Goal: Use online tool/utility: Utilize a website feature to perform a specific function

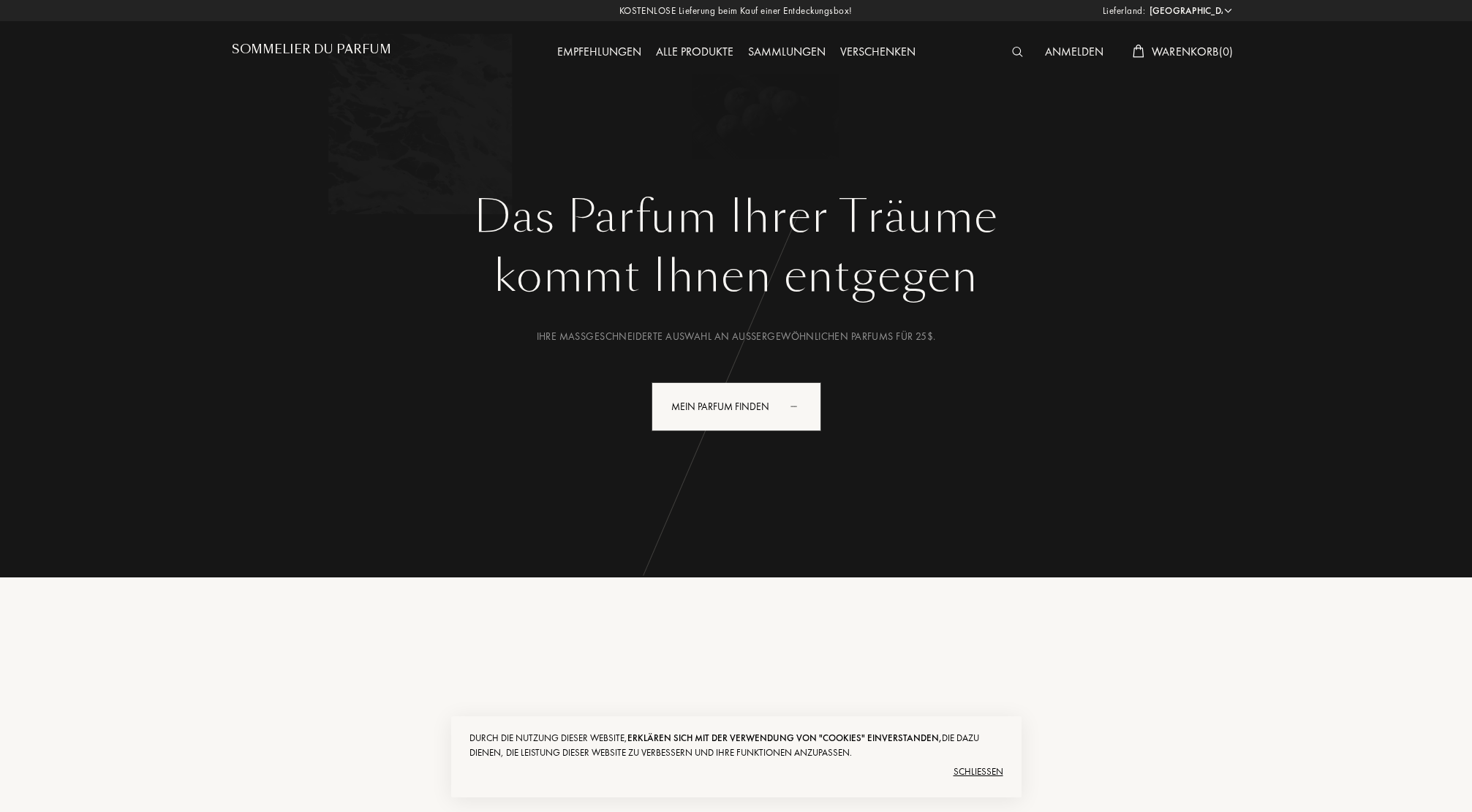
select select "US"
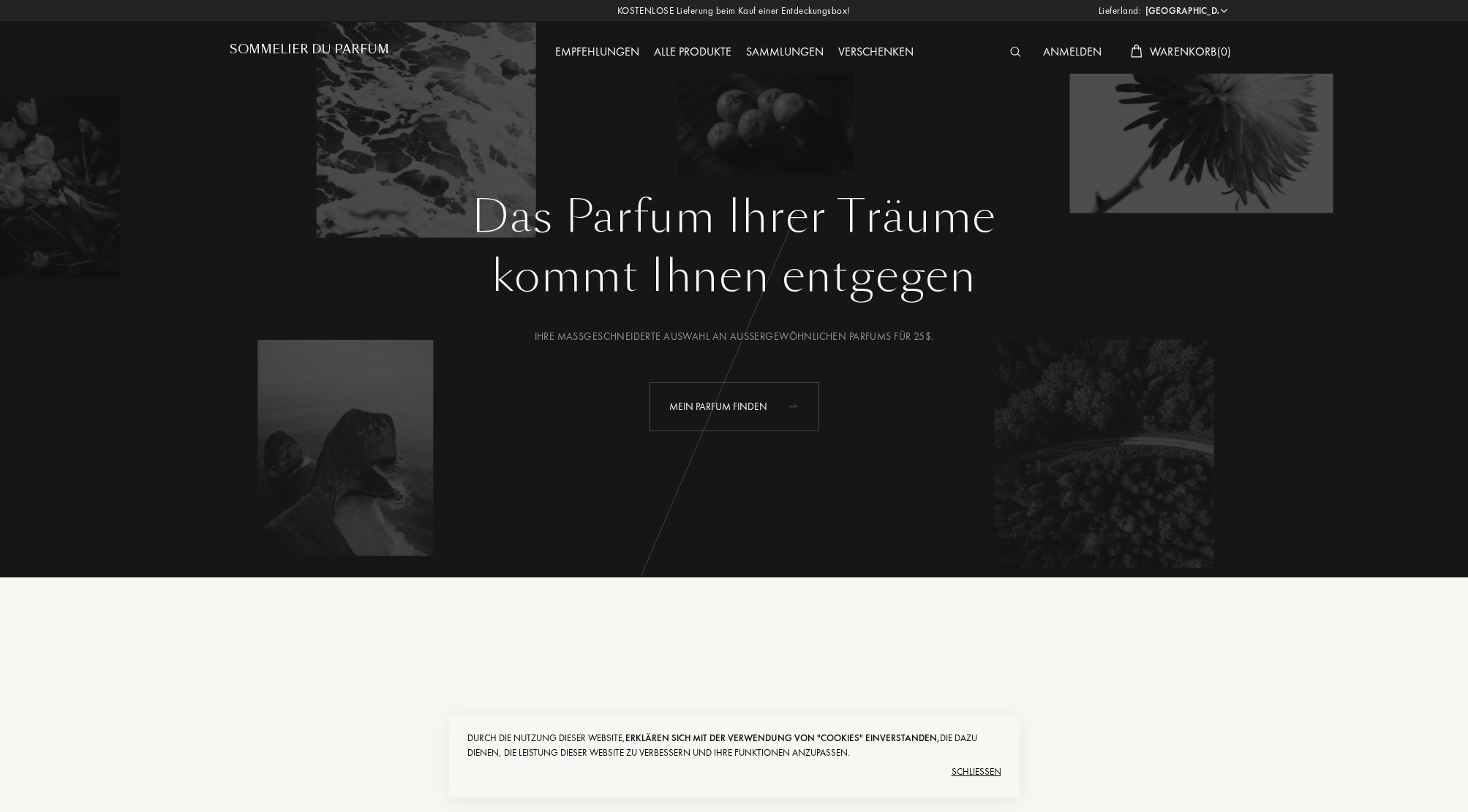
click at [714, 411] on div "Mein Parfum finden" at bounding box center [734, 407] width 170 height 49
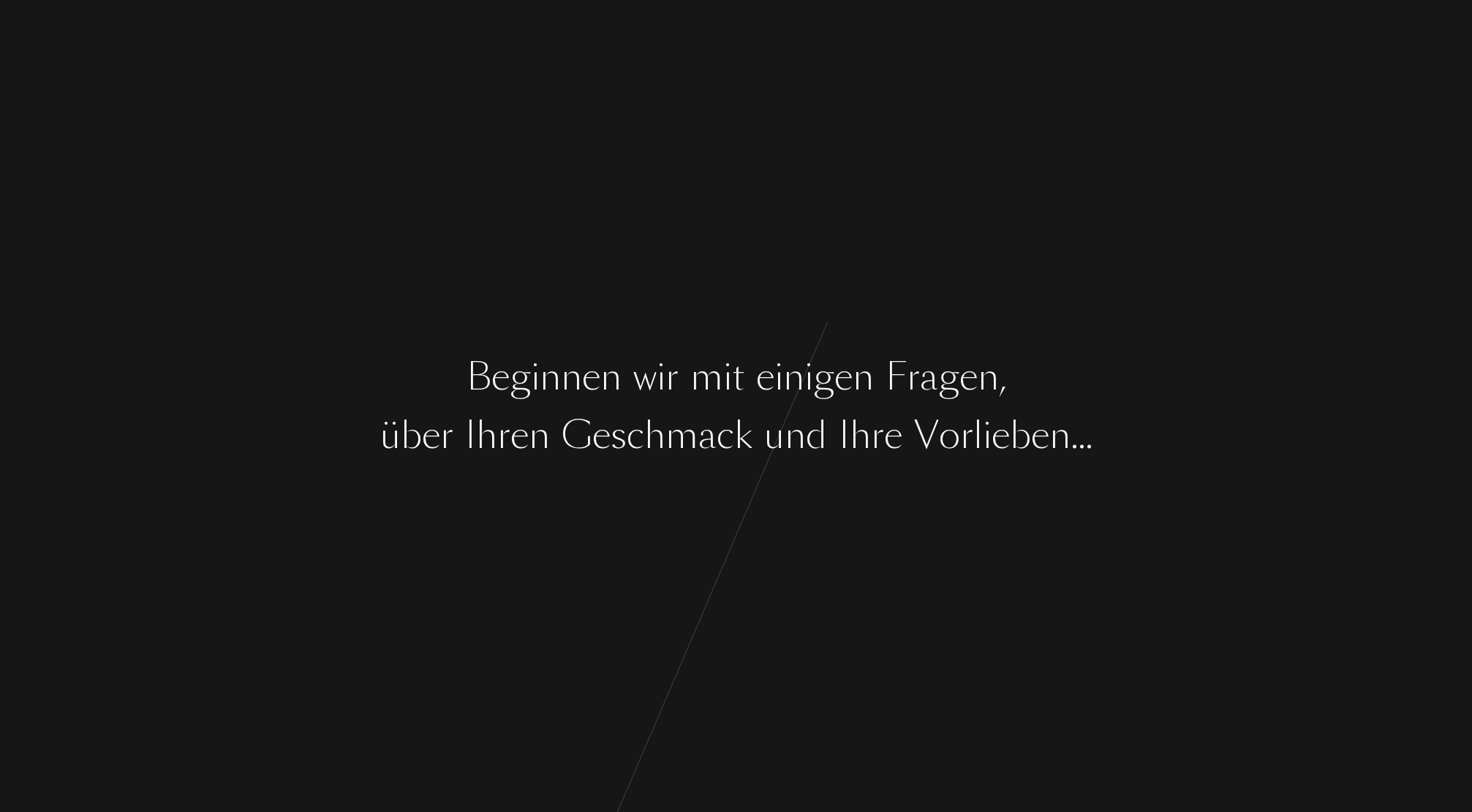
click at [728, 453] on div "c" at bounding box center [725, 435] width 18 height 55
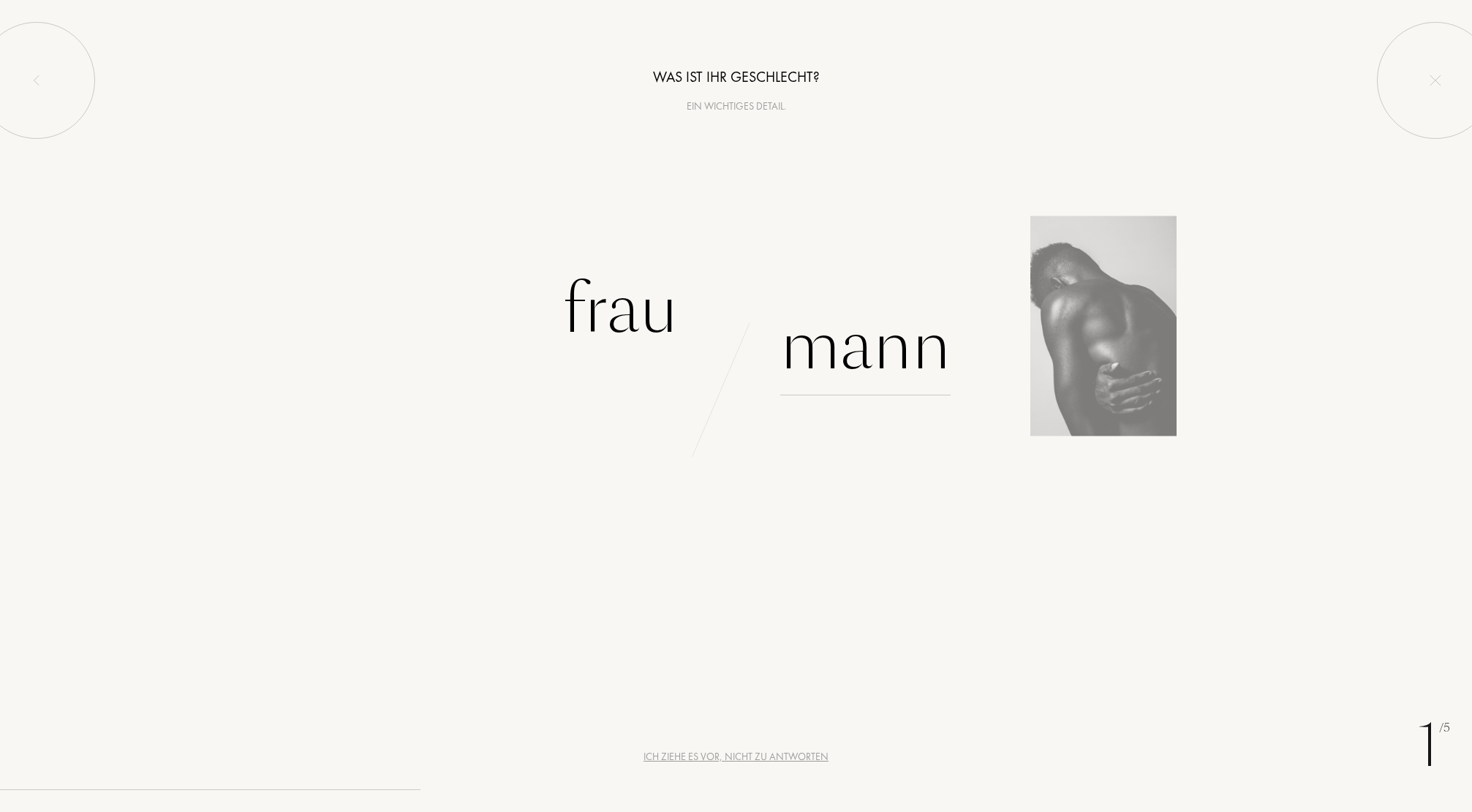
click at [893, 348] on div "Mann" at bounding box center [865, 345] width 171 height 99
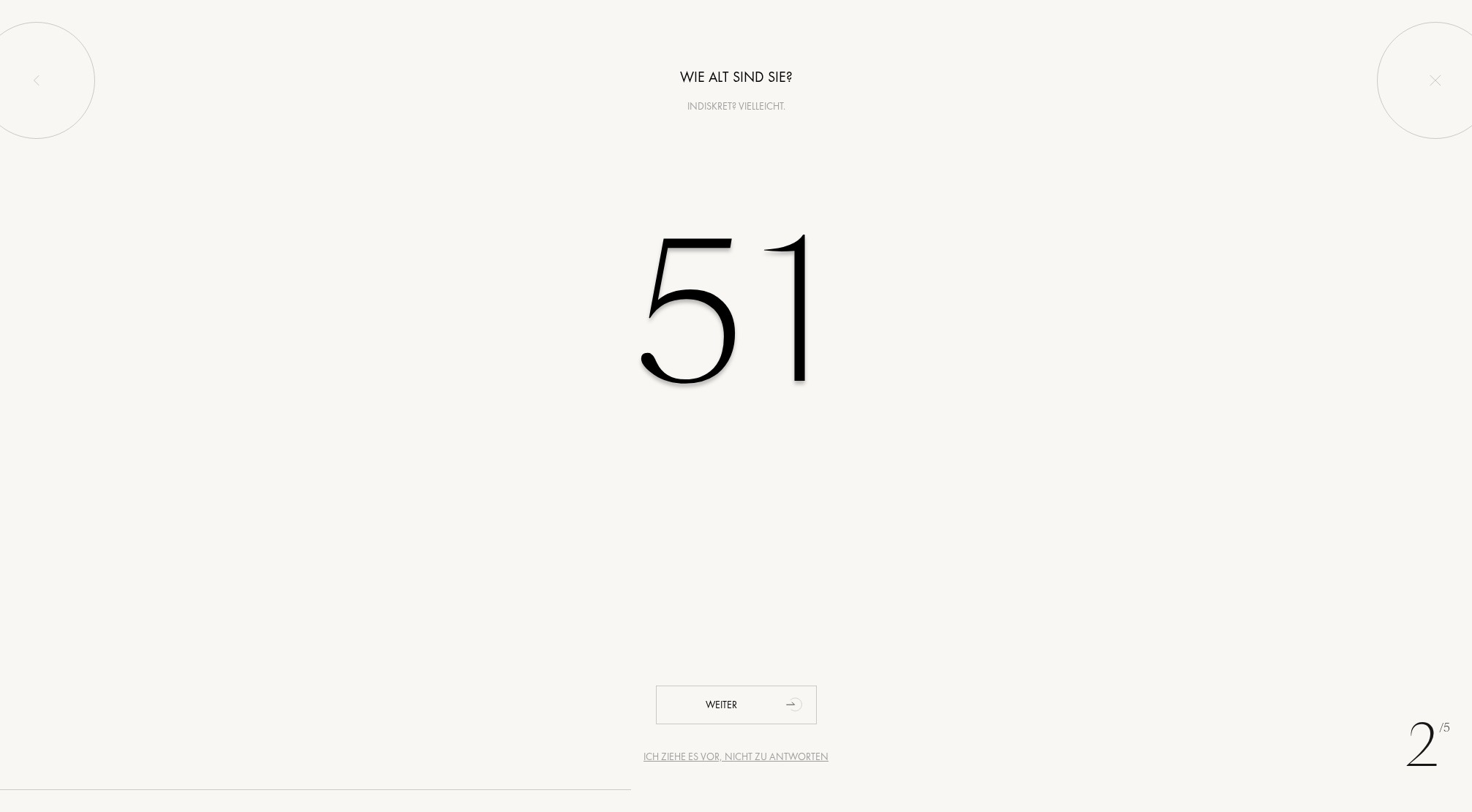
type input "51"
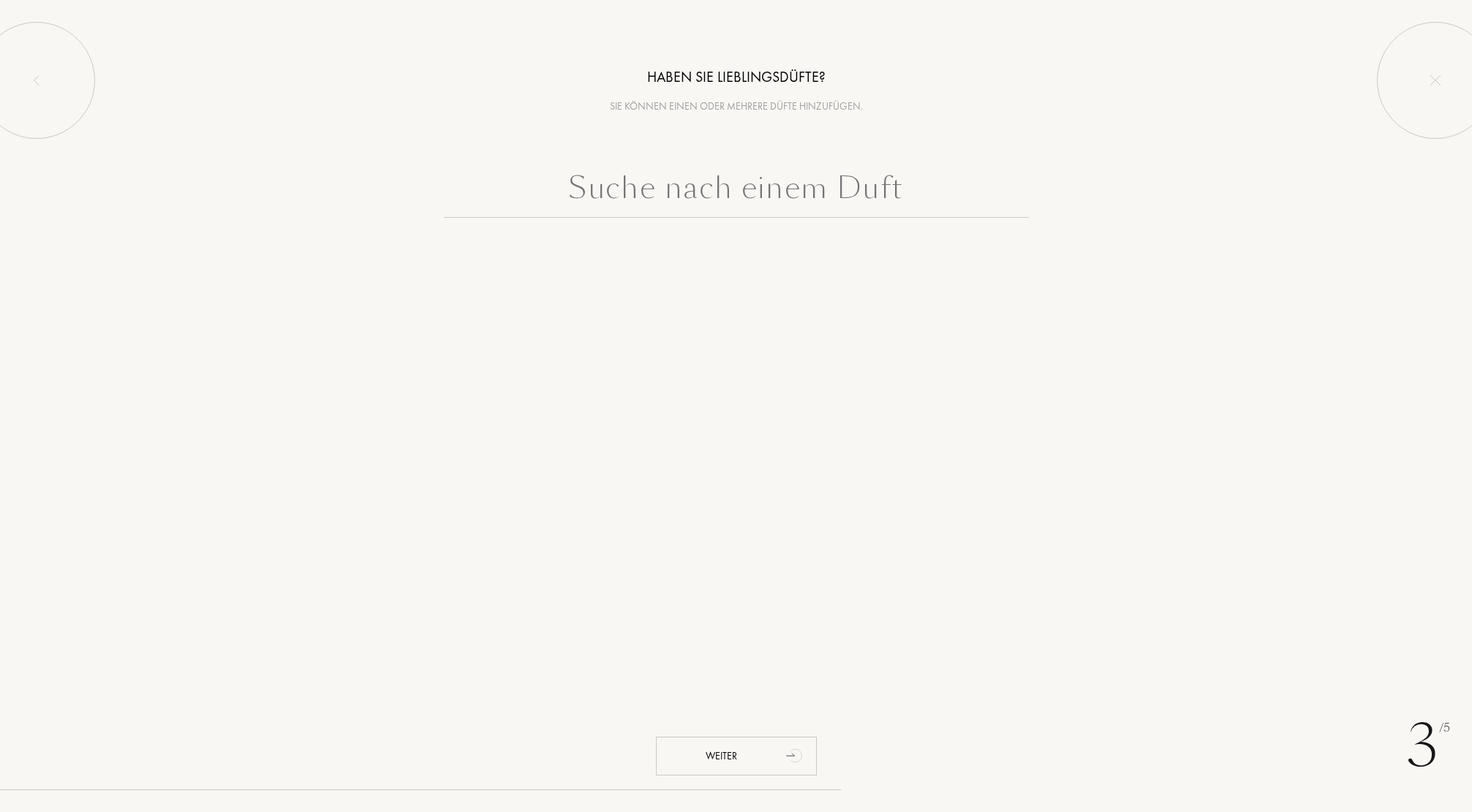
click at [677, 199] on input "text" at bounding box center [736, 191] width 585 height 53
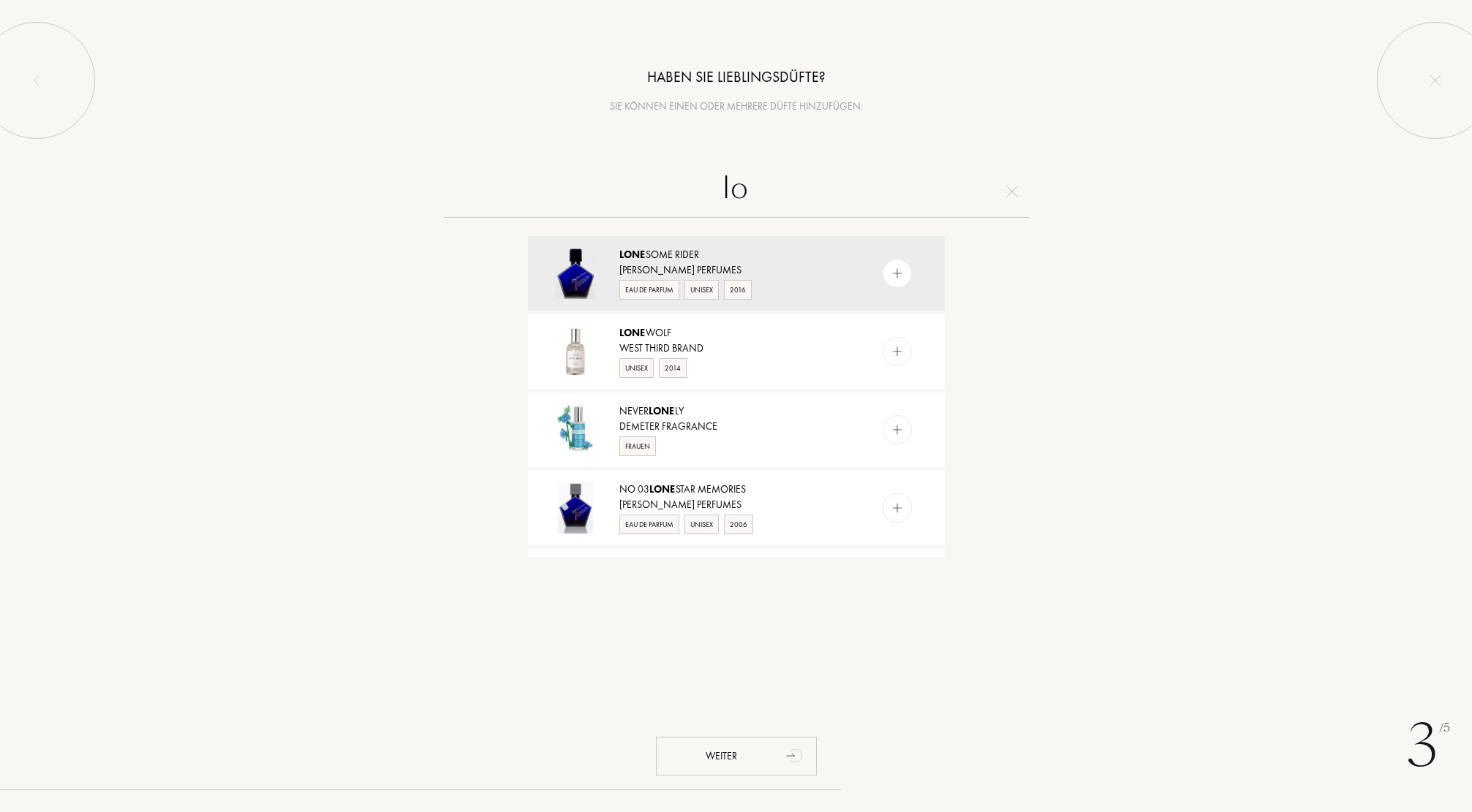
type input "l"
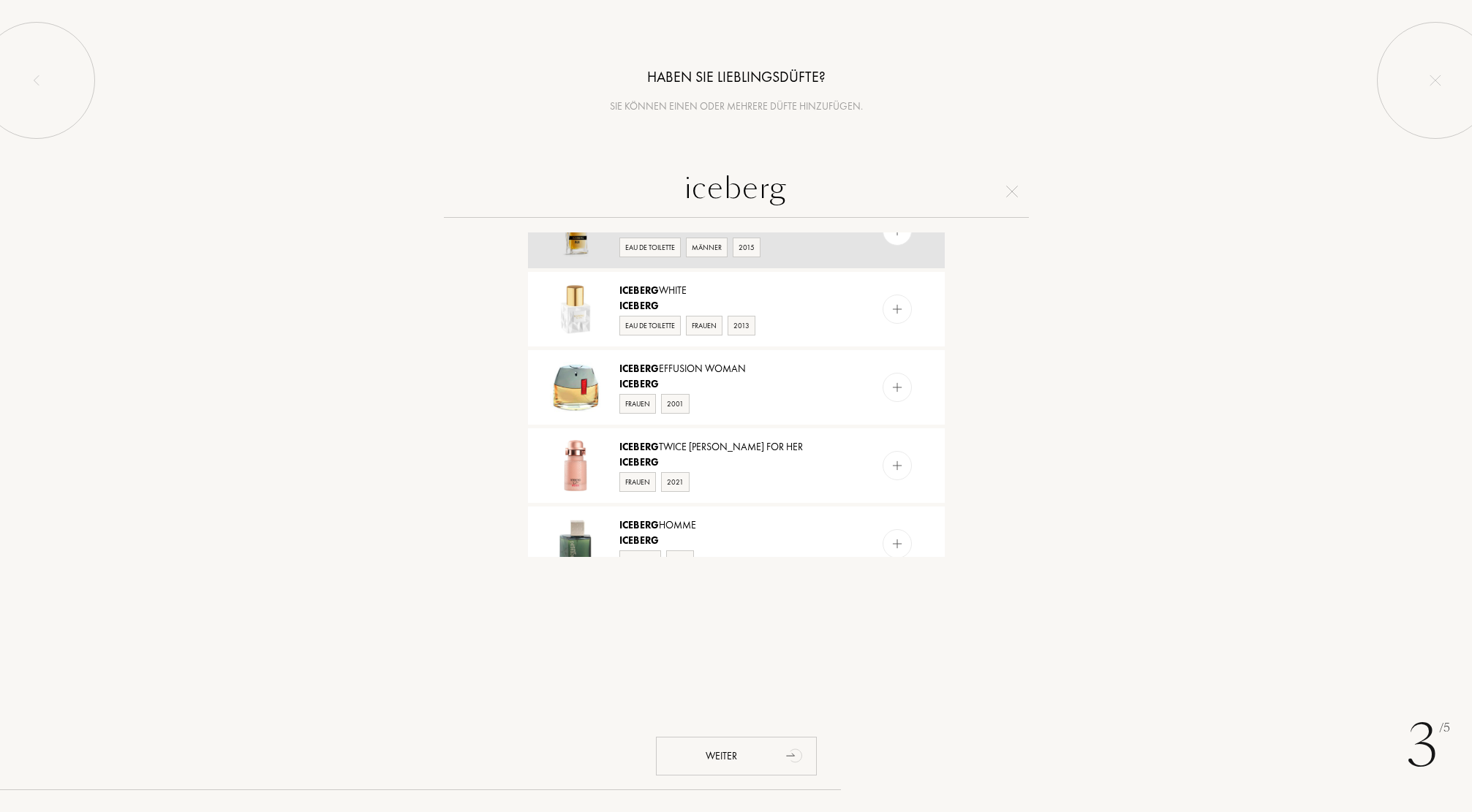
scroll to position [146, 0]
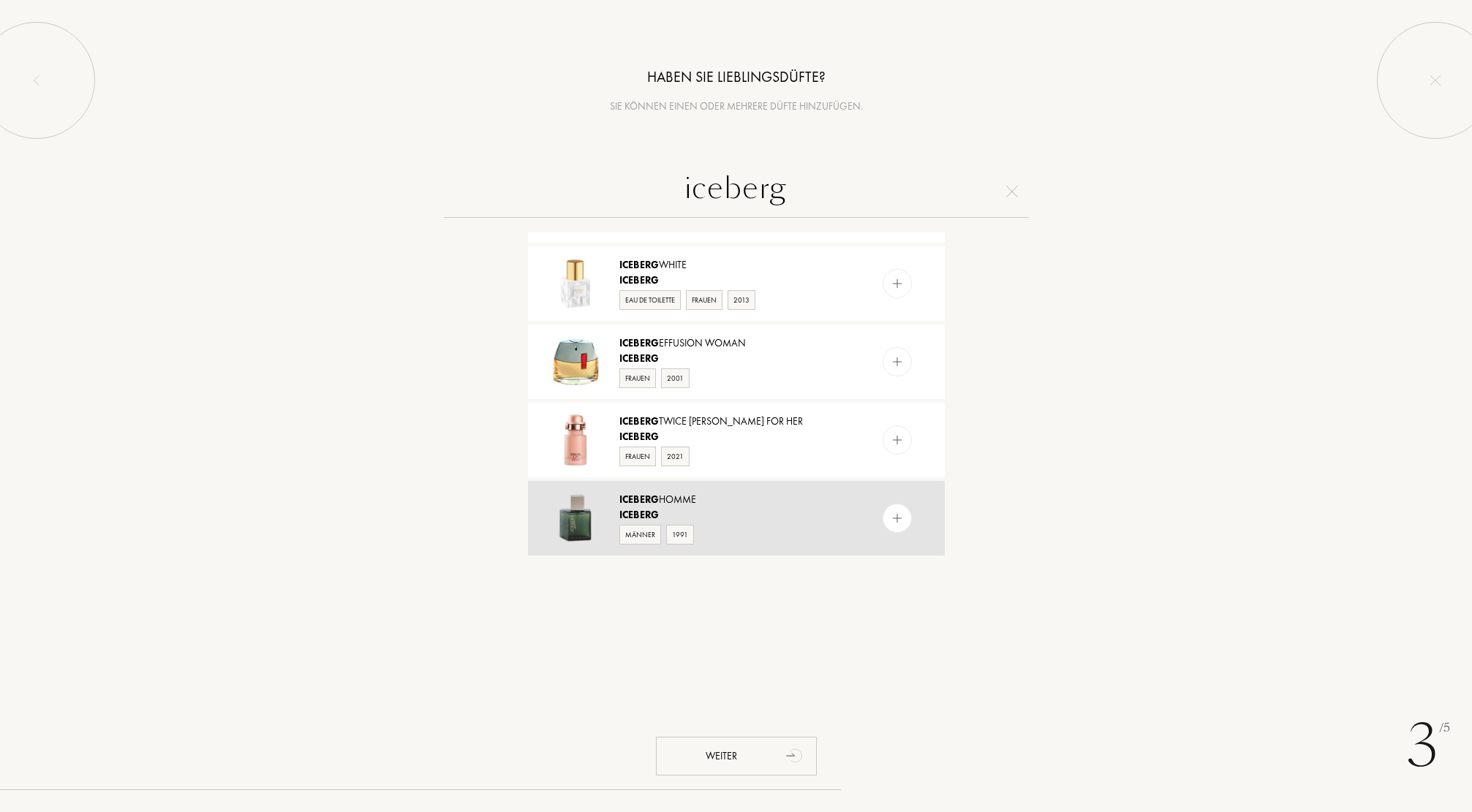
type input "iceberg"
click at [894, 521] on img at bounding box center [897, 518] width 14 height 14
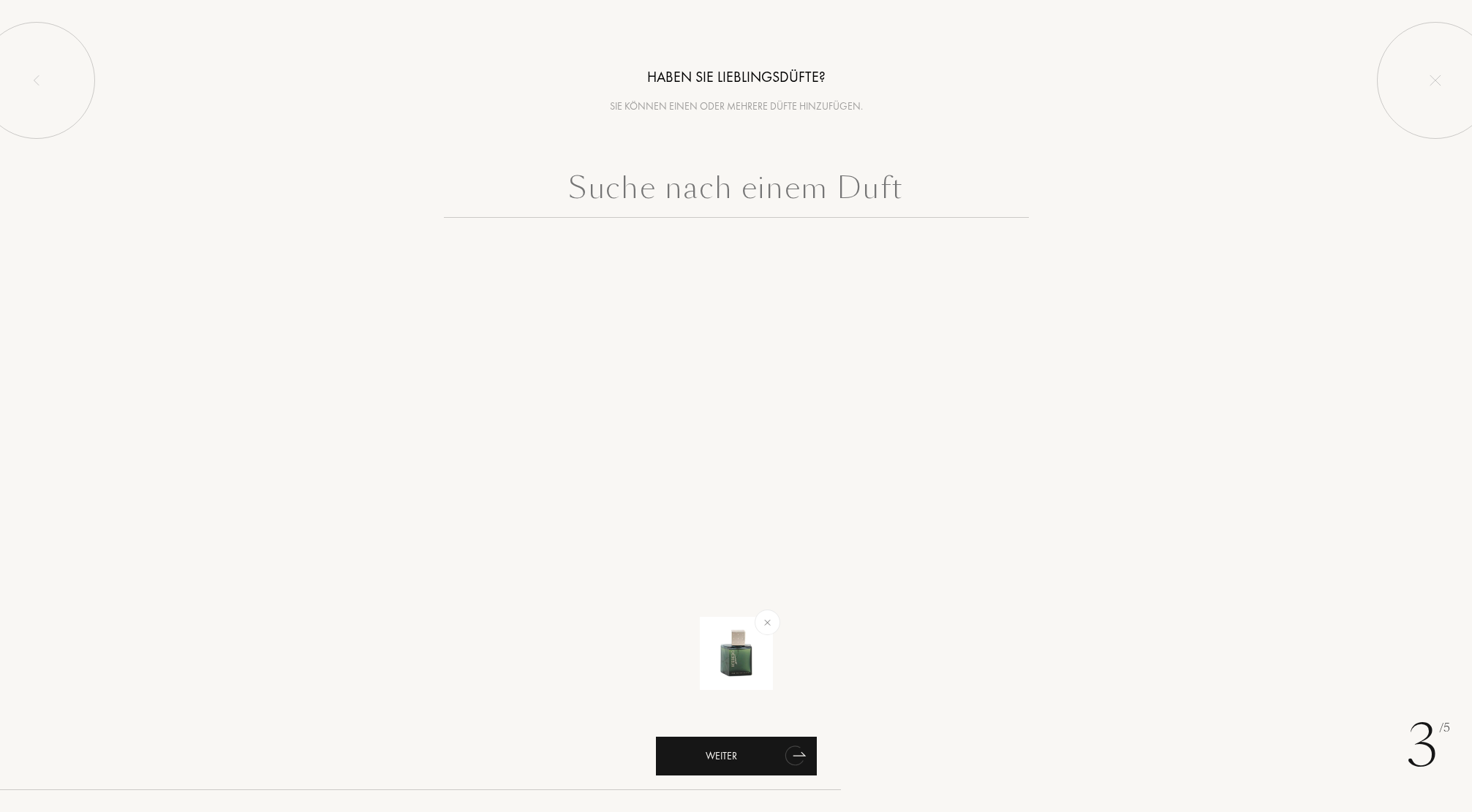
click at [734, 759] on div "Weiter" at bounding box center [736, 756] width 161 height 39
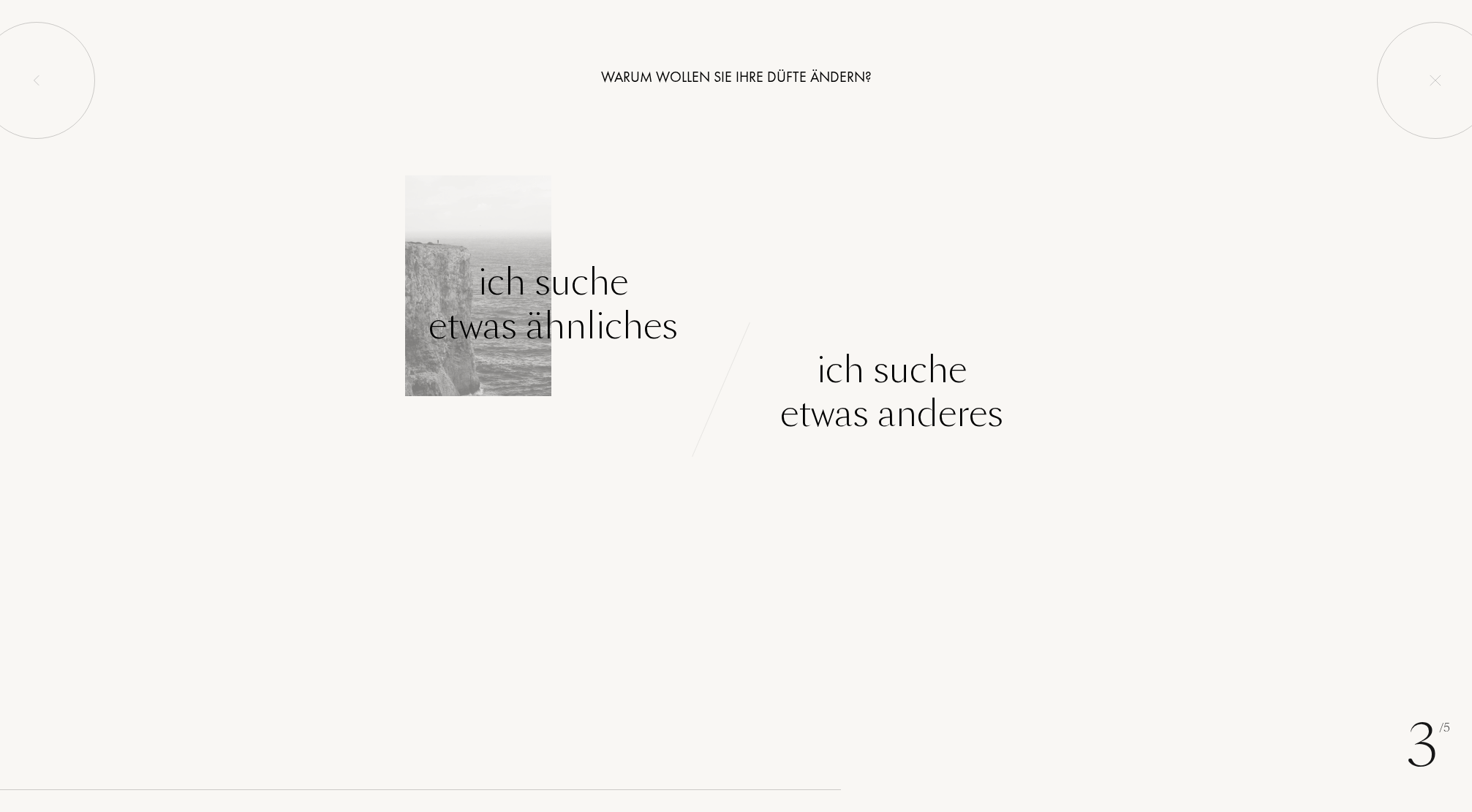
click at [551, 322] on div "Ich suche etwas ähnliches" at bounding box center [552, 304] width 249 height 88
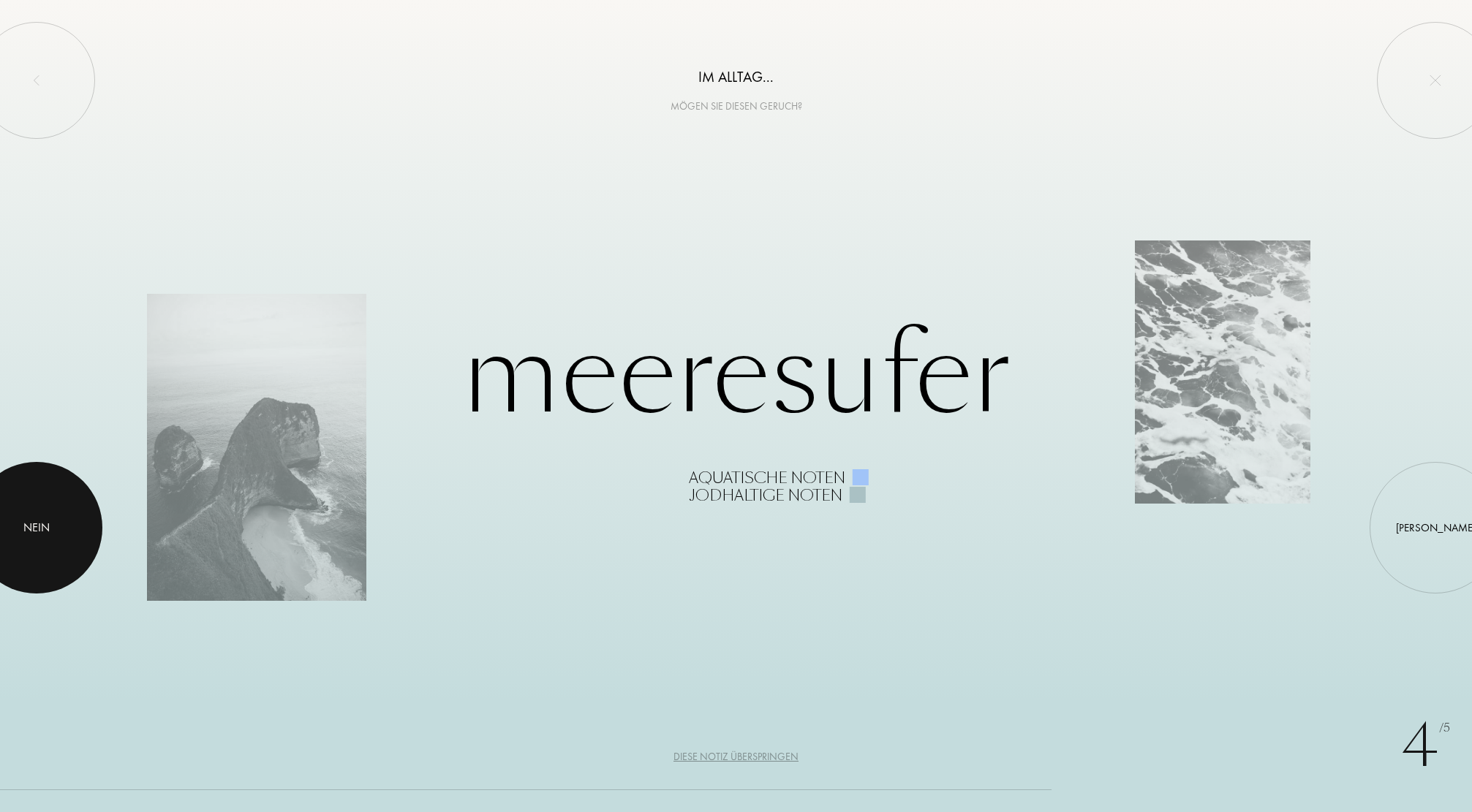
click at [67, 543] on div at bounding box center [36, 528] width 132 height 132
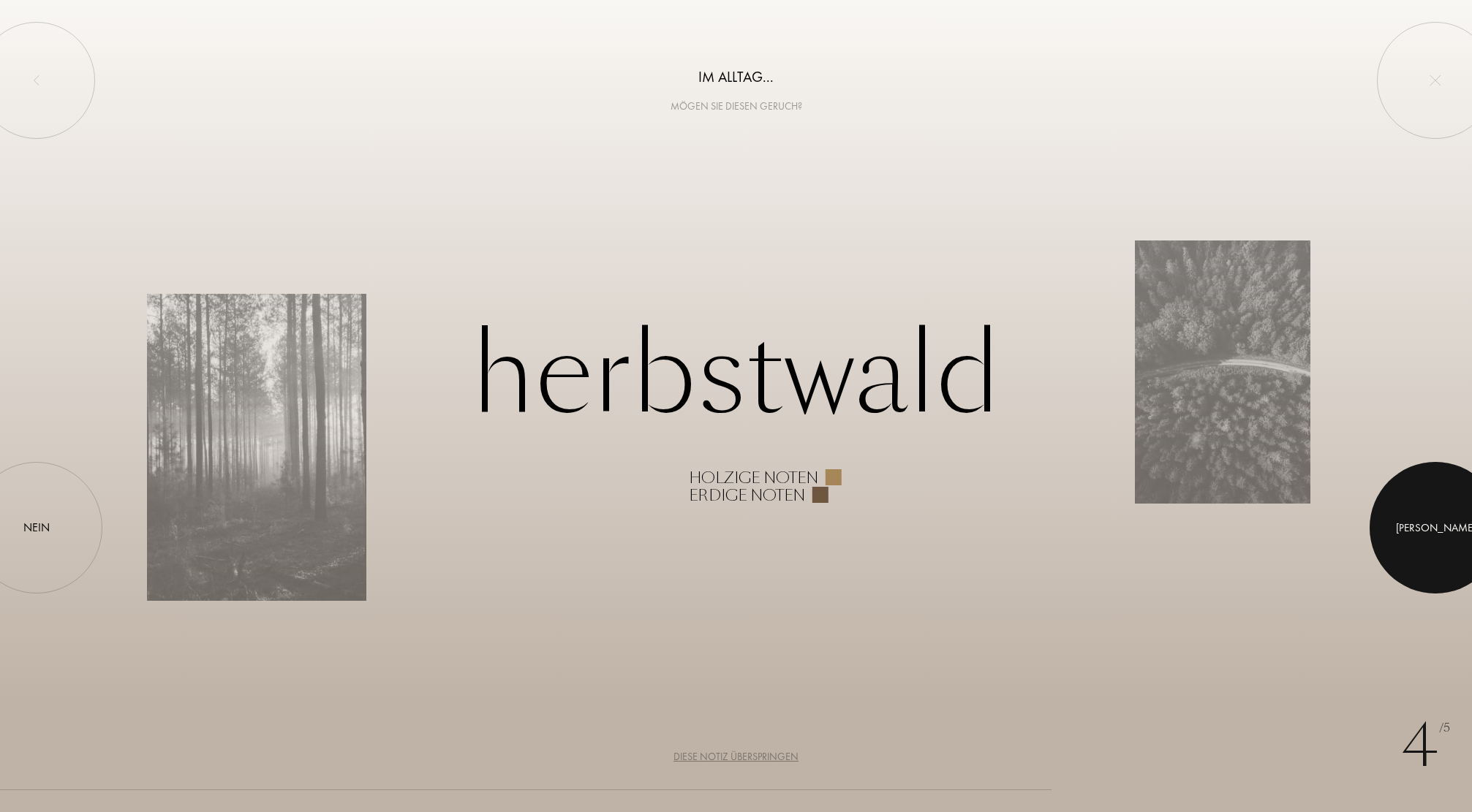
click at [1413, 536] on div at bounding box center [1435, 528] width 132 height 132
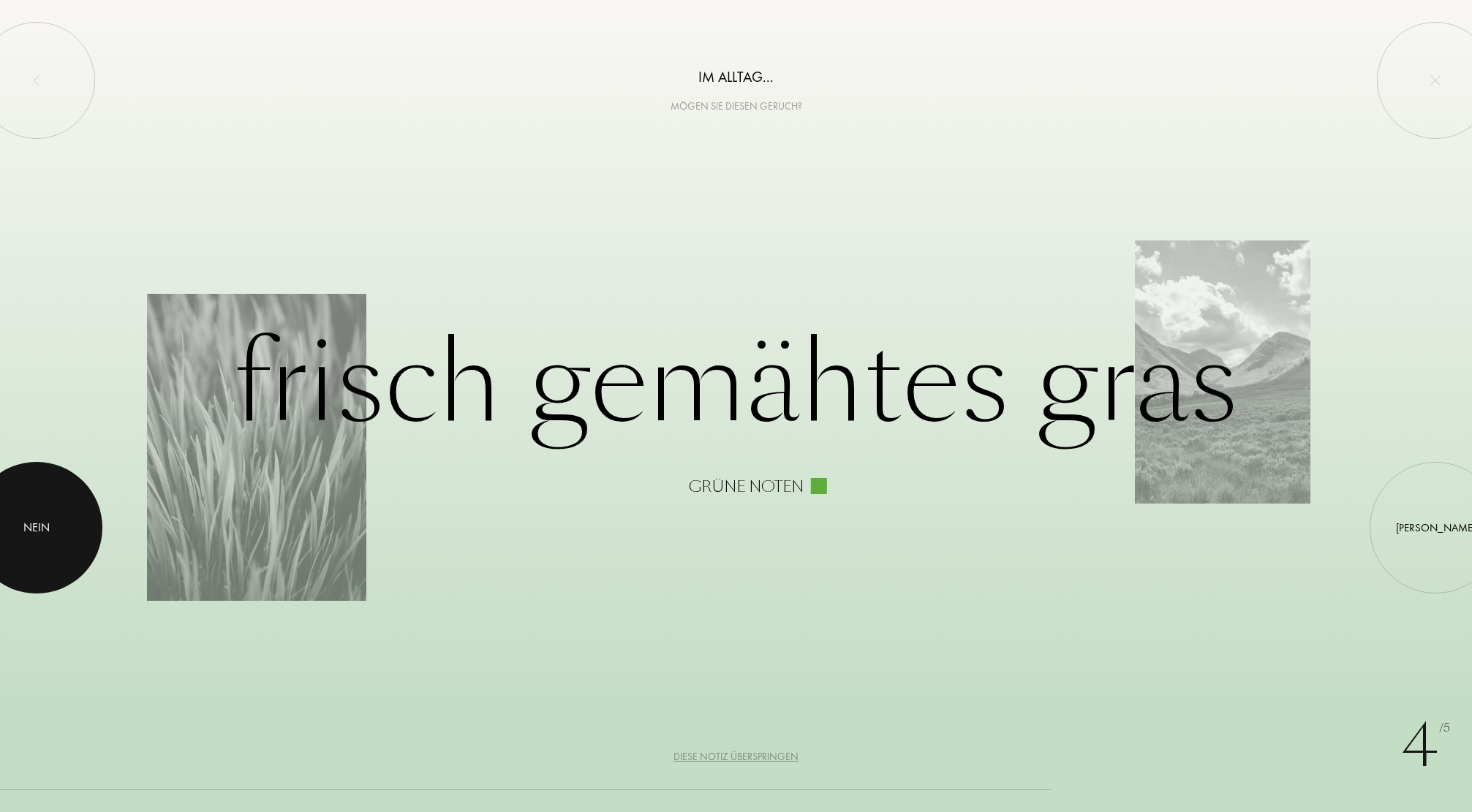
click at [44, 526] on div "Nein" at bounding box center [36, 528] width 26 height 18
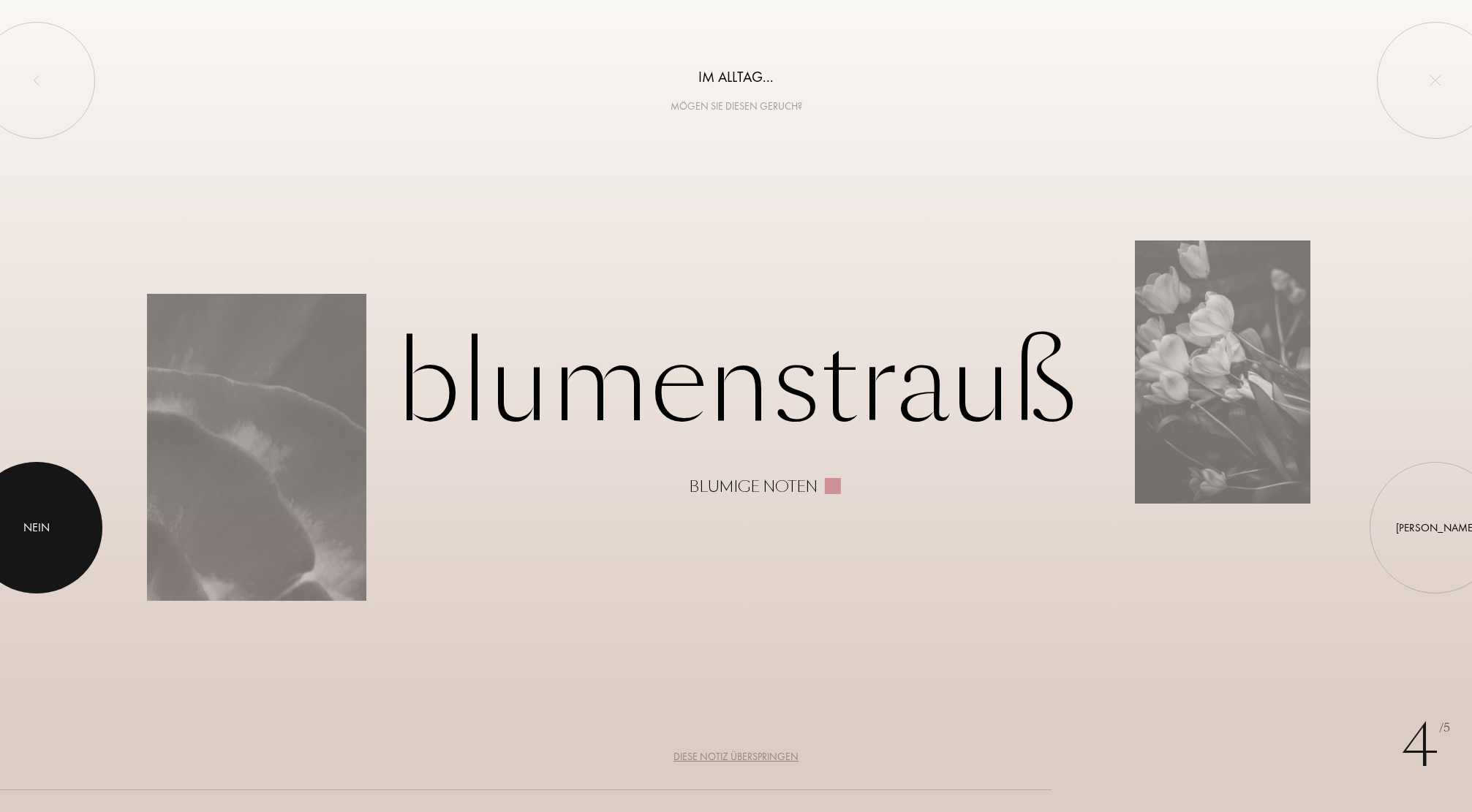
click at [44, 526] on div "Nein" at bounding box center [36, 528] width 26 height 18
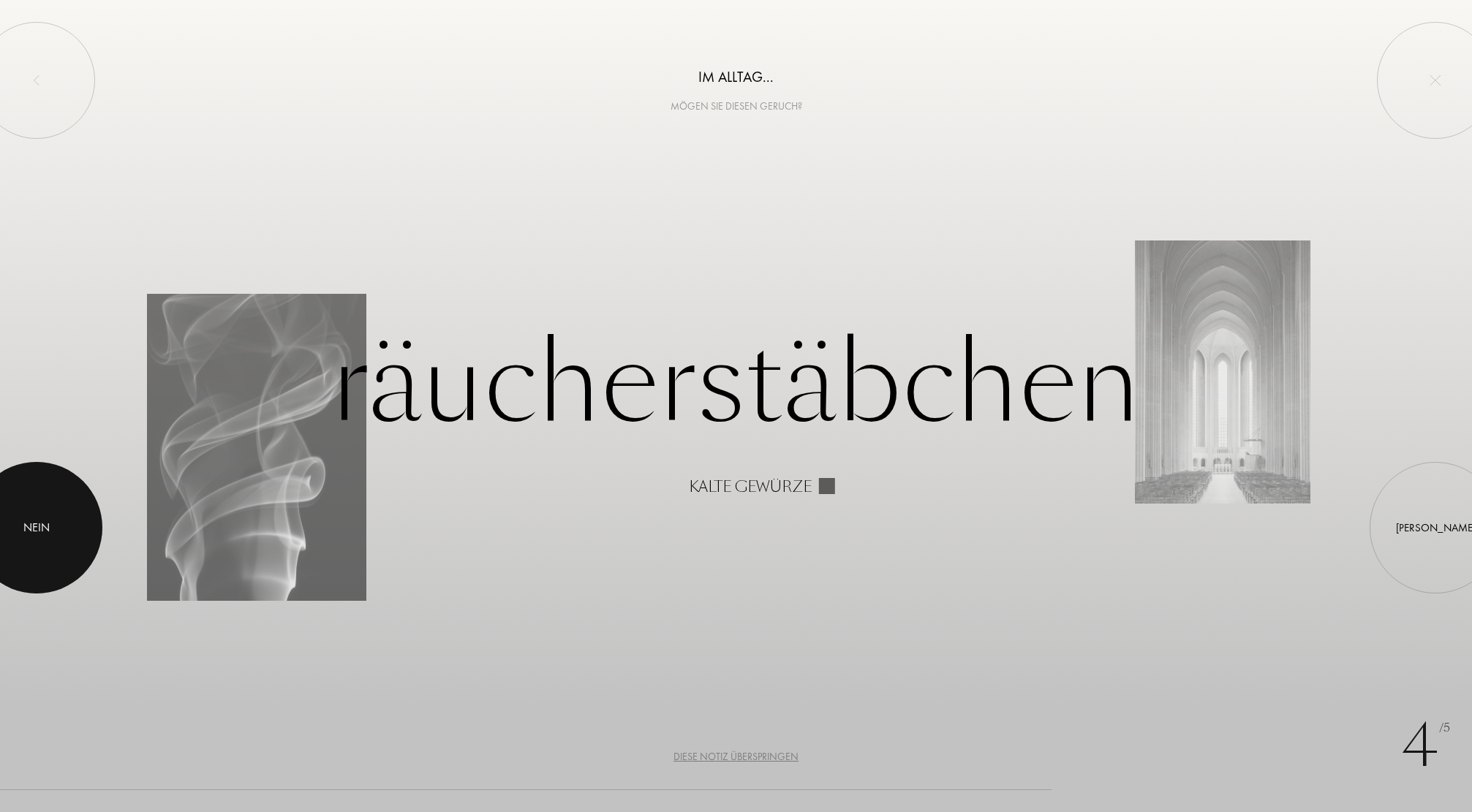
click at [44, 527] on div "Nein" at bounding box center [36, 528] width 26 height 18
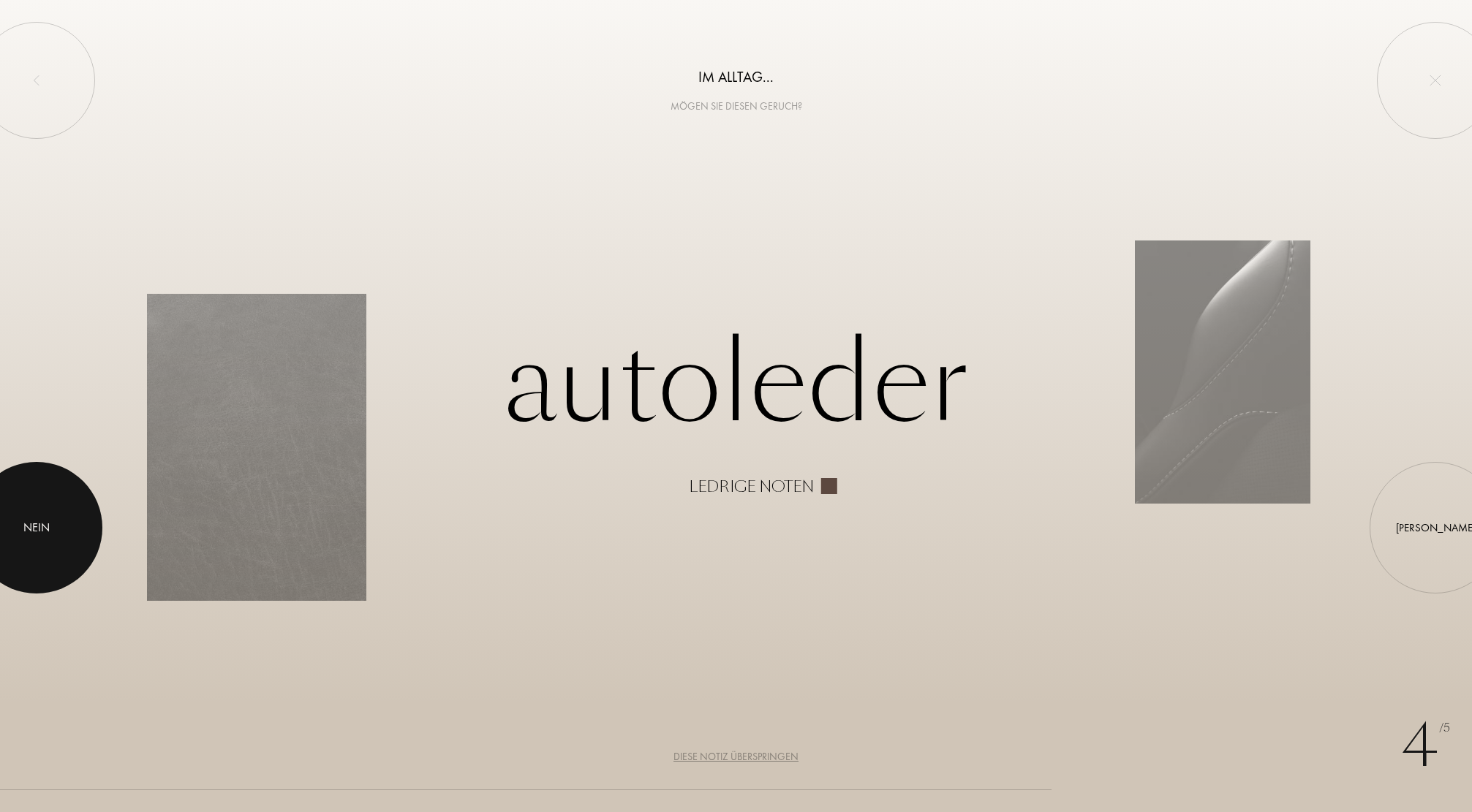
click at [45, 526] on div "Nein" at bounding box center [36, 528] width 26 height 18
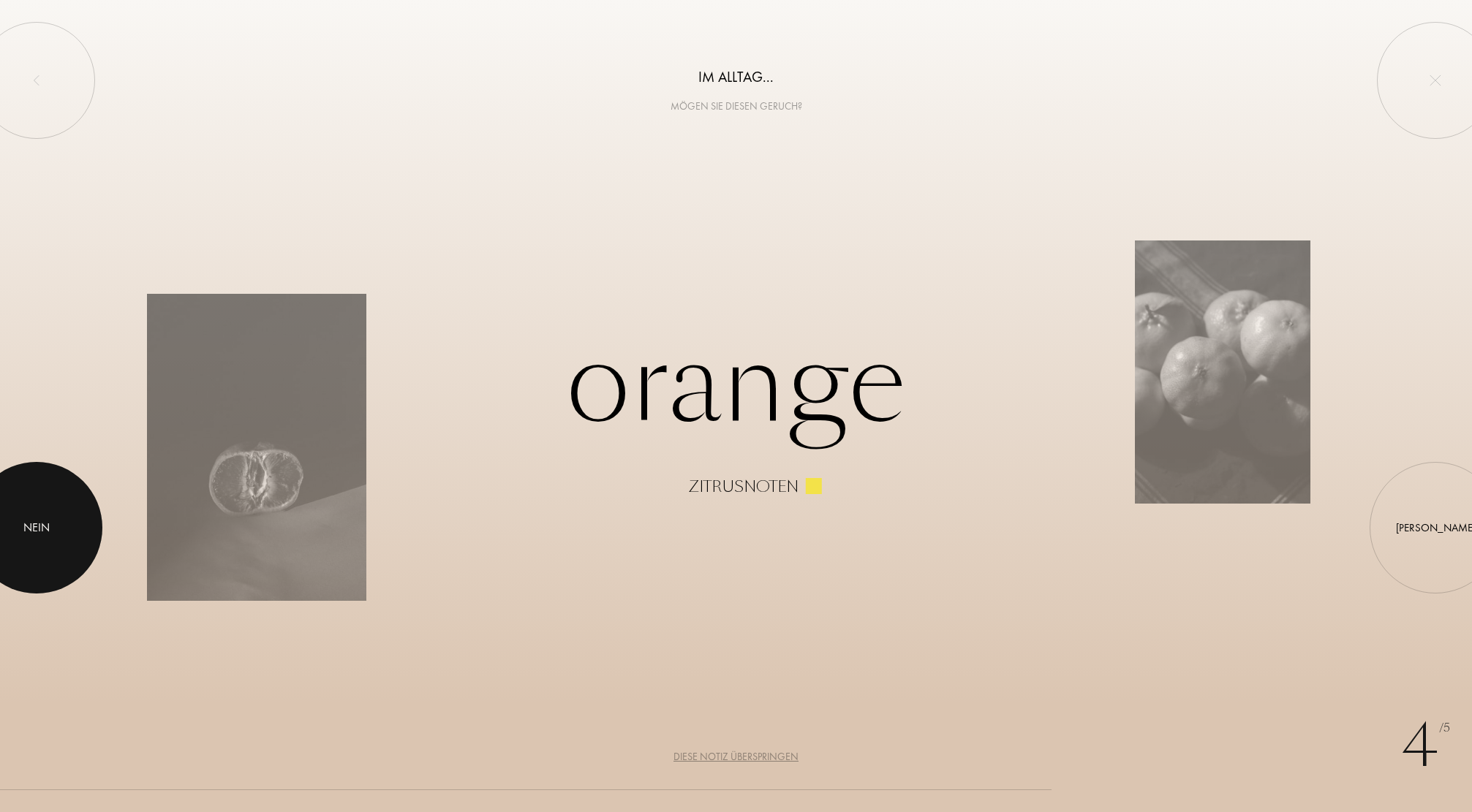
click at [45, 526] on div "Nein" at bounding box center [36, 528] width 26 height 18
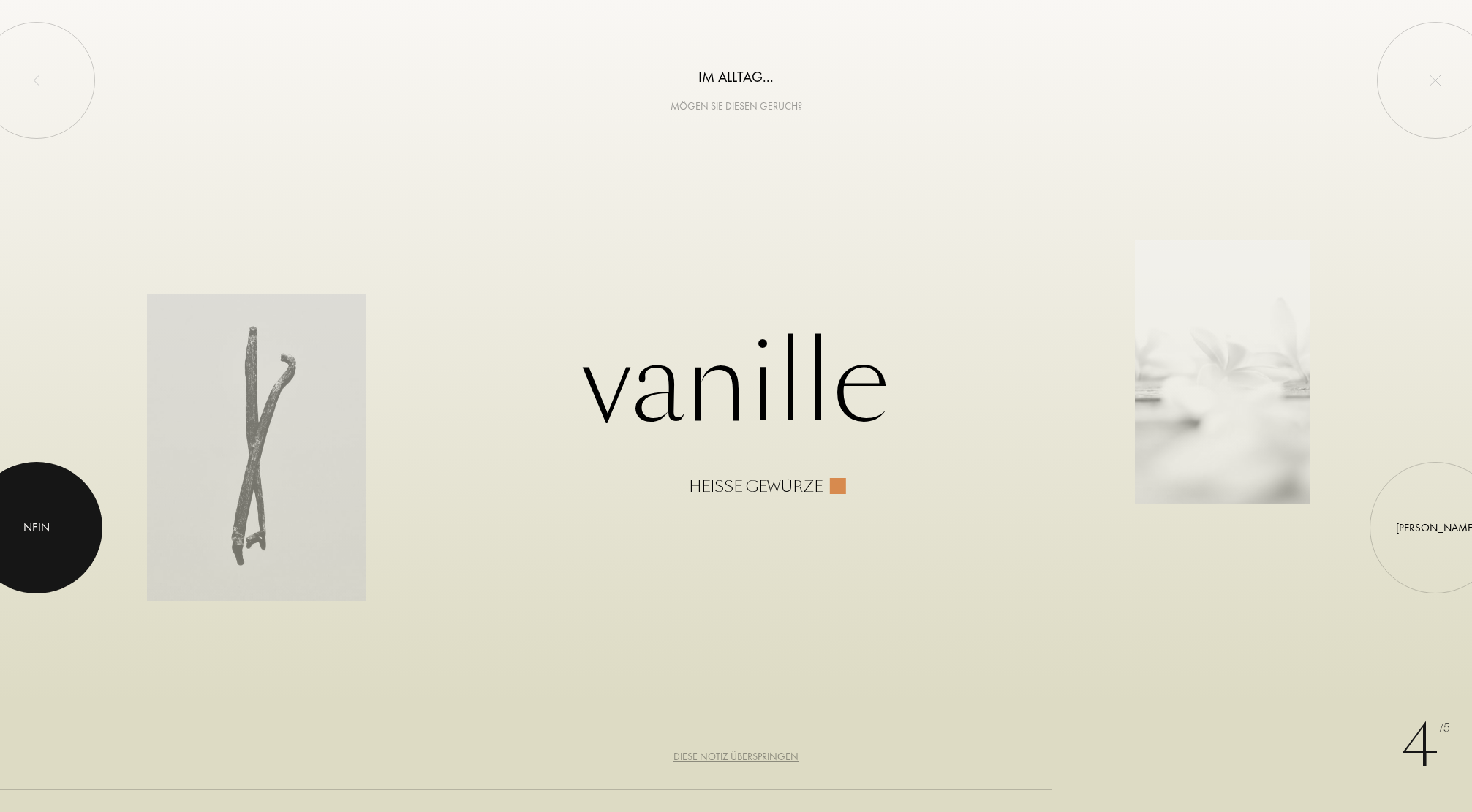
click at [45, 526] on div "Nein" at bounding box center [36, 528] width 26 height 18
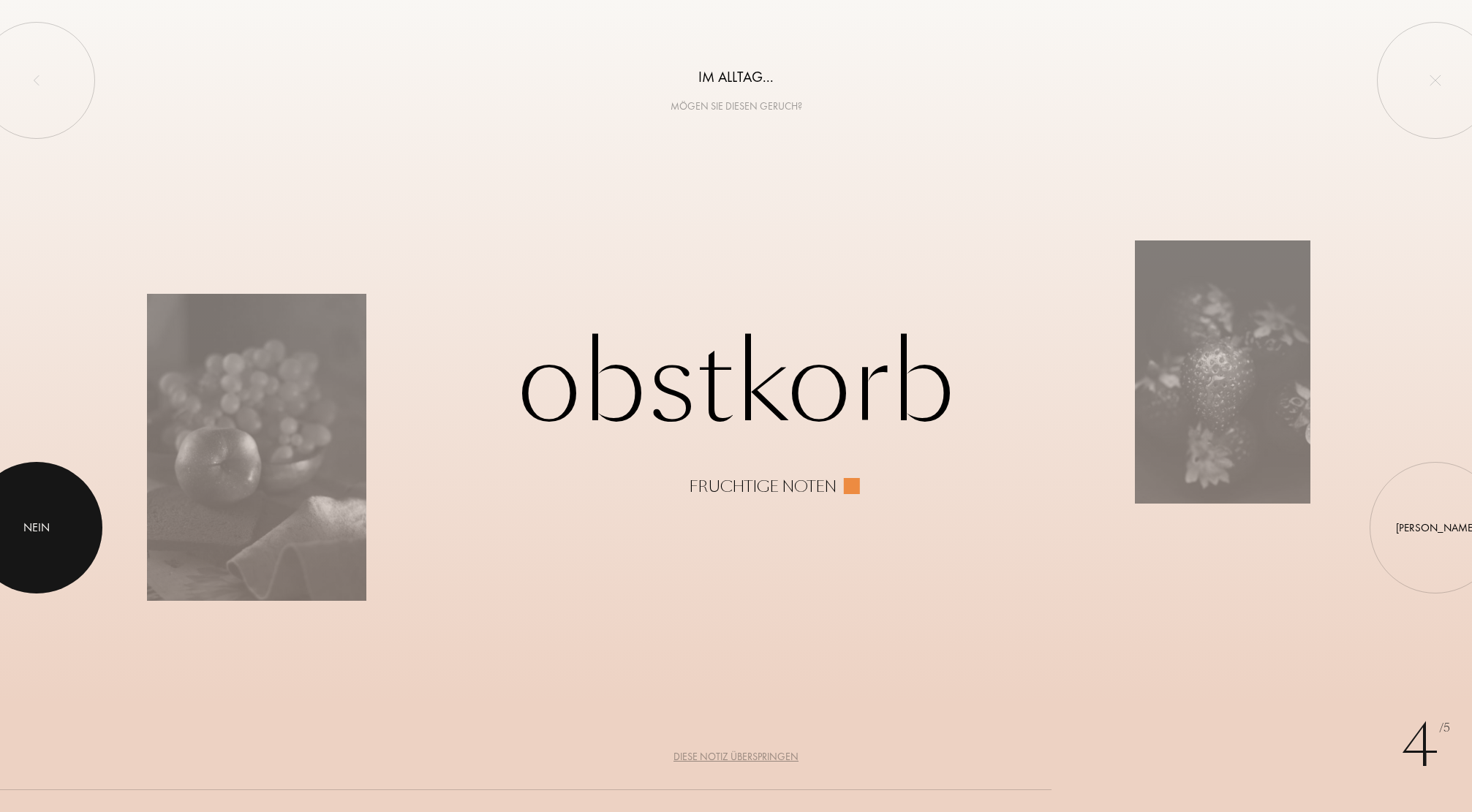
click at [45, 526] on div "Nein" at bounding box center [36, 528] width 26 height 18
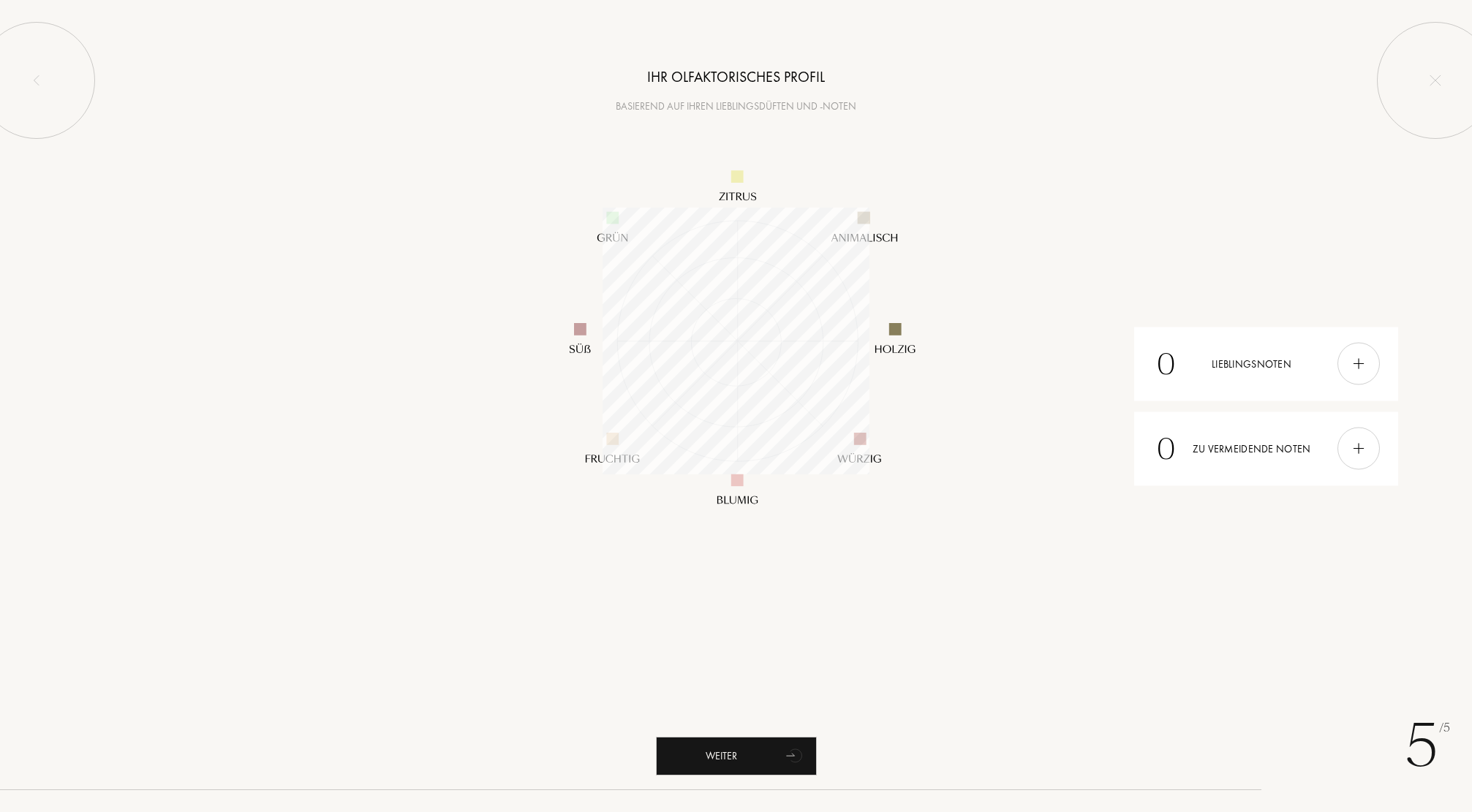
scroll to position [266, 266]
click at [709, 753] on div "Weiter" at bounding box center [736, 756] width 161 height 39
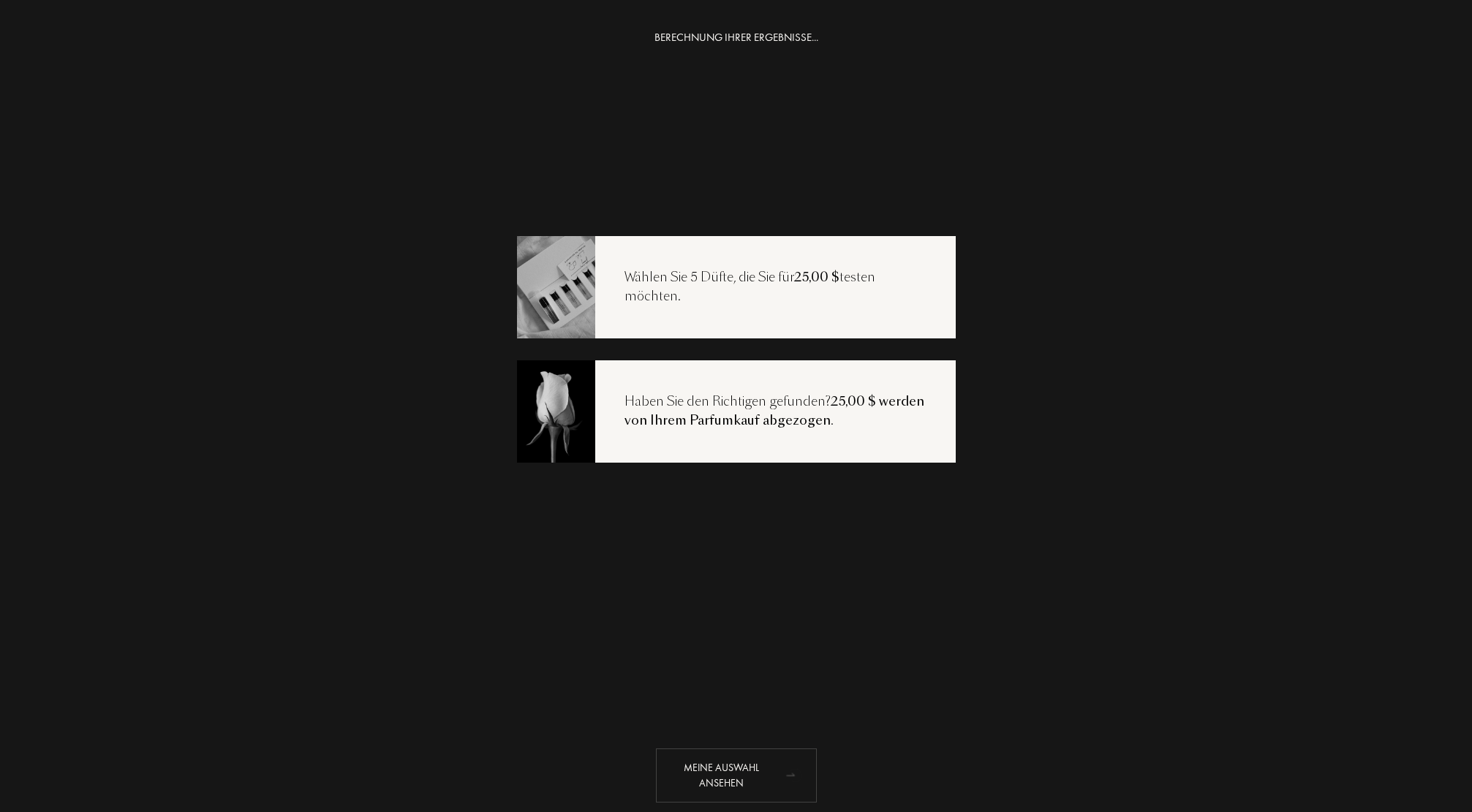
click at [749, 770] on div "Meine Auswahl ansehen" at bounding box center [736, 775] width 161 height 54
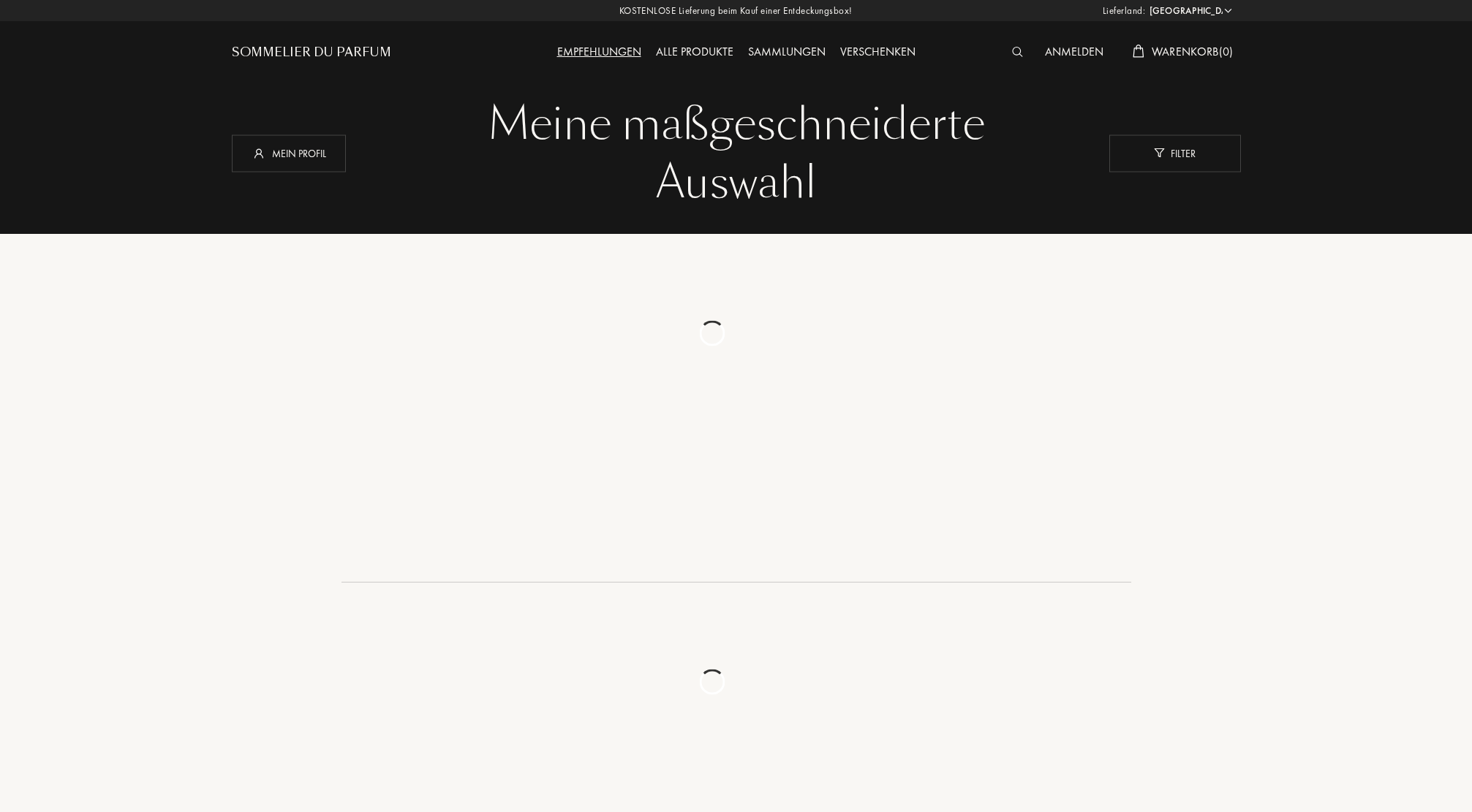
select select "US"
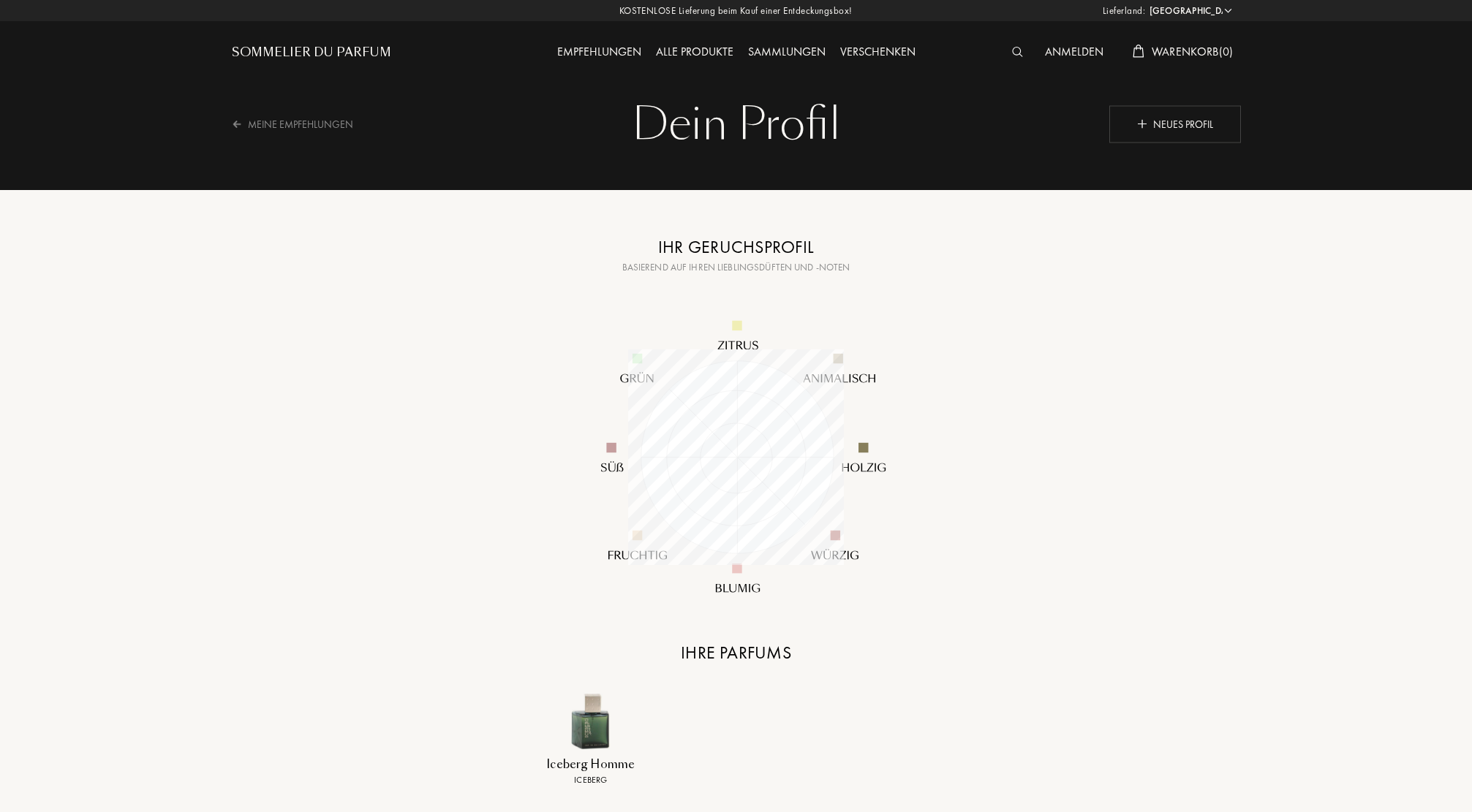
select select "US"
click at [1142, 131] on div "Neues Profil" at bounding box center [1172, 124] width 132 height 37
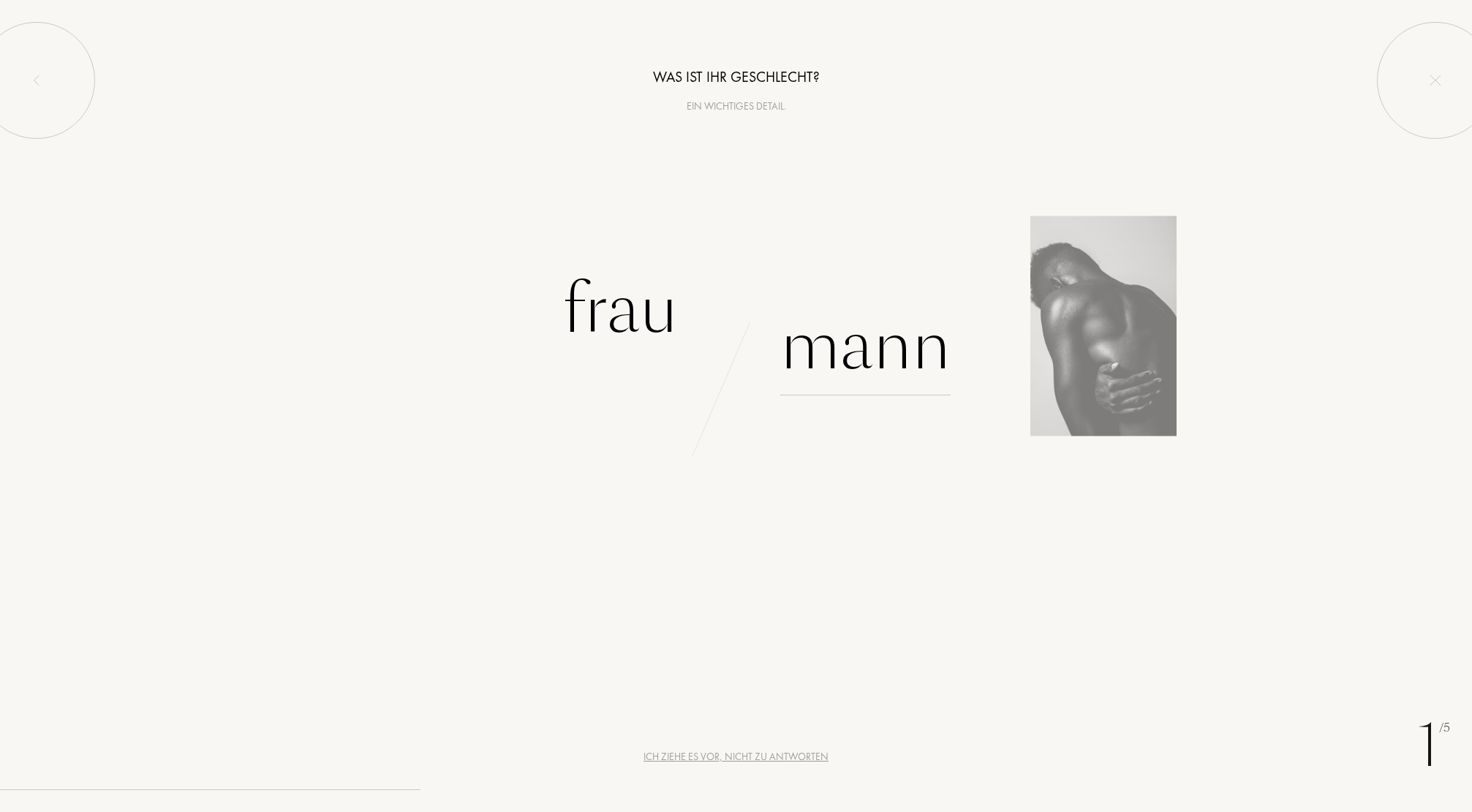
click at [854, 363] on div "Mann" at bounding box center [865, 345] width 171 height 99
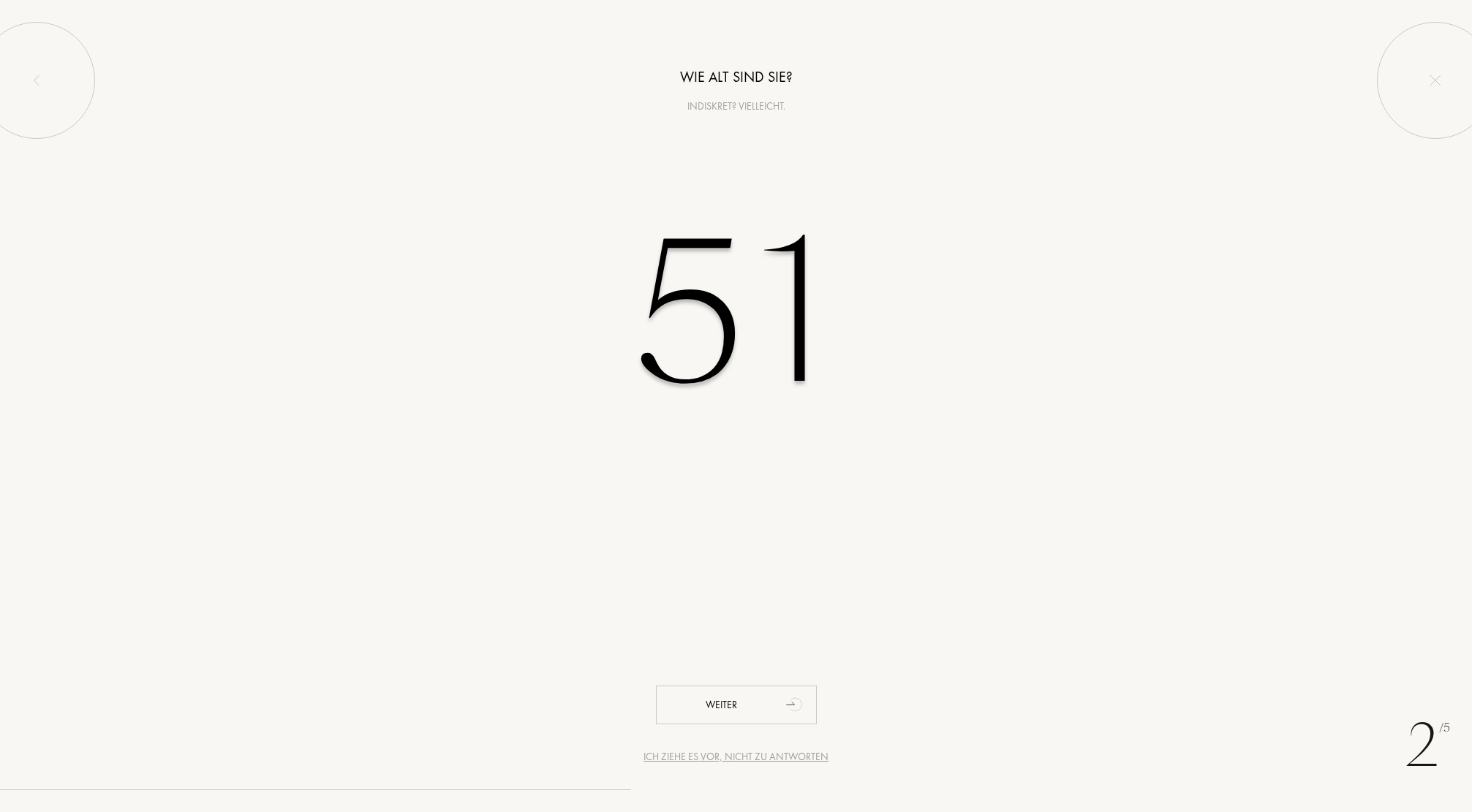
type input "51"
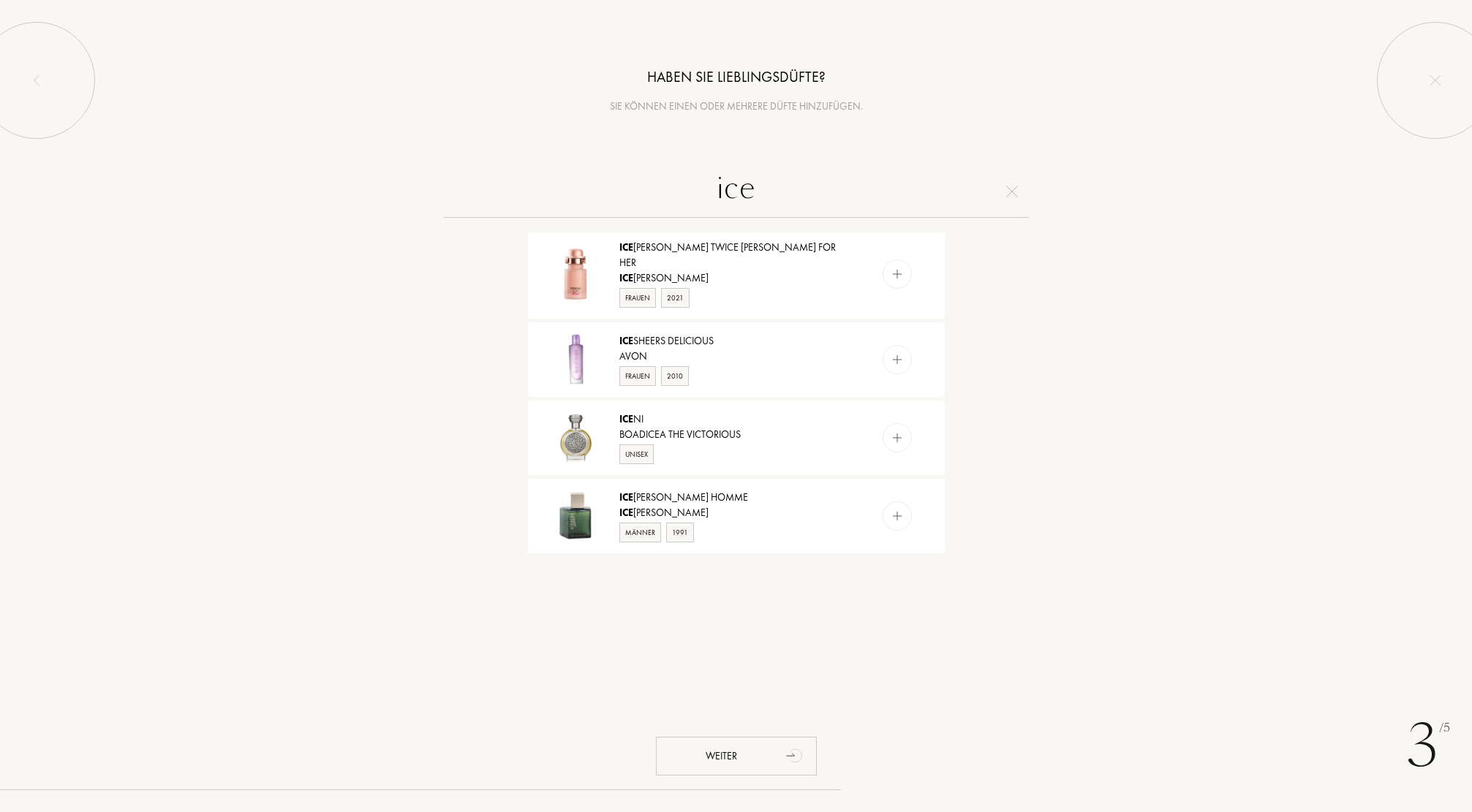
scroll to position [804, 0]
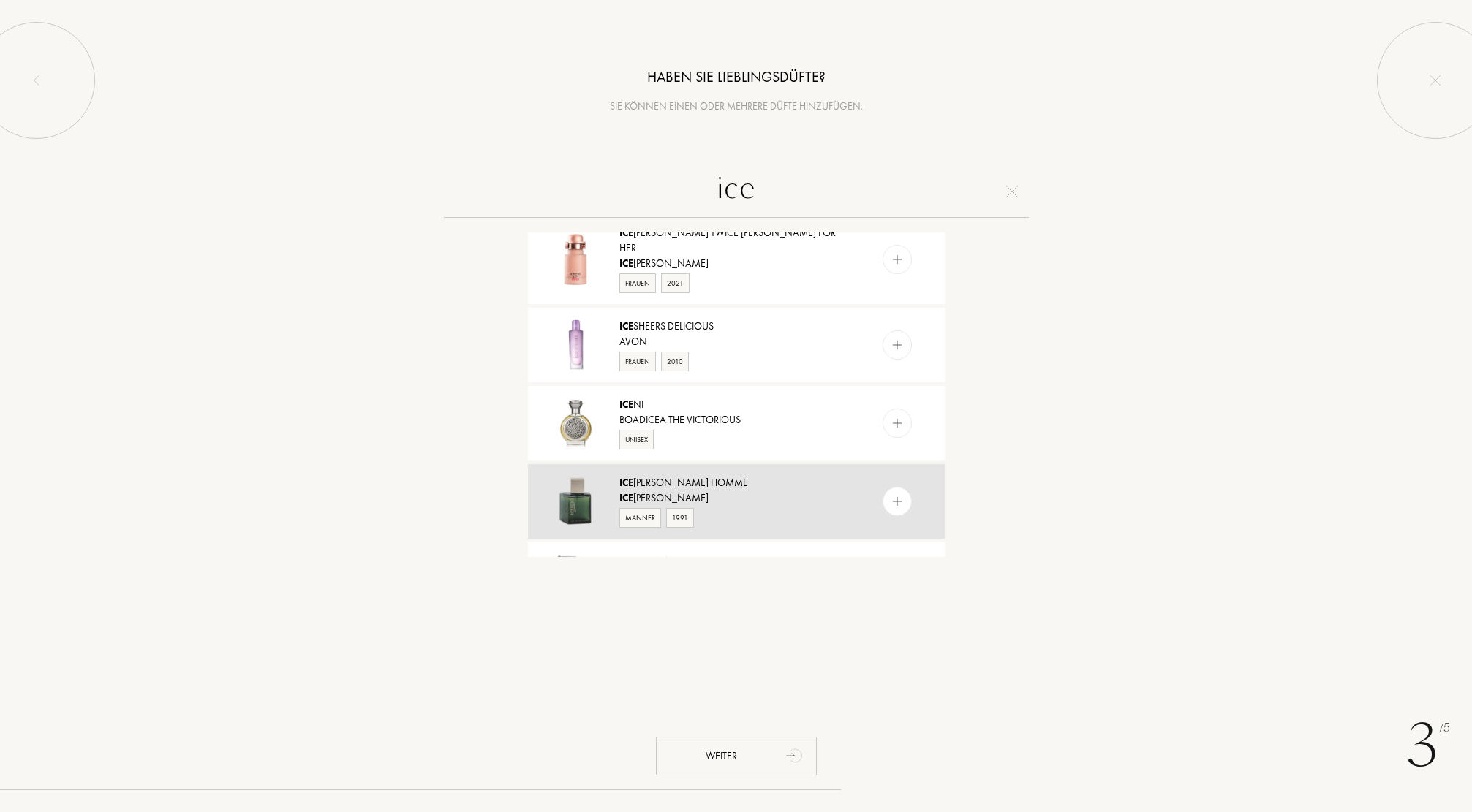
type input "ice"
click at [891, 495] on img at bounding box center [897, 502] width 14 height 14
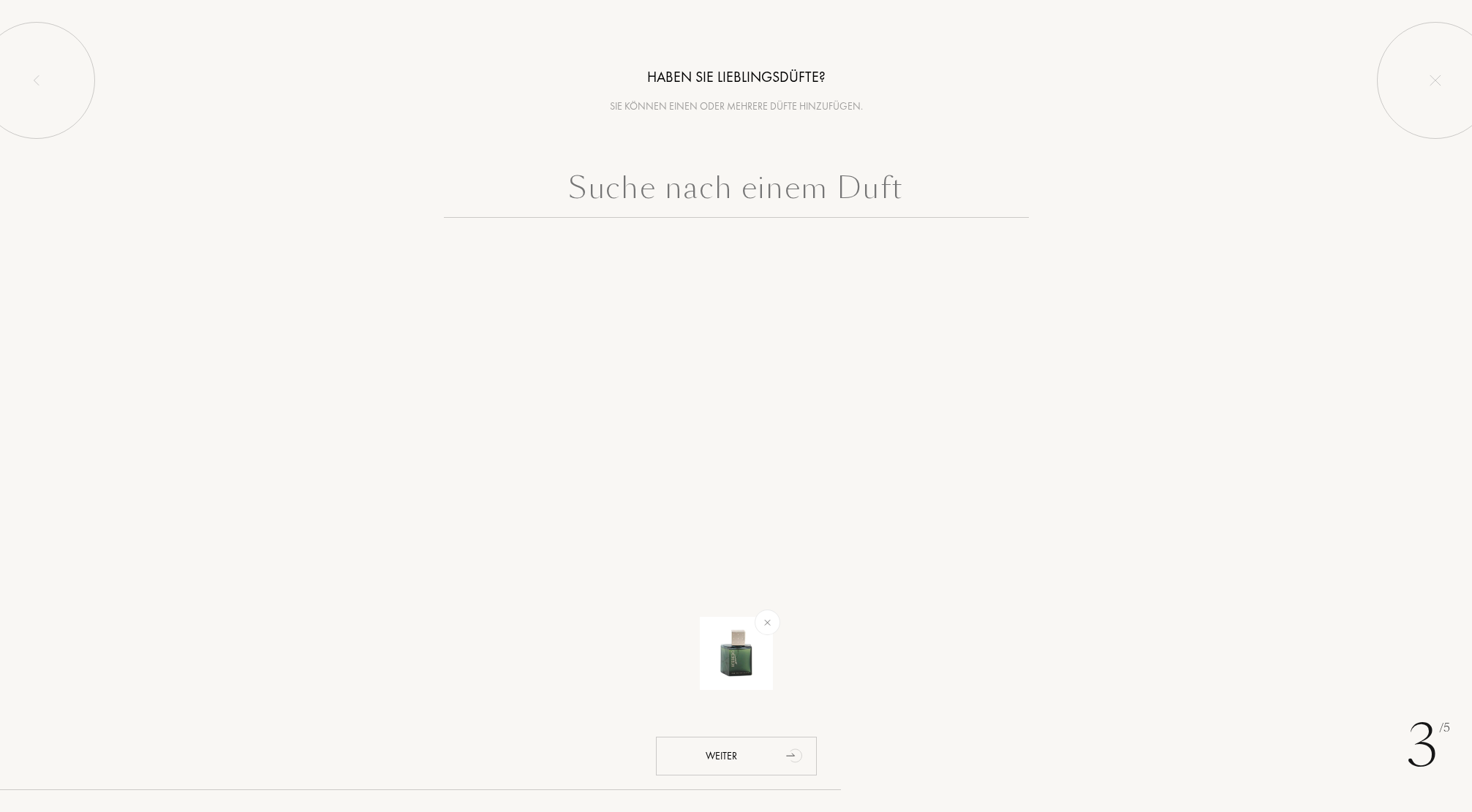
click at [646, 191] on input "text" at bounding box center [736, 191] width 585 height 53
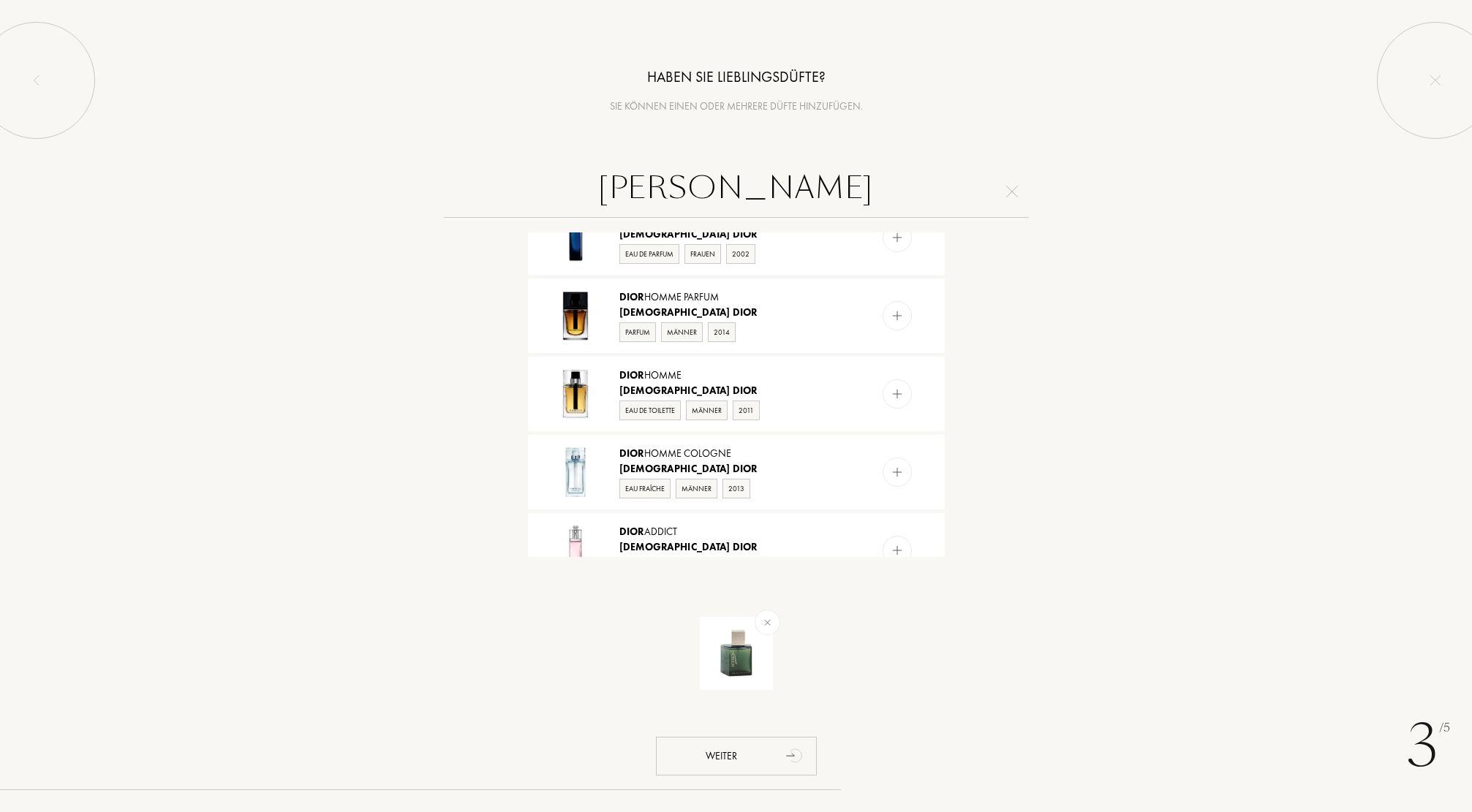
scroll to position [1170, 0]
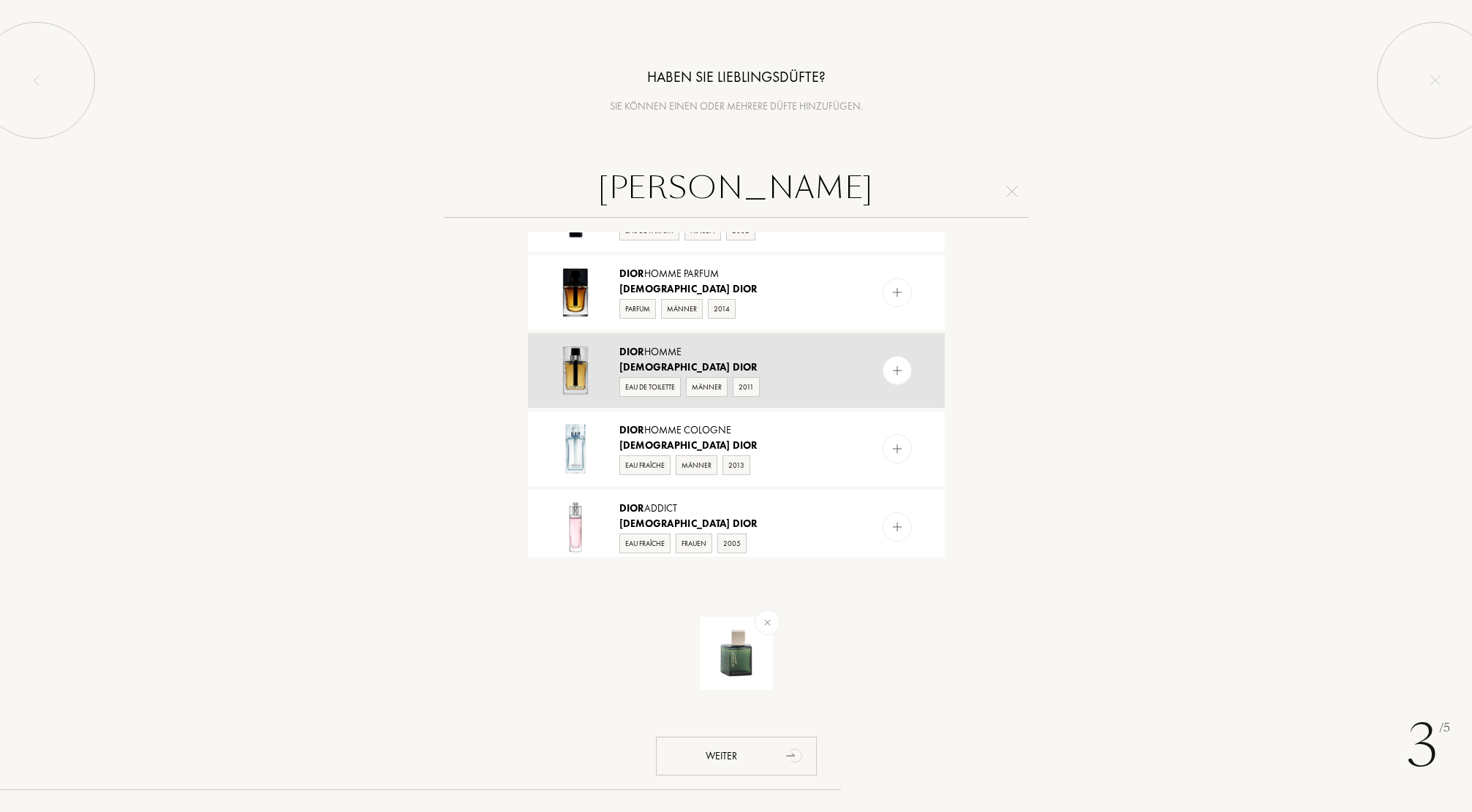
type input "christian dior"
click at [893, 370] on img at bounding box center [897, 371] width 14 height 14
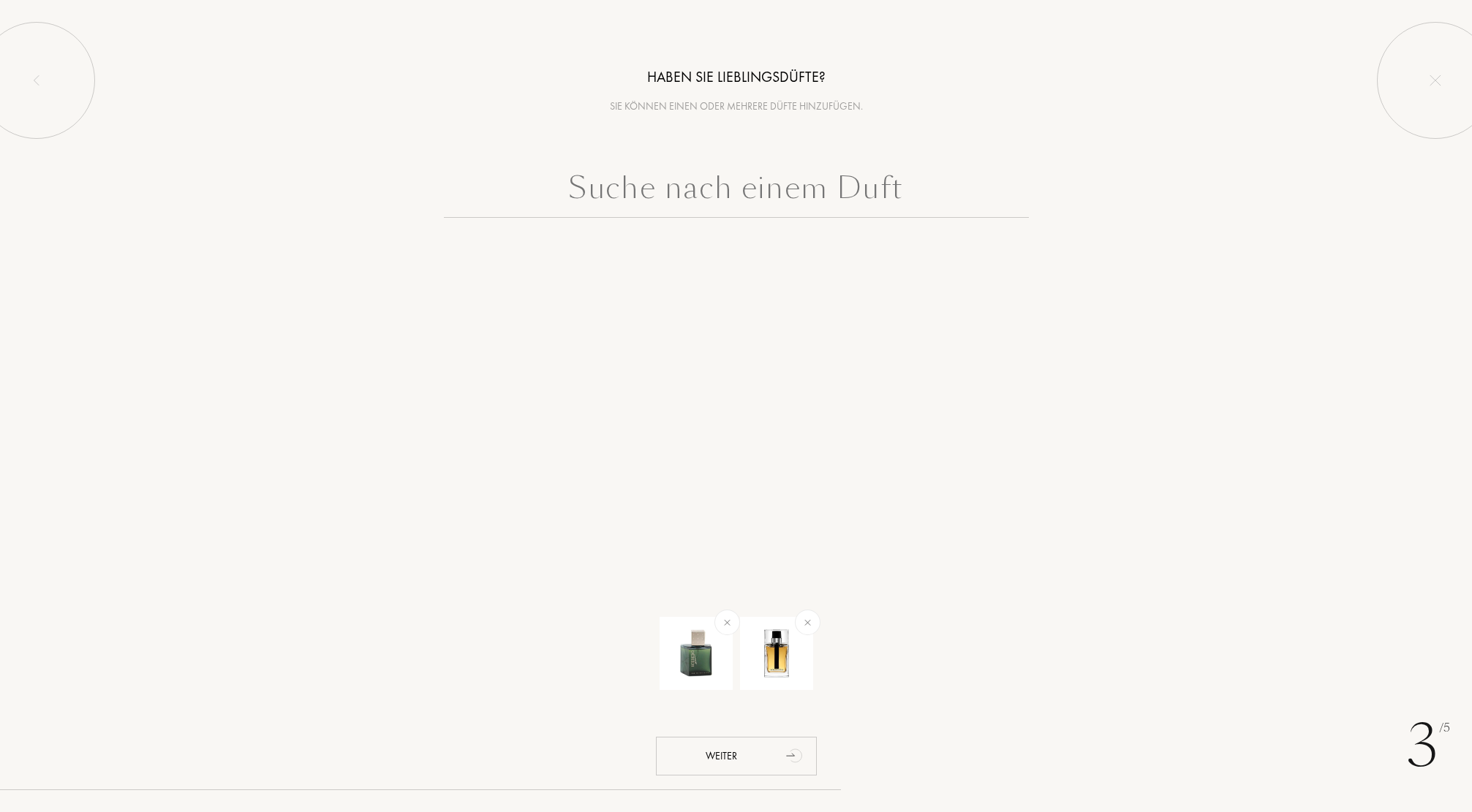
click at [658, 203] on input "text" at bounding box center [736, 191] width 585 height 53
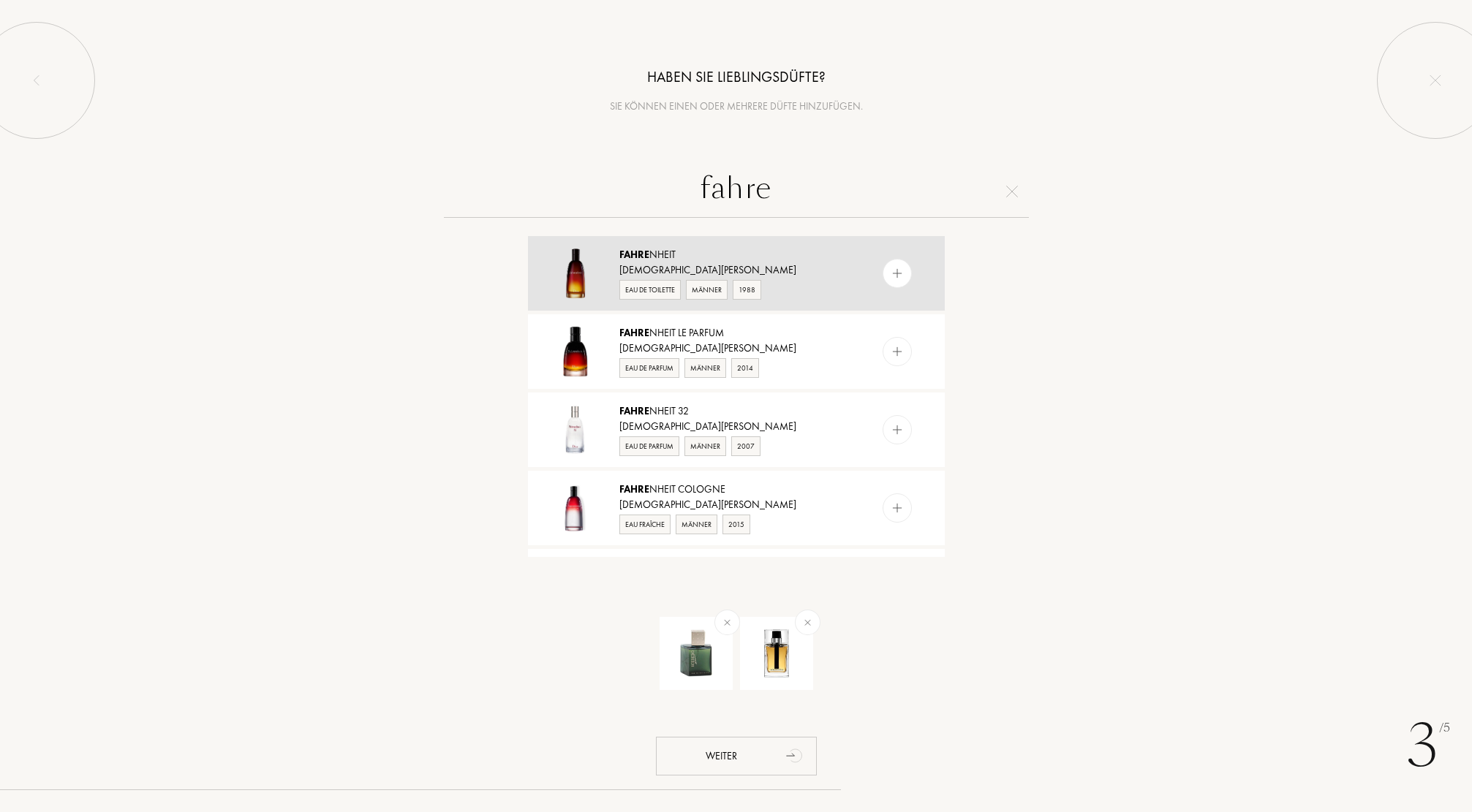
type input "fahre"
click at [892, 278] on img at bounding box center [897, 273] width 14 height 14
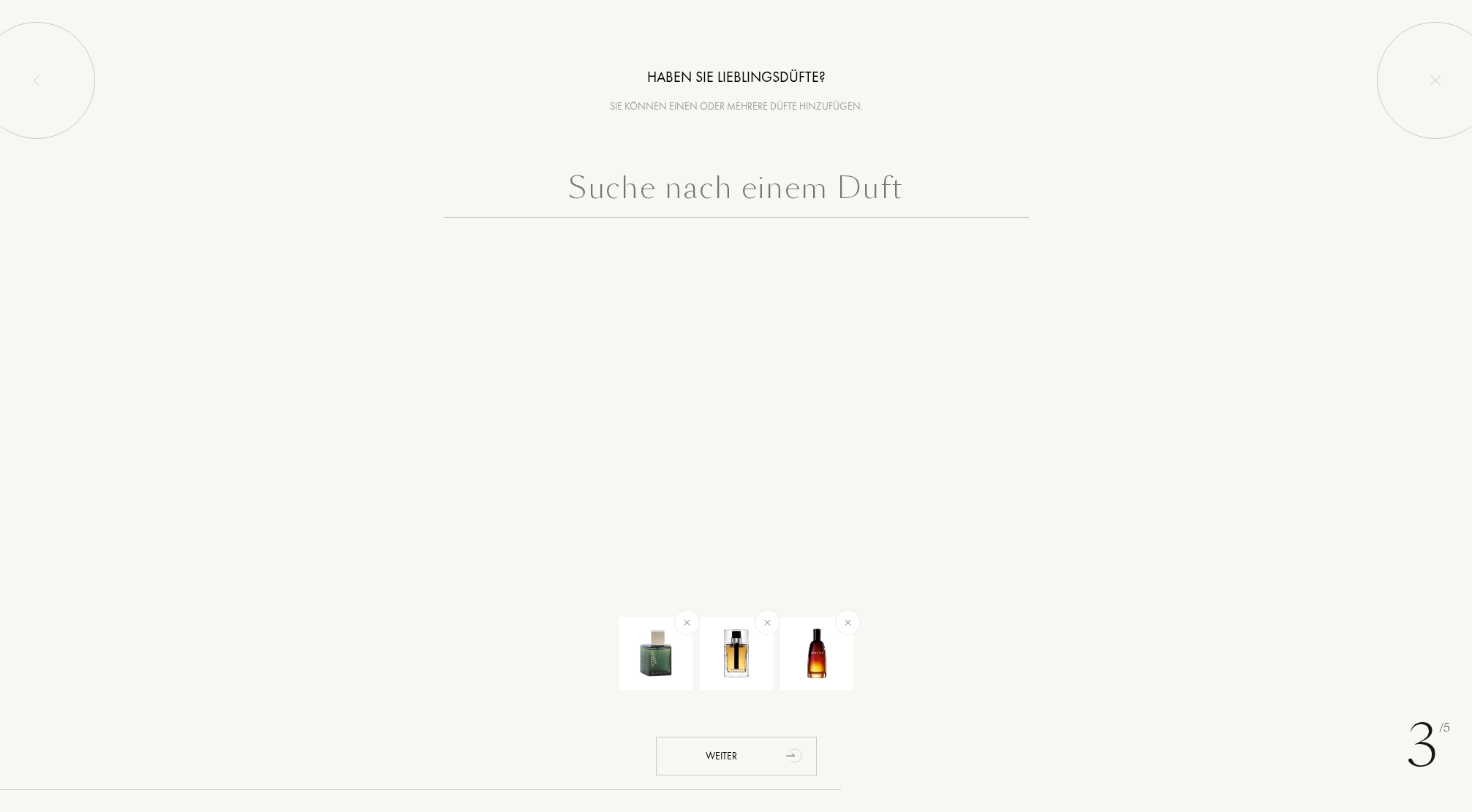
click at [728, 198] on input "text" at bounding box center [736, 191] width 585 height 53
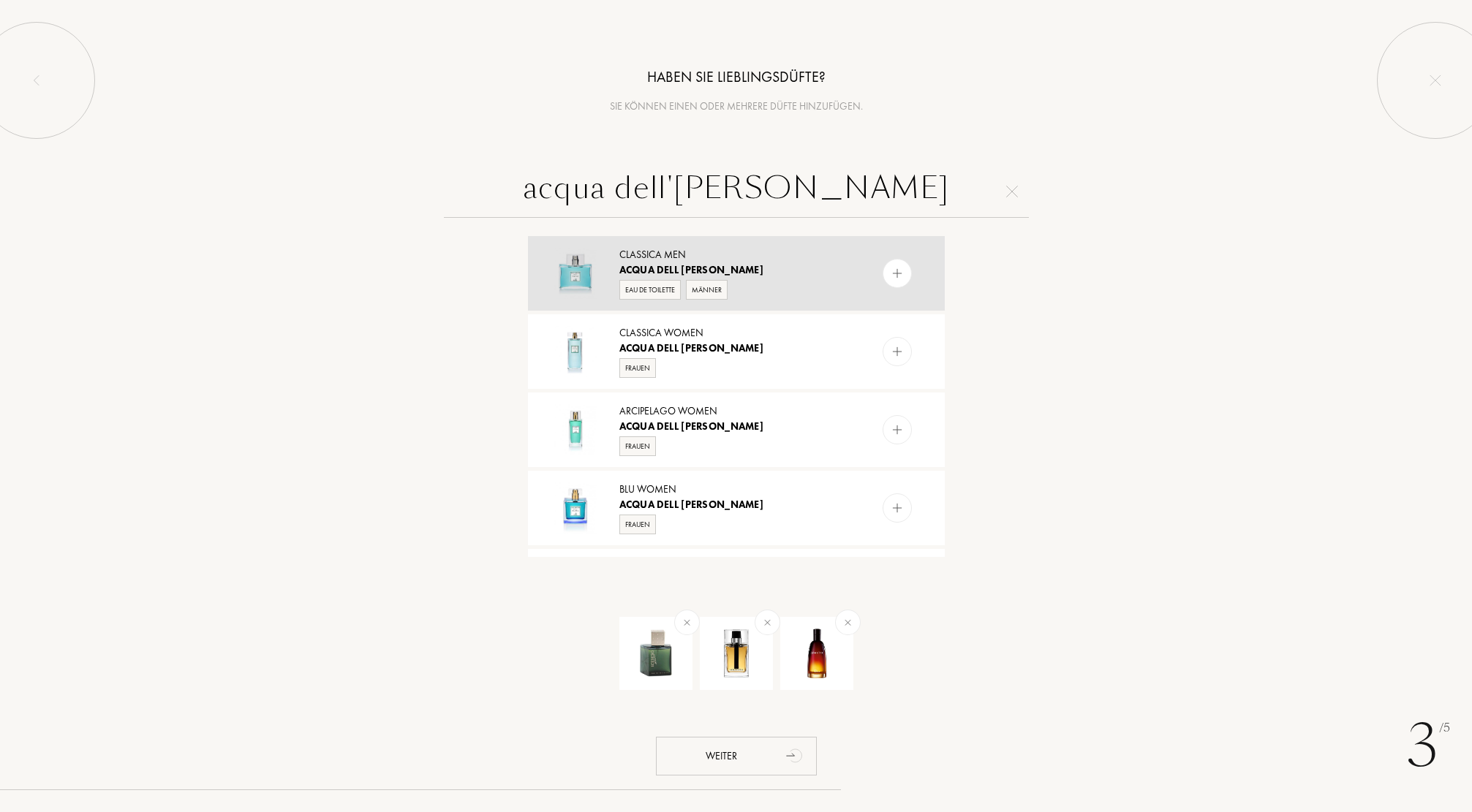
type input "acqua dell'elba"
click at [899, 274] on img at bounding box center [897, 273] width 14 height 14
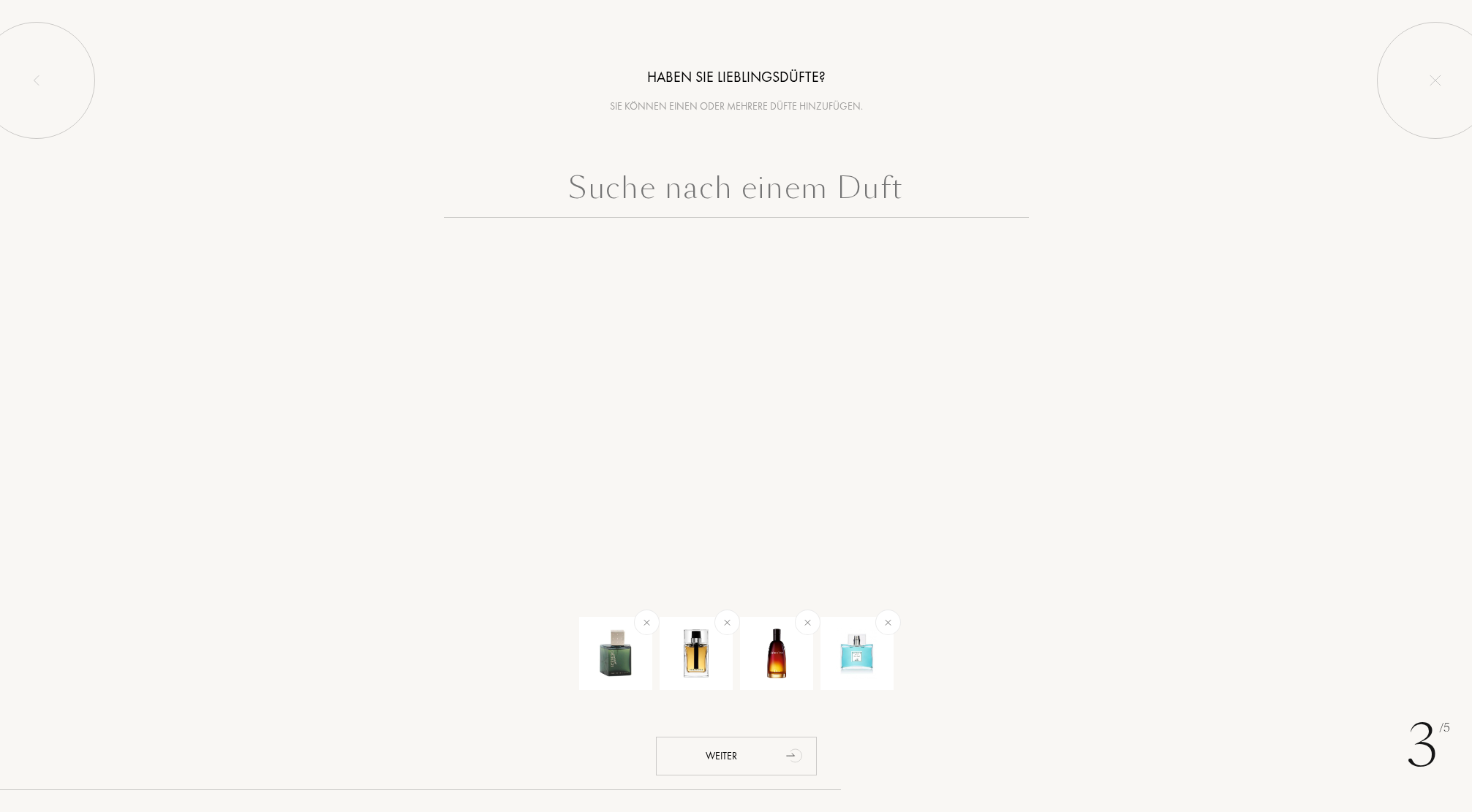
click at [754, 202] on input "text" at bounding box center [736, 191] width 585 height 53
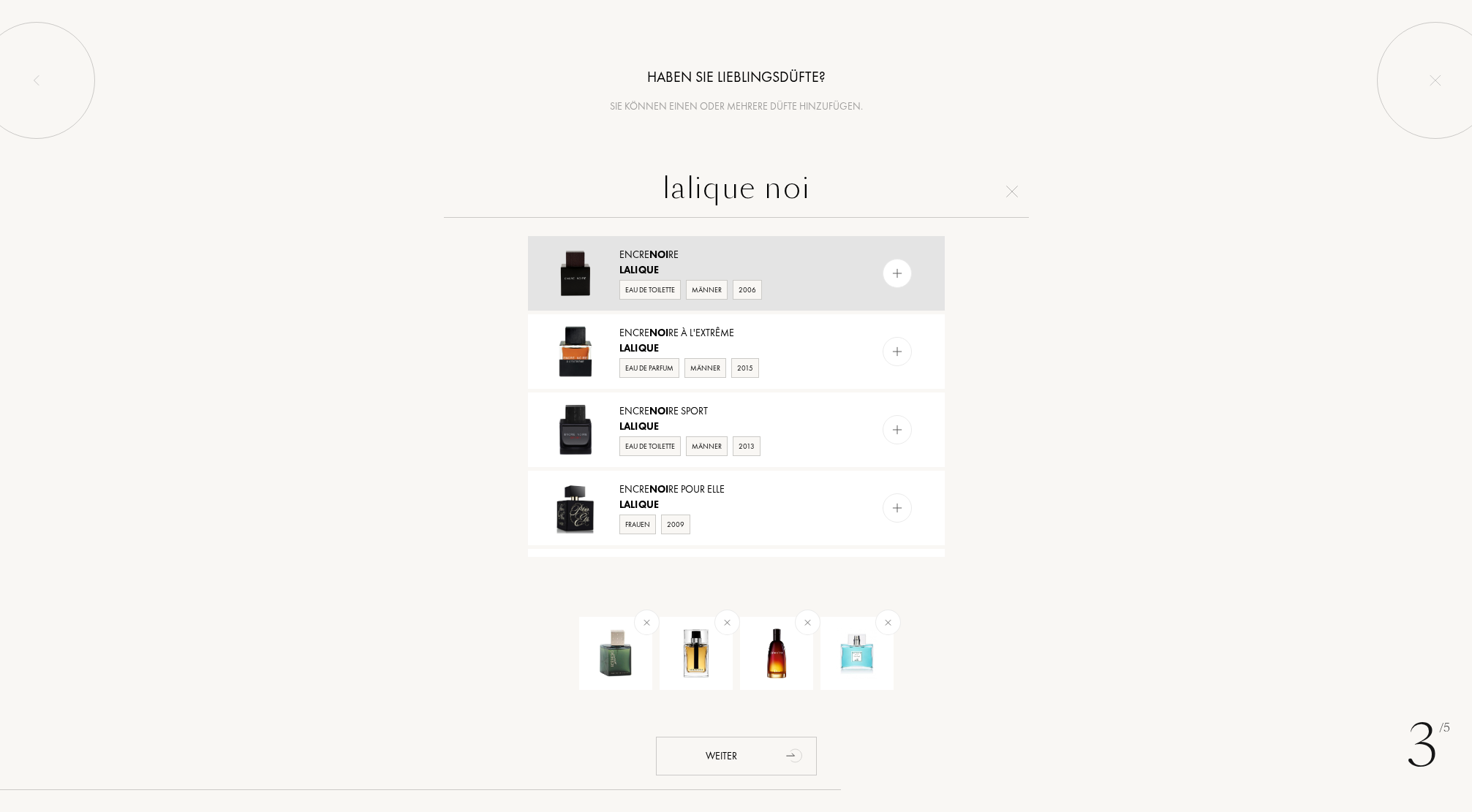
type input "lalique noi"
click at [894, 275] on img at bounding box center [897, 273] width 14 height 14
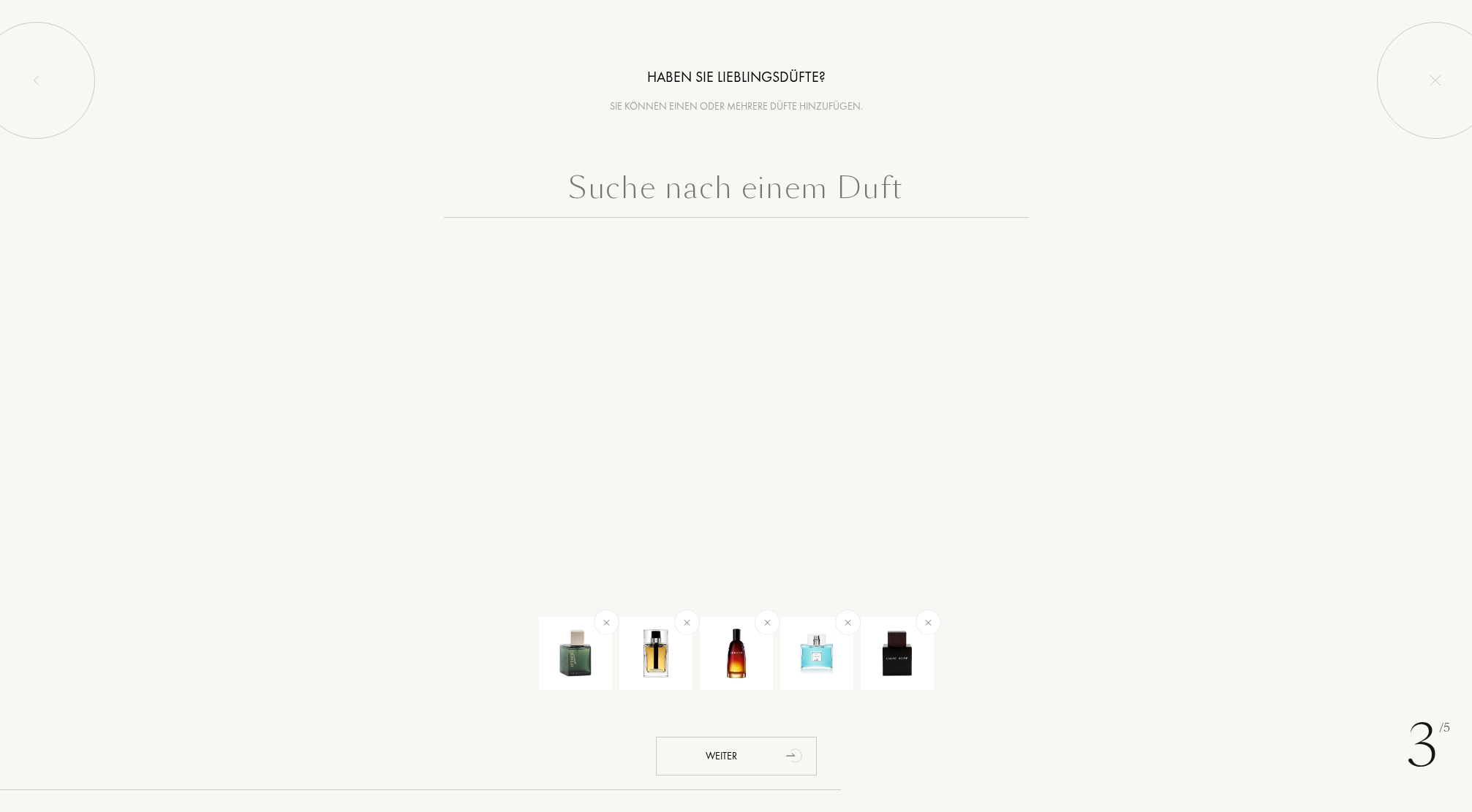
click at [652, 200] on input "text" at bounding box center [736, 191] width 585 height 53
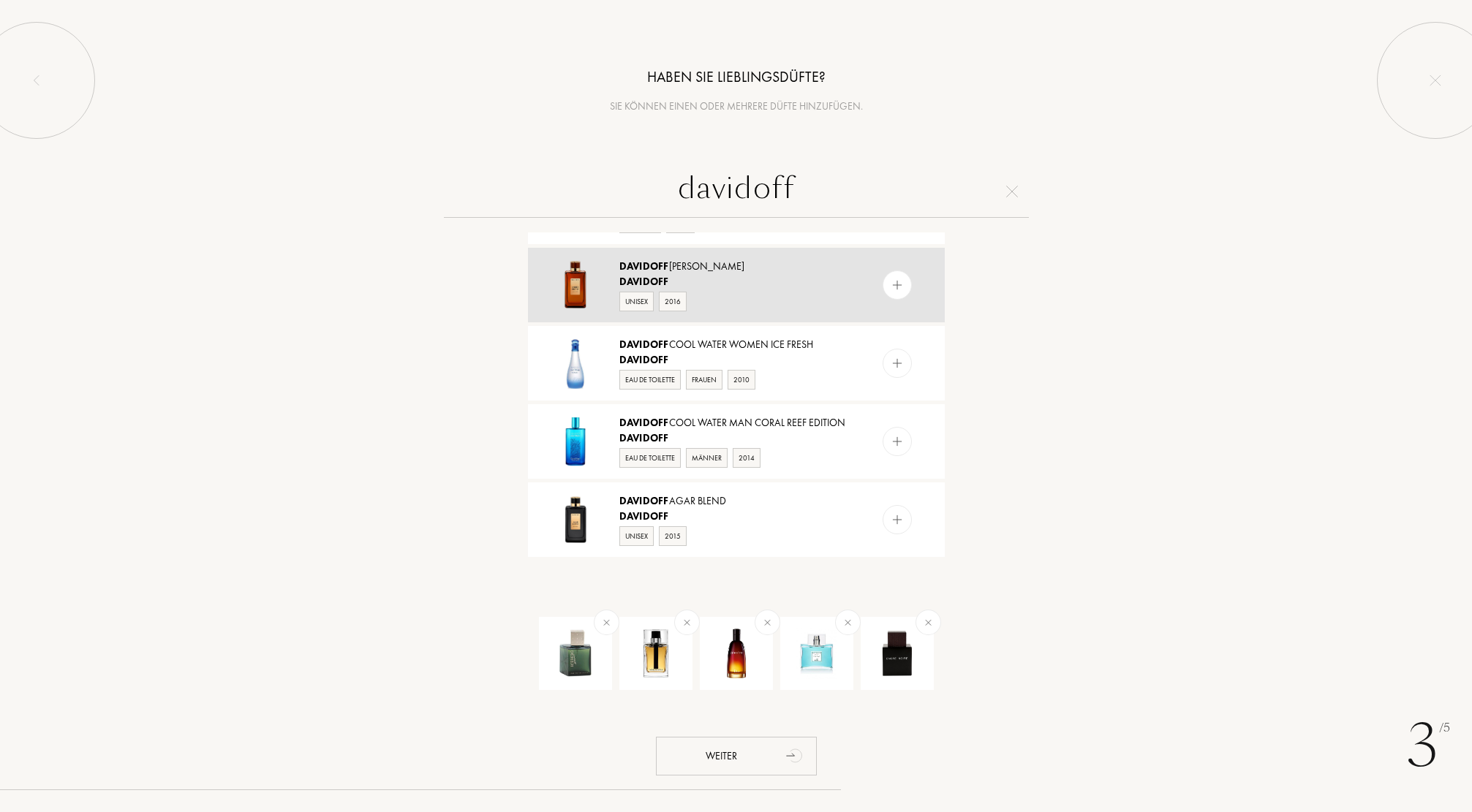
scroll to position [146, 0]
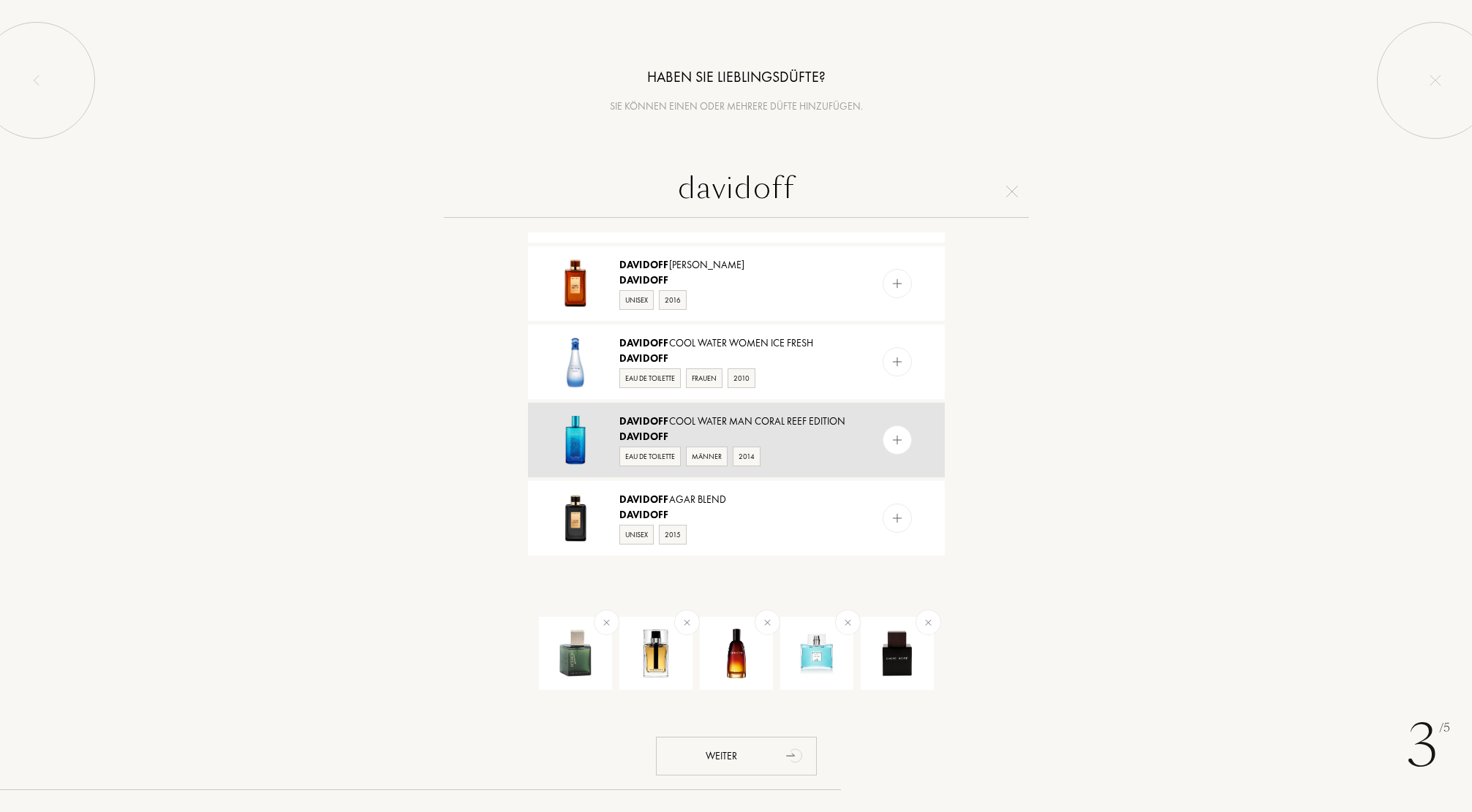
type input "davidoff"
click at [897, 443] on img at bounding box center [897, 440] width 14 height 14
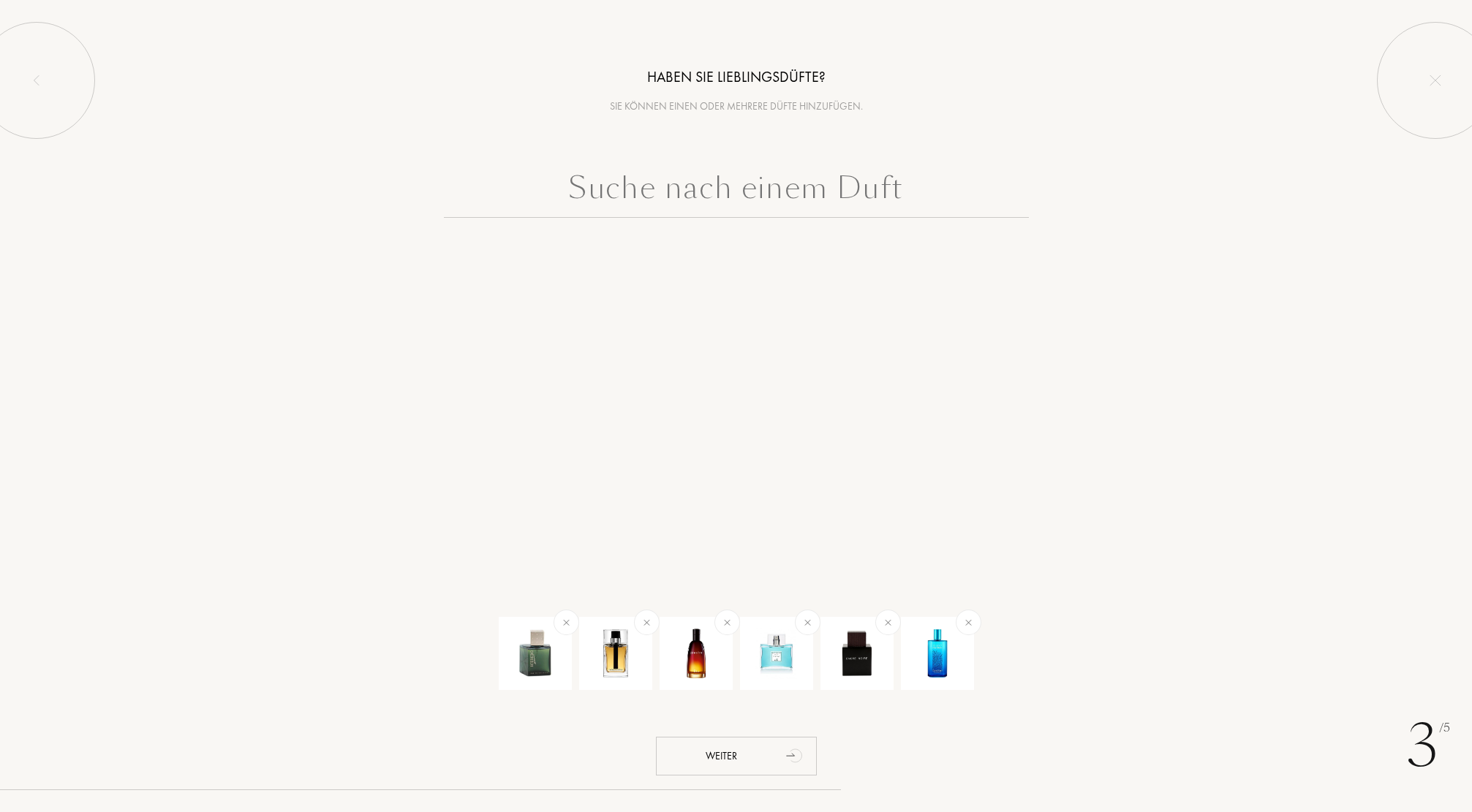
scroll to position [0, 0]
click at [631, 184] on input "text" at bounding box center [736, 191] width 585 height 53
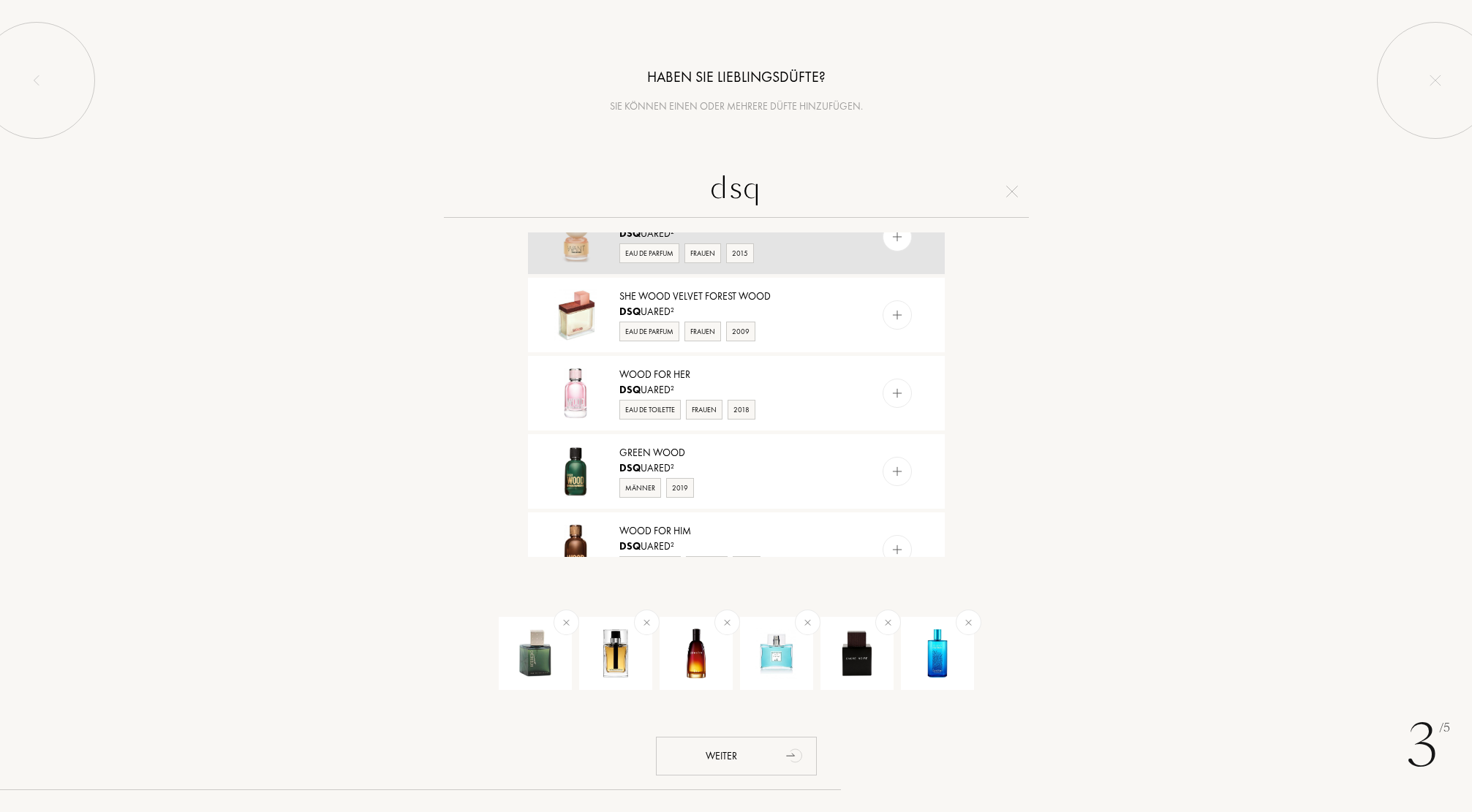
scroll to position [293, 0]
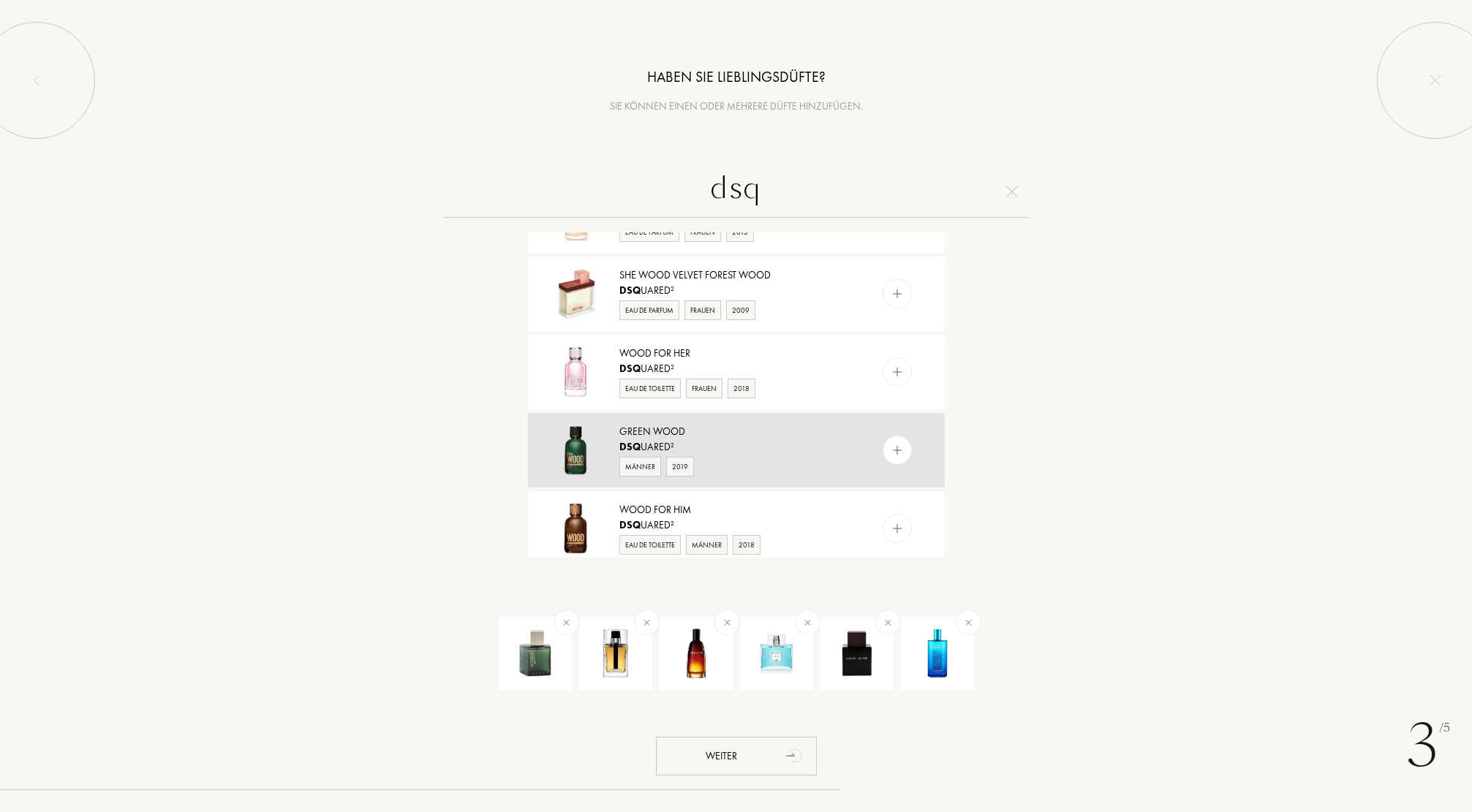
type input "dsq"
click at [890, 450] on img at bounding box center [897, 451] width 14 height 14
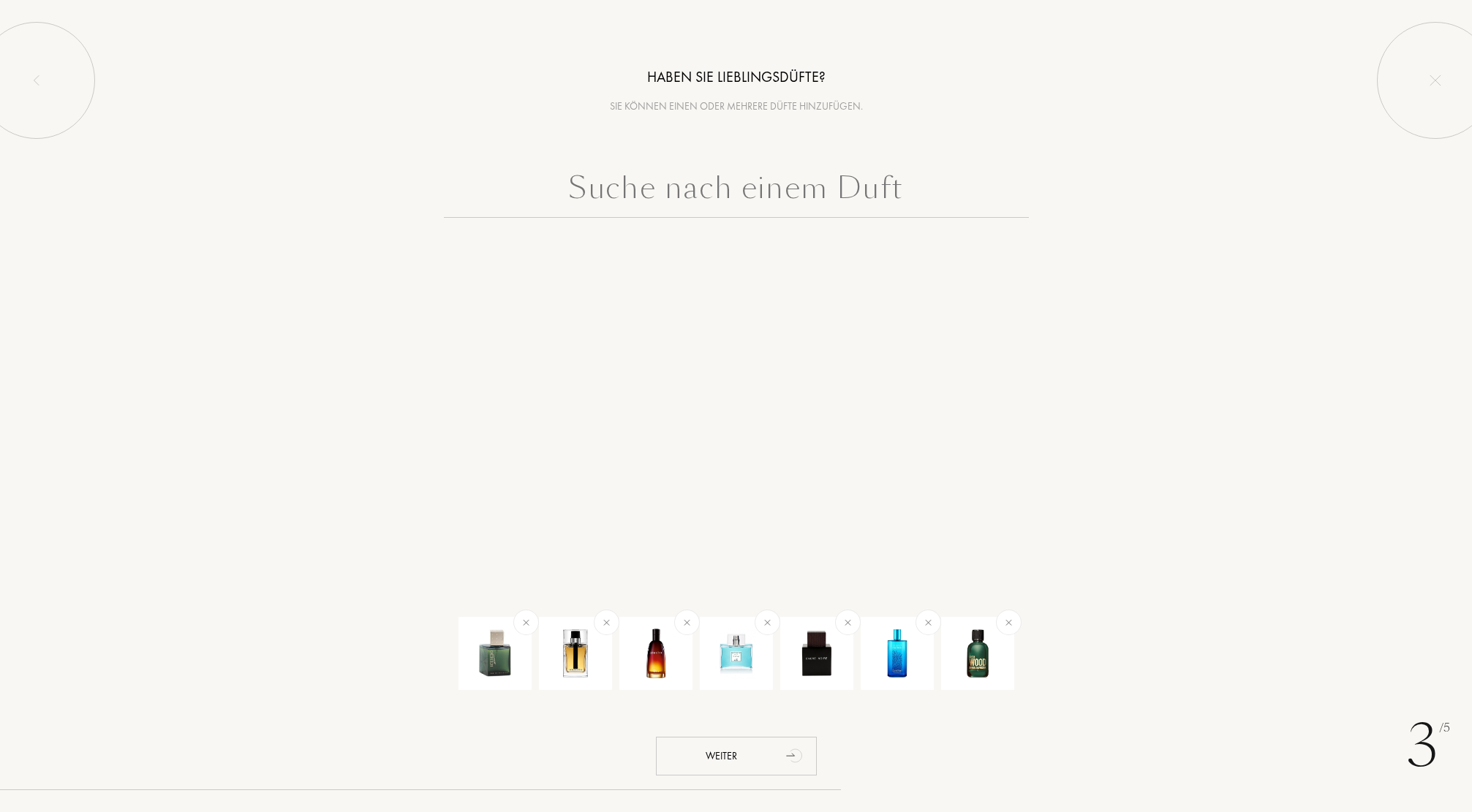
click at [649, 193] on input "text" at bounding box center [736, 191] width 585 height 53
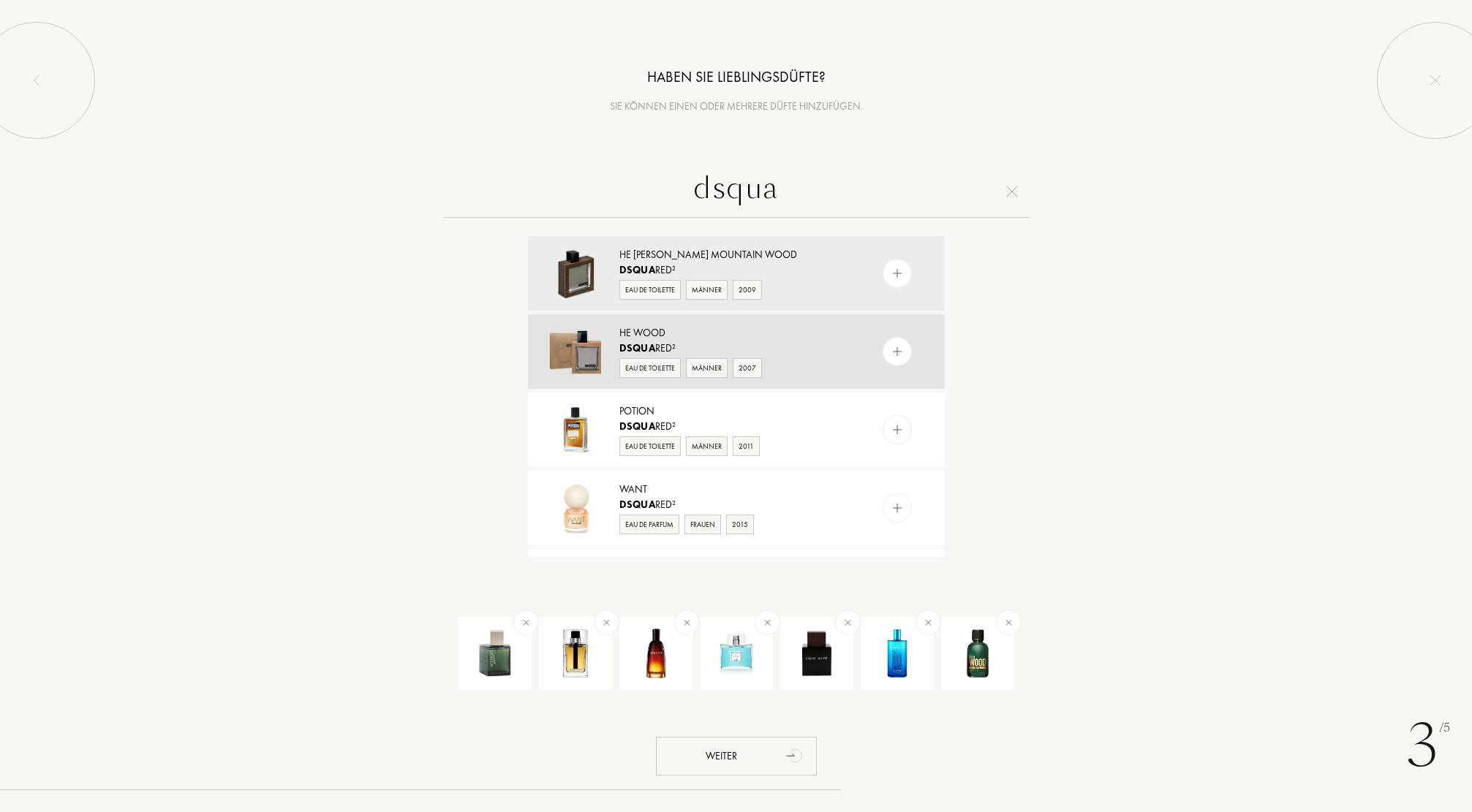
type input "dsqua"
click at [901, 358] on img at bounding box center [897, 352] width 14 height 14
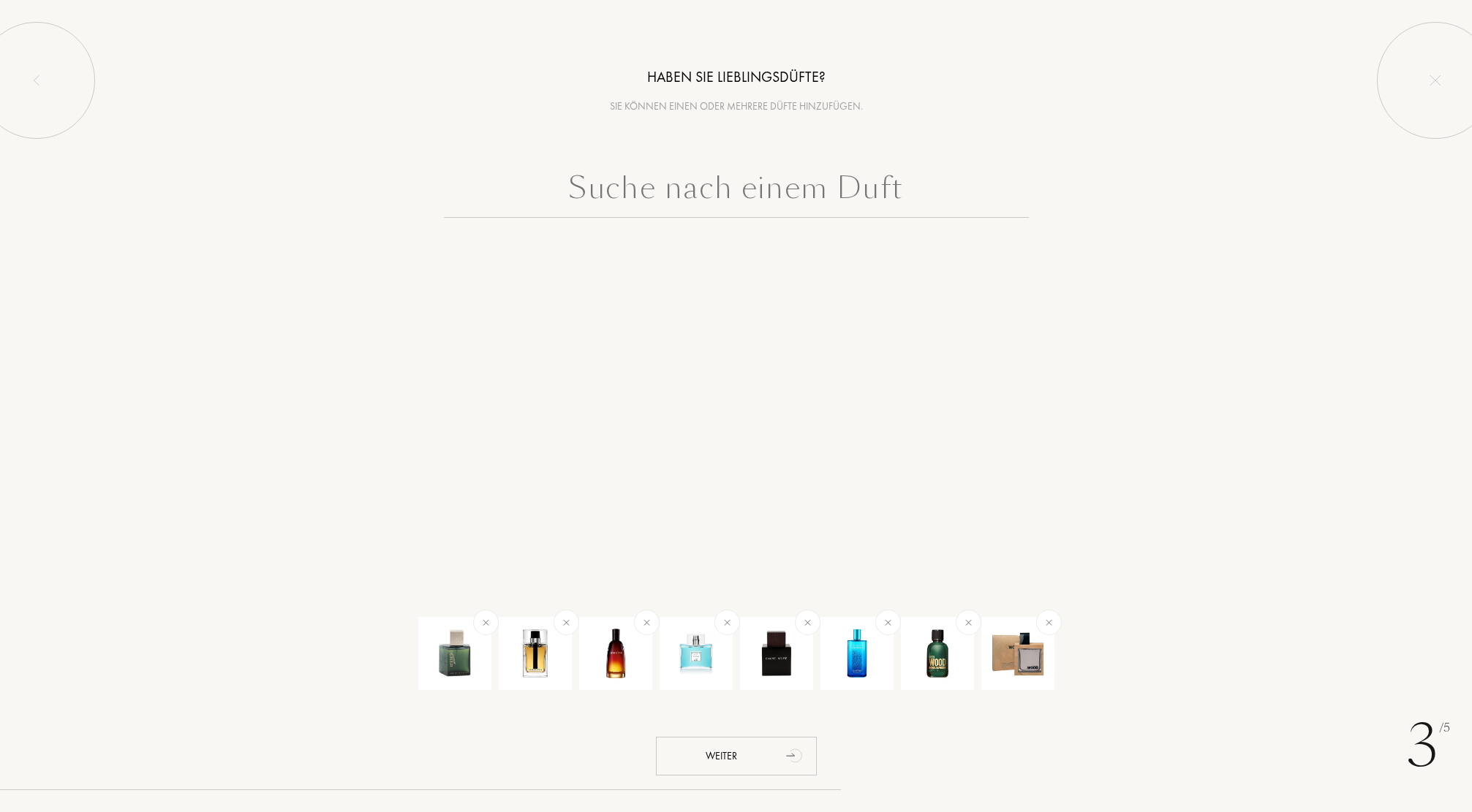
click at [655, 201] on input "text" at bounding box center [736, 191] width 585 height 53
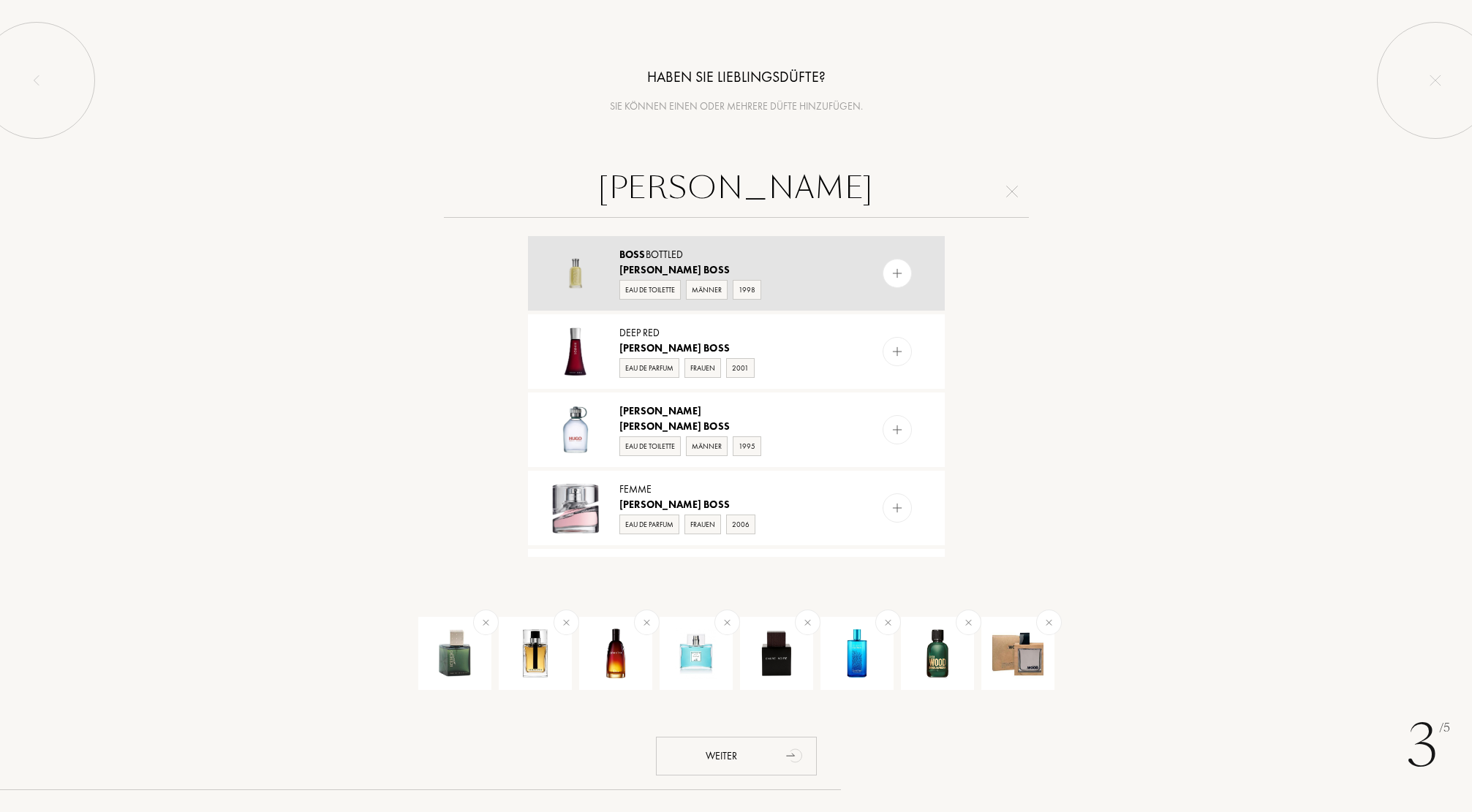
type input "hugo boss"
click at [898, 270] on img at bounding box center [897, 273] width 14 height 14
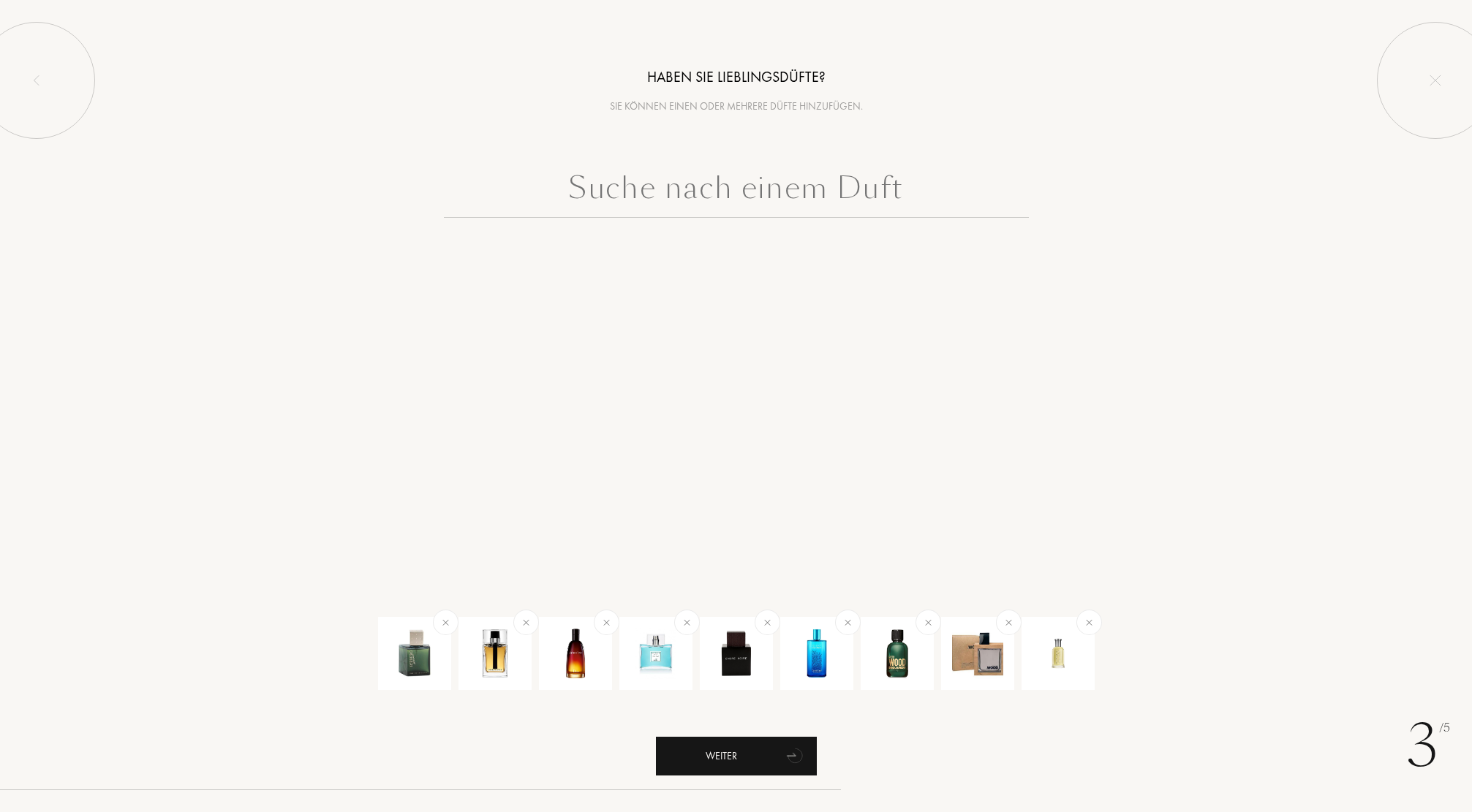
click at [744, 765] on div "Weiter" at bounding box center [736, 756] width 161 height 39
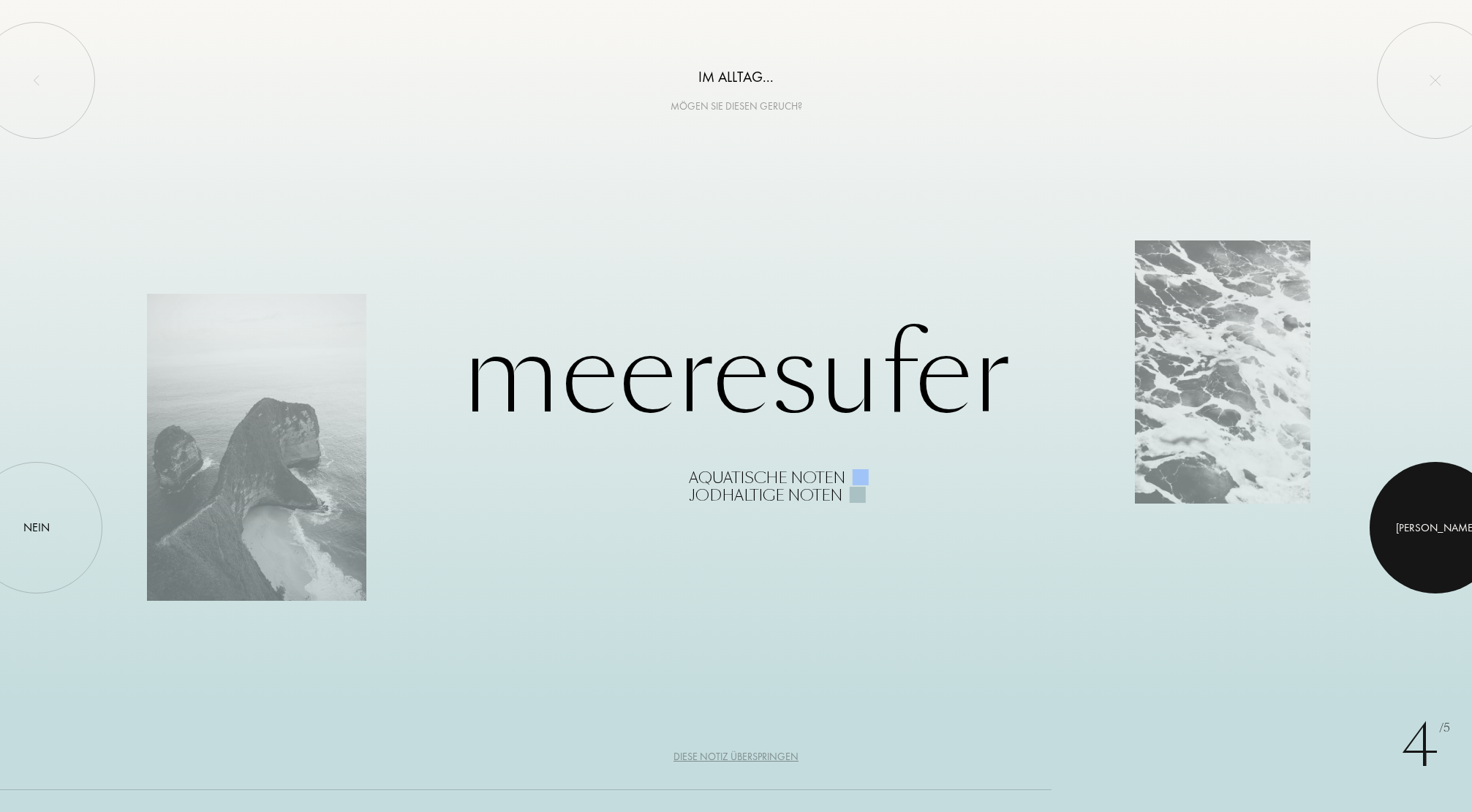
click at [1407, 528] on div at bounding box center [1435, 528] width 132 height 132
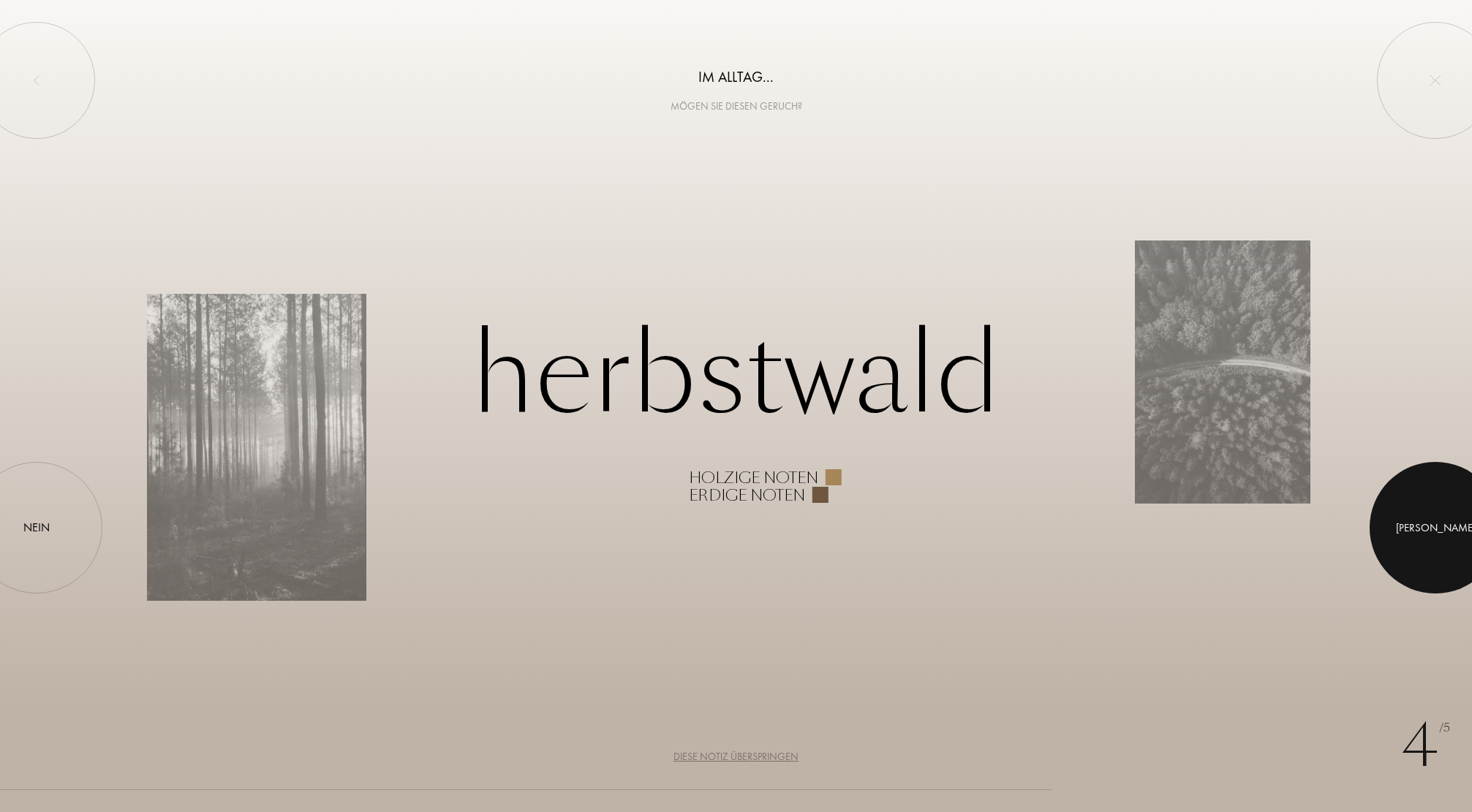
click at [1399, 528] on div at bounding box center [1435, 528] width 132 height 132
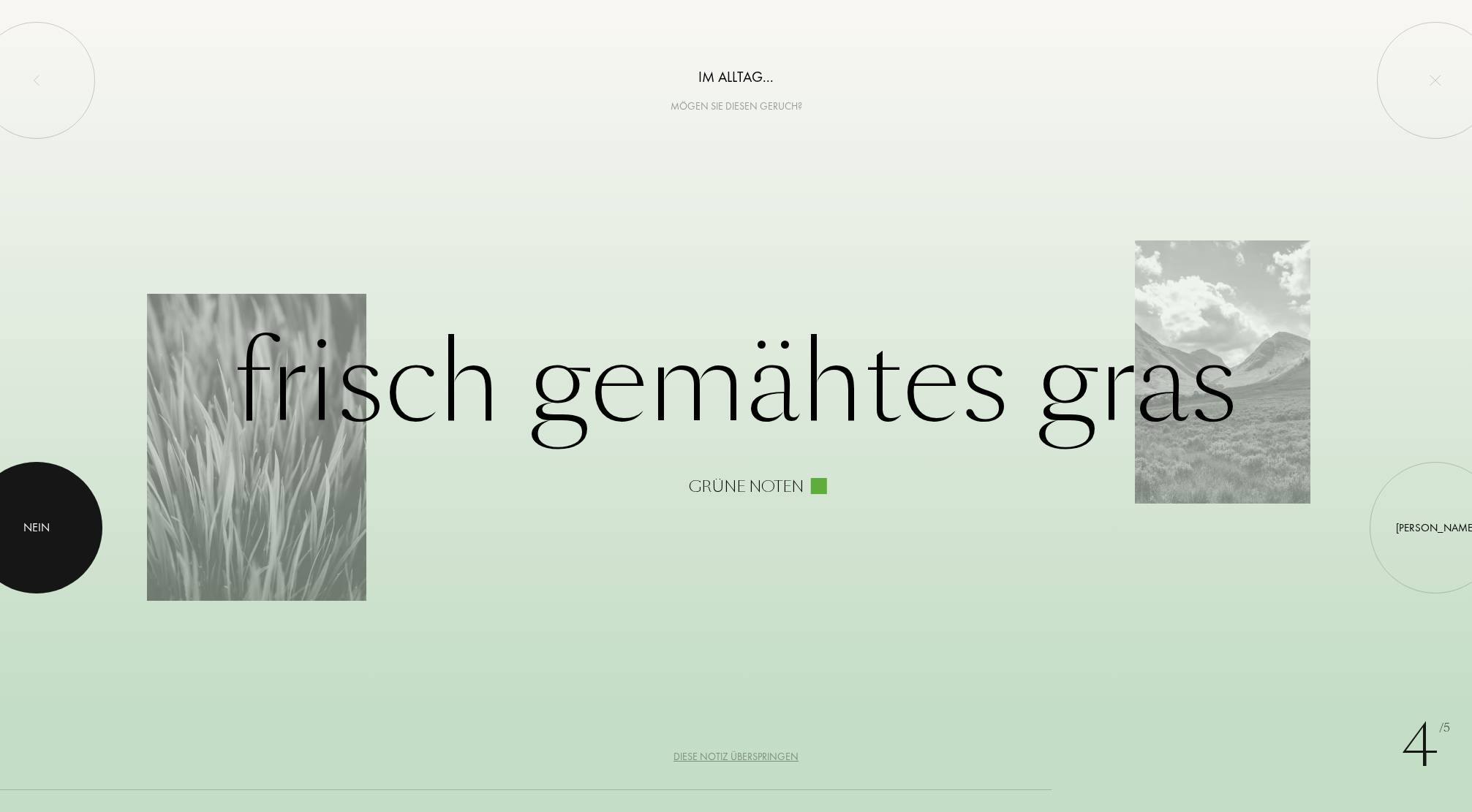
click at [42, 518] on div at bounding box center [36, 528] width 132 height 132
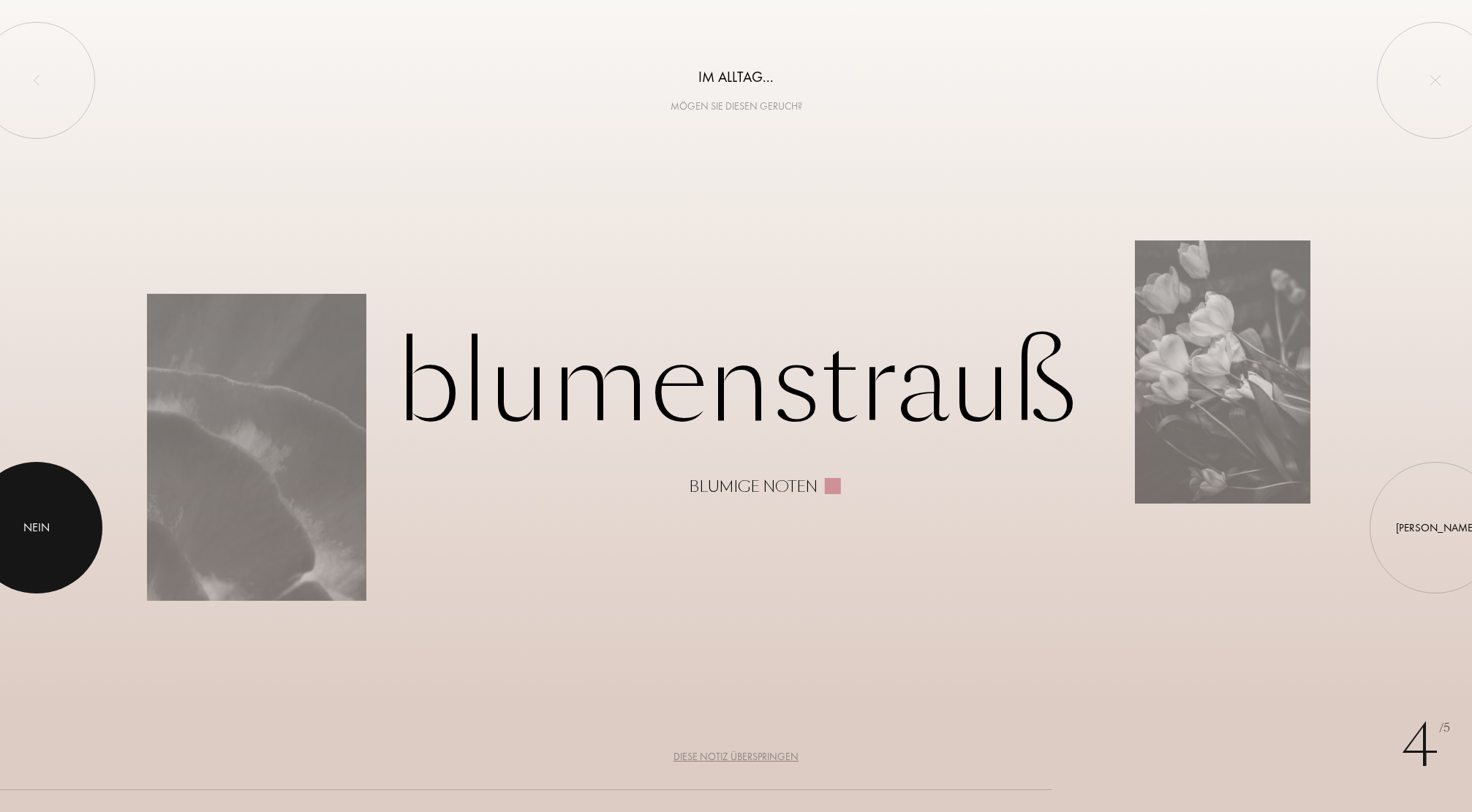
click at [41, 517] on div at bounding box center [36, 528] width 132 height 132
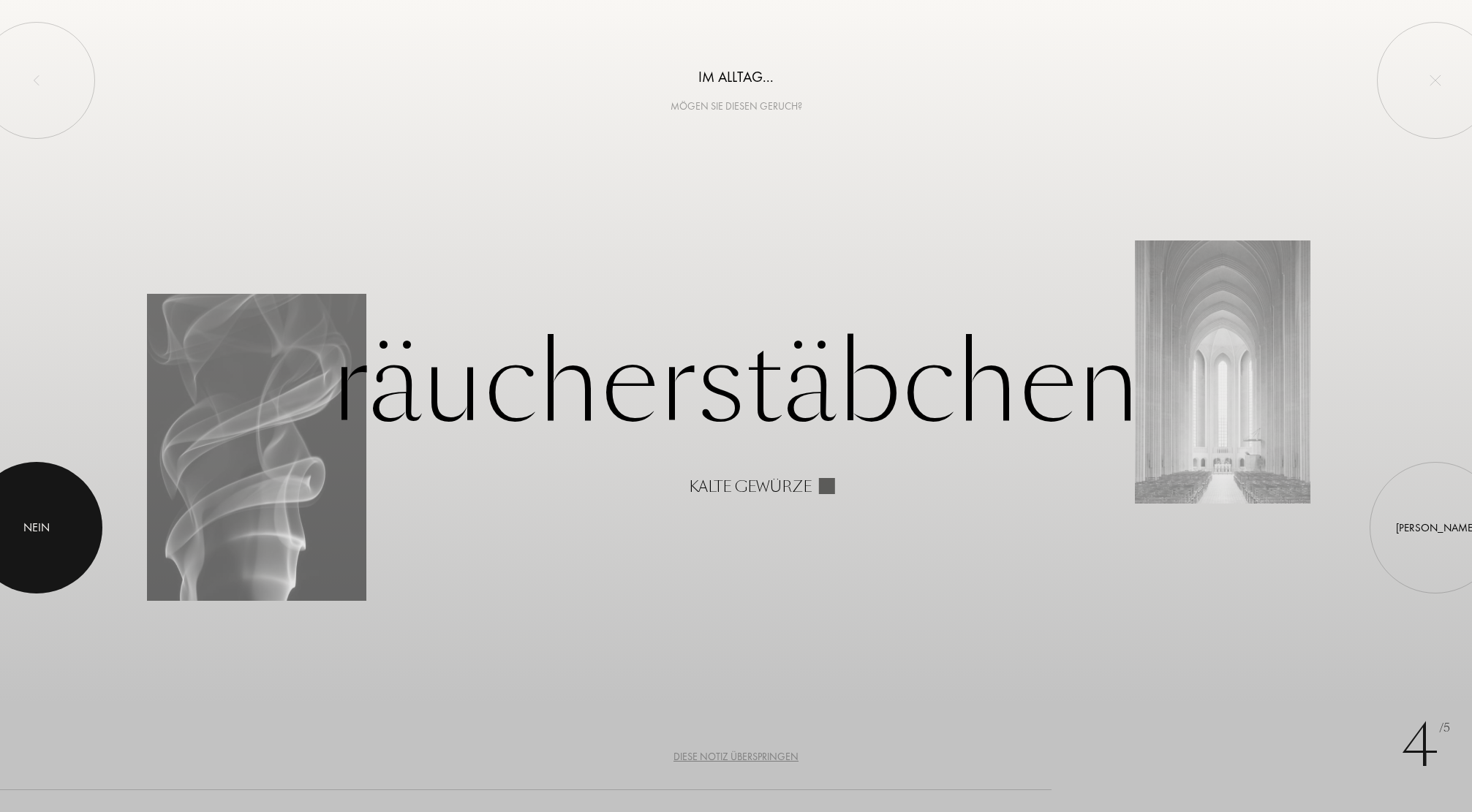
click at [82, 526] on div at bounding box center [36, 528] width 132 height 132
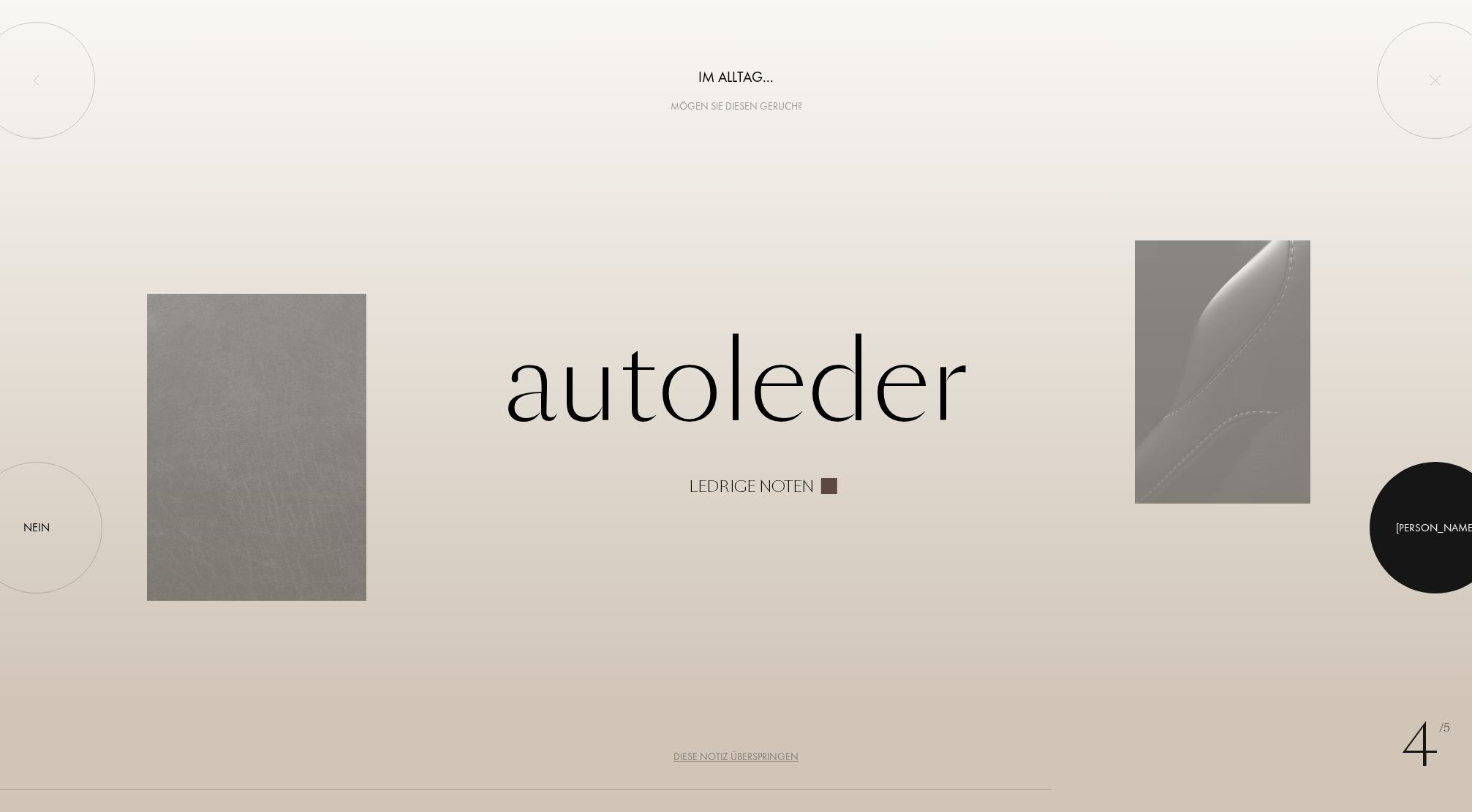
click at [1396, 528] on div at bounding box center [1435, 528] width 132 height 132
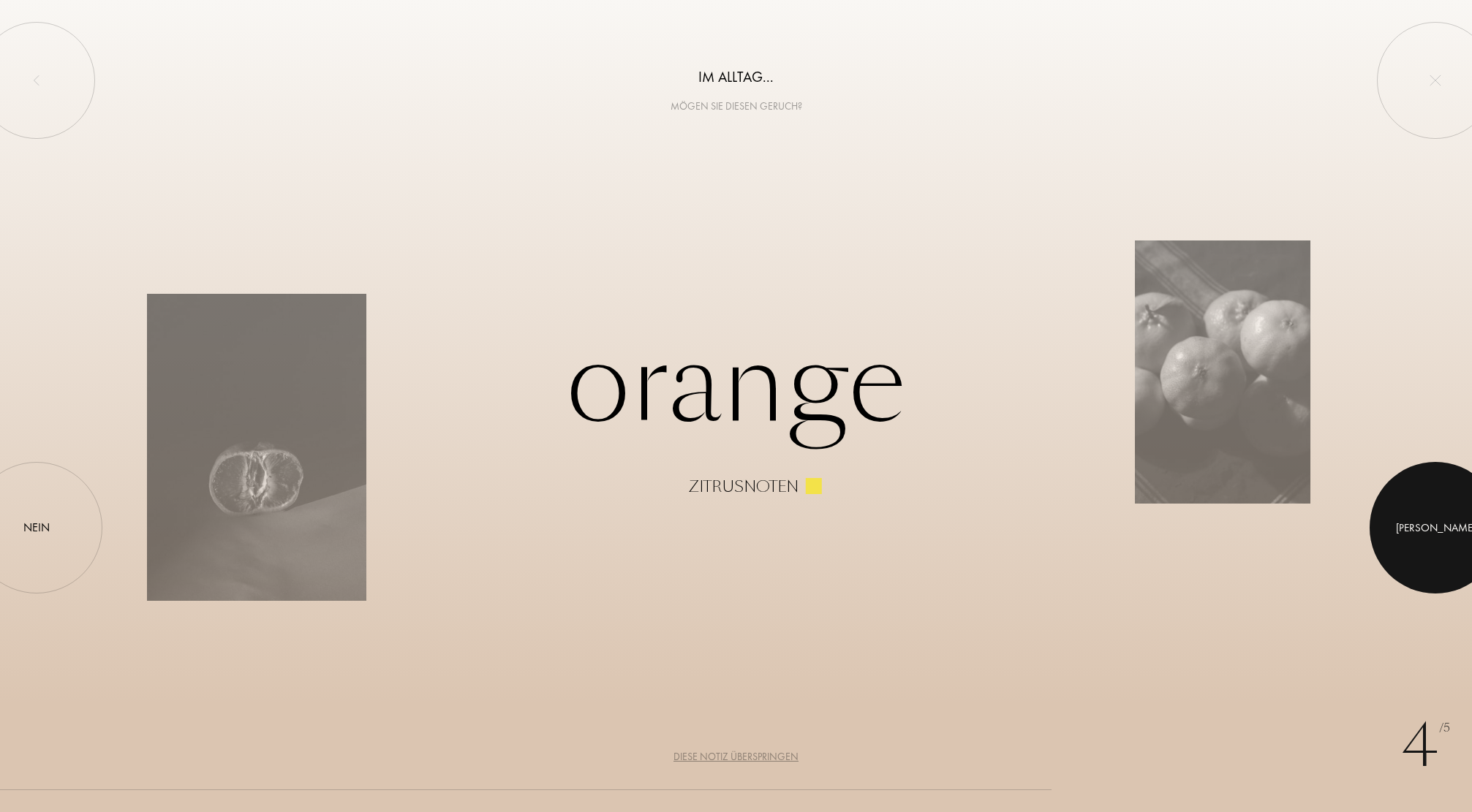
click at [1396, 528] on div at bounding box center [1435, 528] width 132 height 132
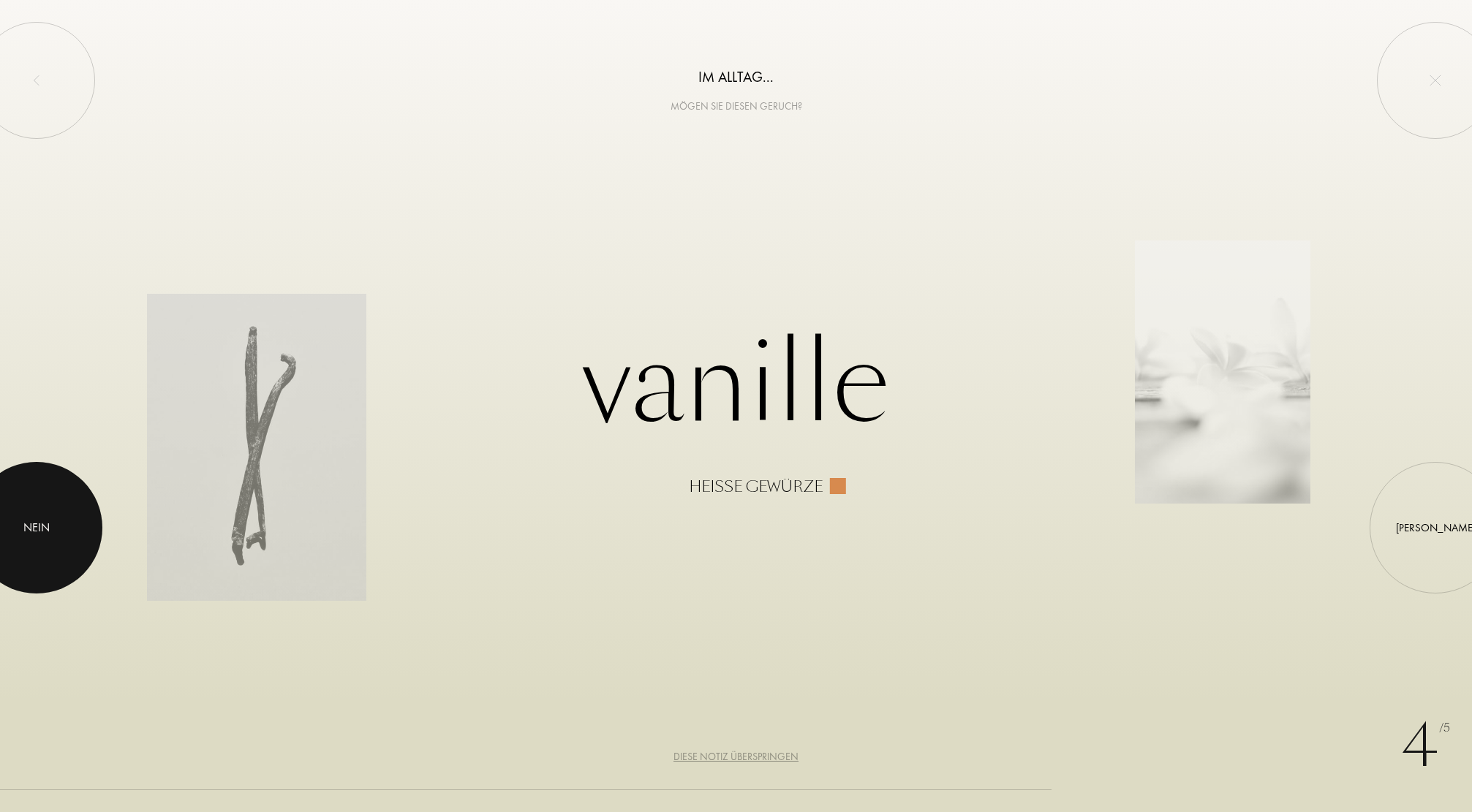
click at [54, 536] on div at bounding box center [36, 528] width 132 height 132
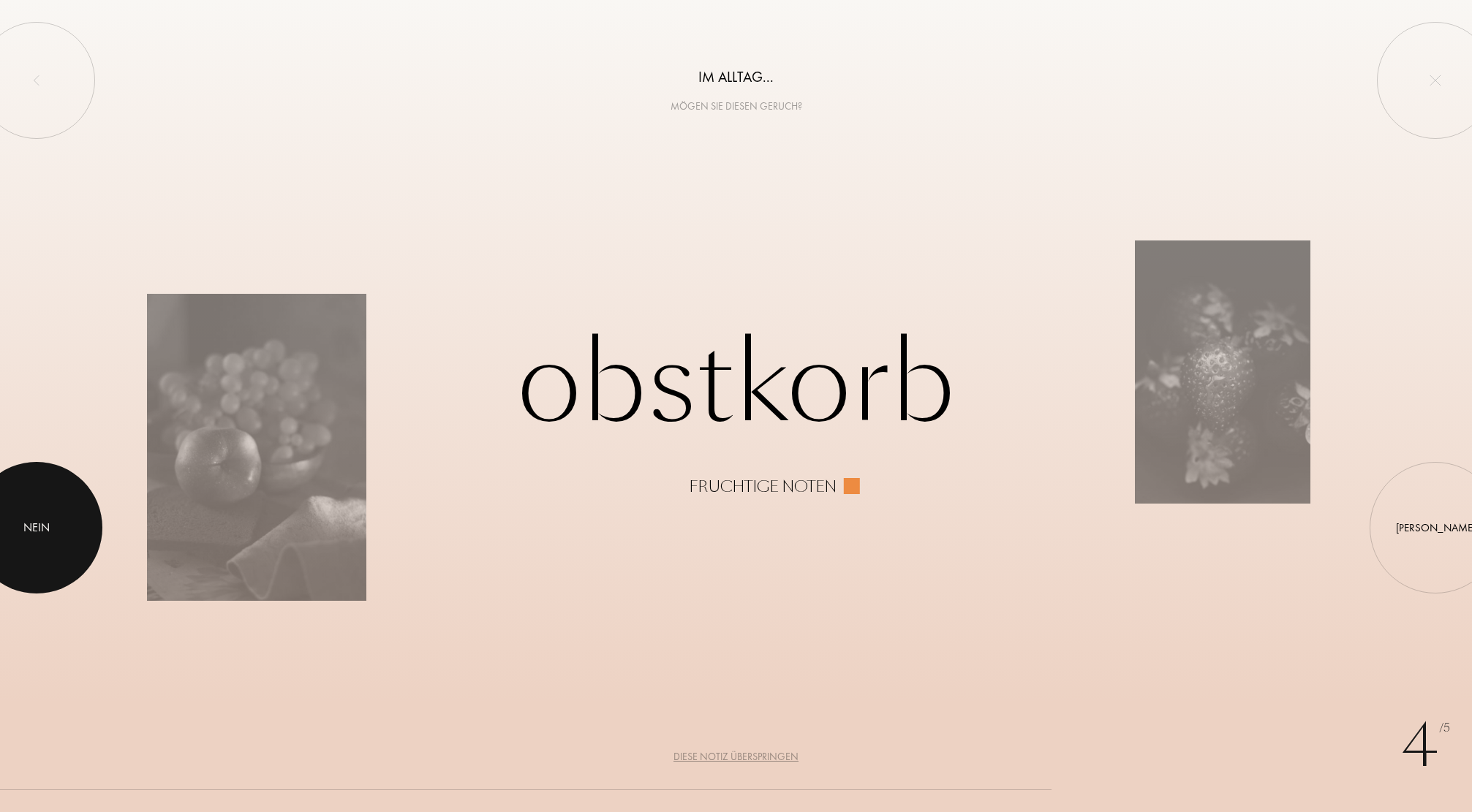
click at [54, 536] on div at bounding box center [36, 528] width 132 height 132
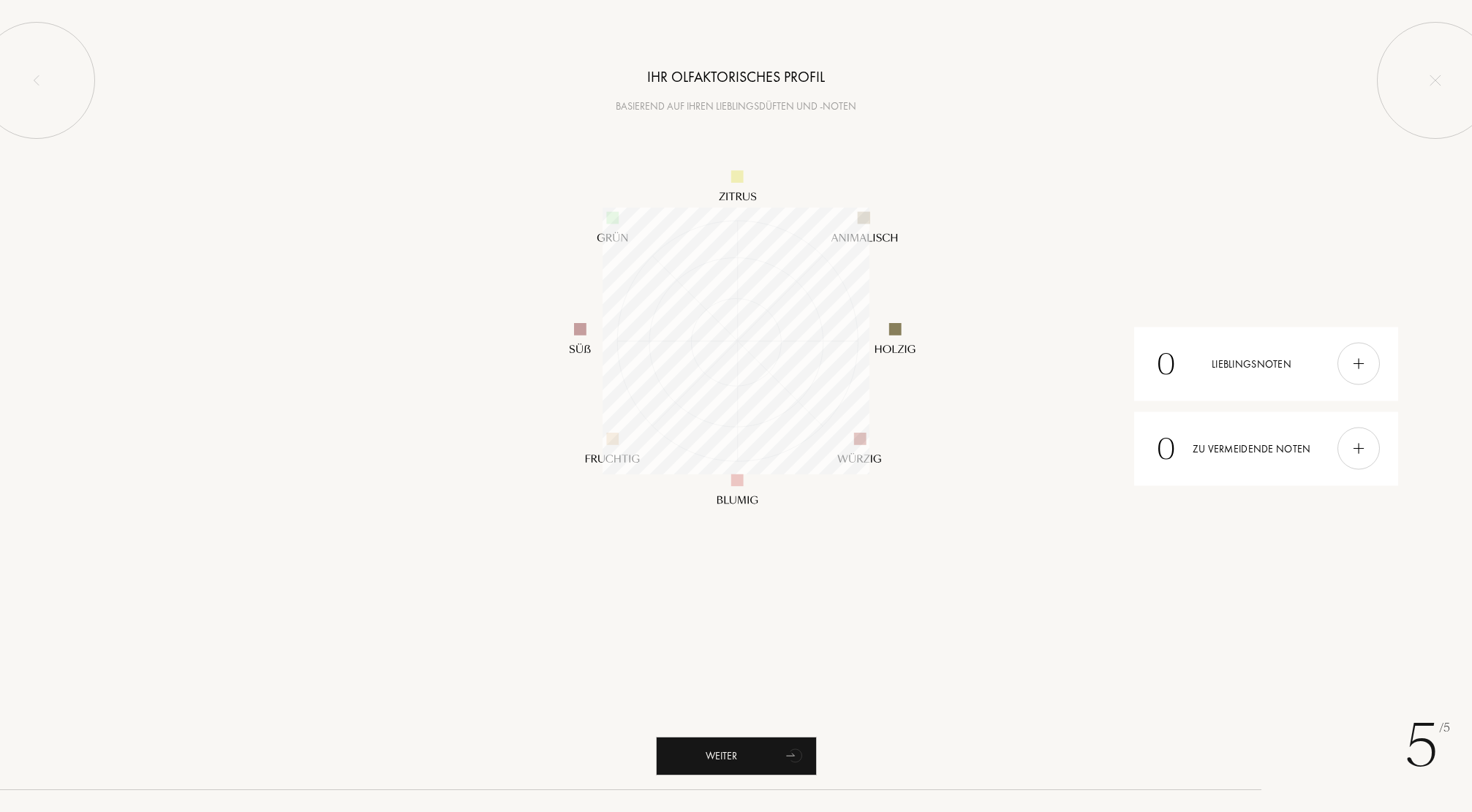
scroll to position [266, 266]
click at [745, 757] on div "Weiter" at bounding box center [736, 756] width 161 height 39
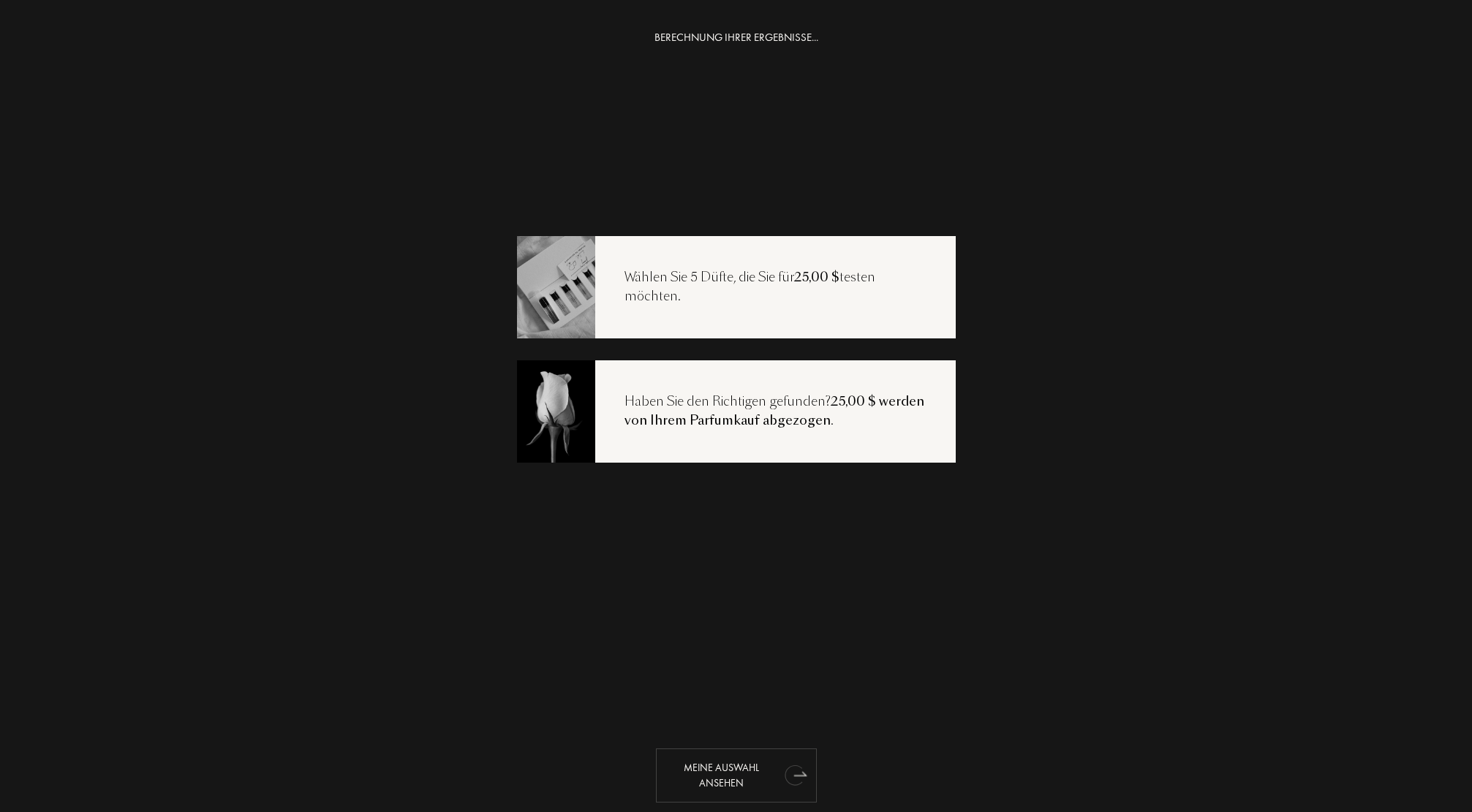
click at [789, 769] on icon "animation" at bounding box center [794, 775] width 19 height 20
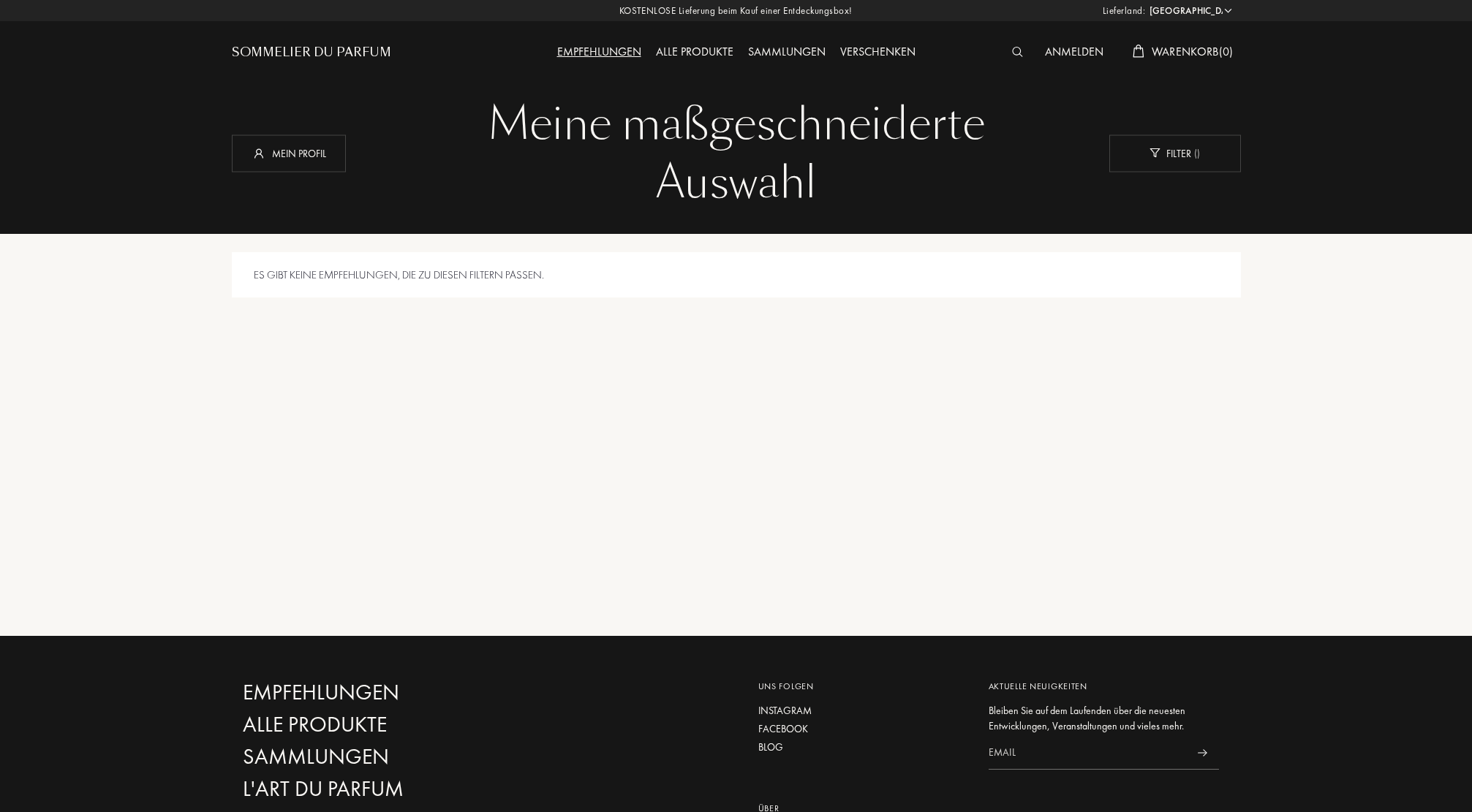
select select "US"
